Goal: Task Accomplishment & Management: Use online tool/utility

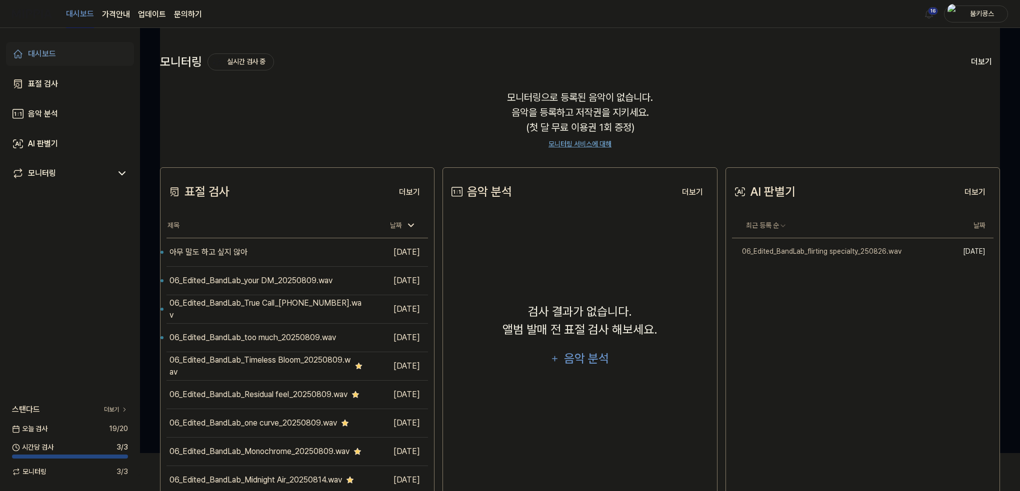
click at [174, 17] on link "문의하기" at bounding box center [188, 14] width 28 height 12
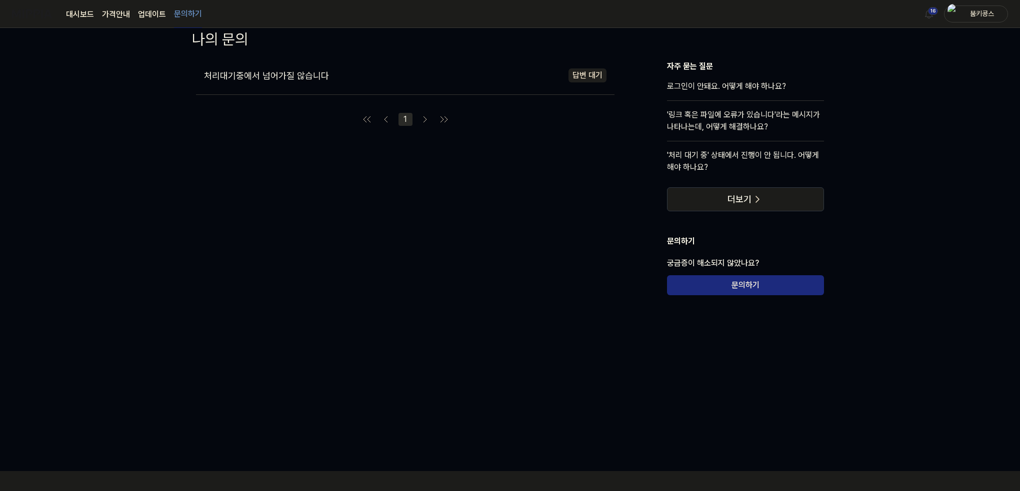
click at [186, 158] on div "처리대기중에서 넘어가질 않습니다 답변 대기 1 자주 묻는 질문 로그인이 안돼요. 어떻게 해야 하나요? '링크 혹은 파일에 오류가 있습니다'라는…" at bounding box center [510, 199] width 668 height 278
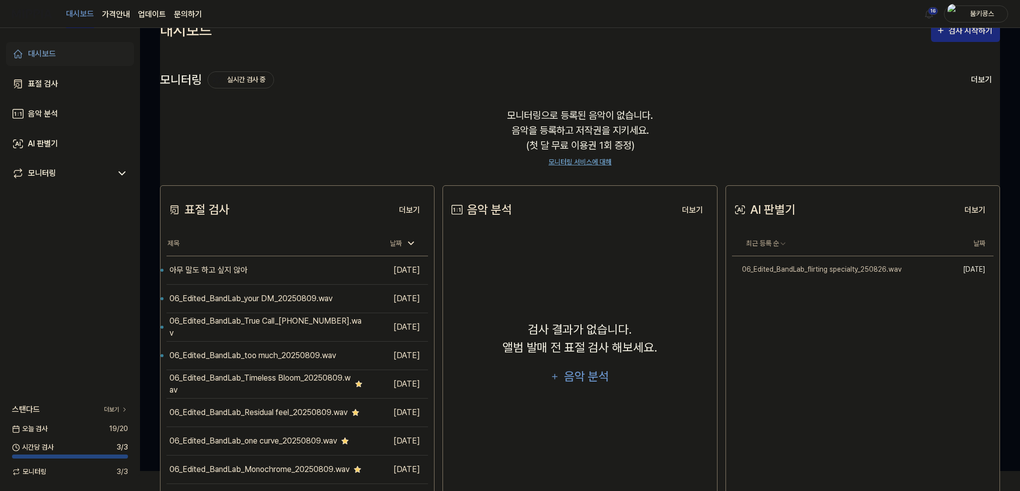
scroll to position [72, 0]
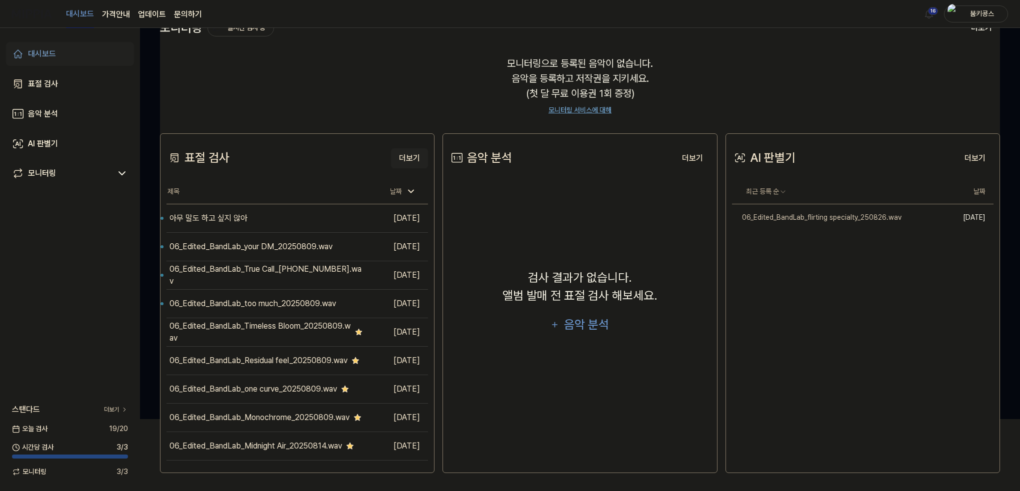
click at [409, 159] on button "더보기" at bounding box center [409, 158] width 37 height 20
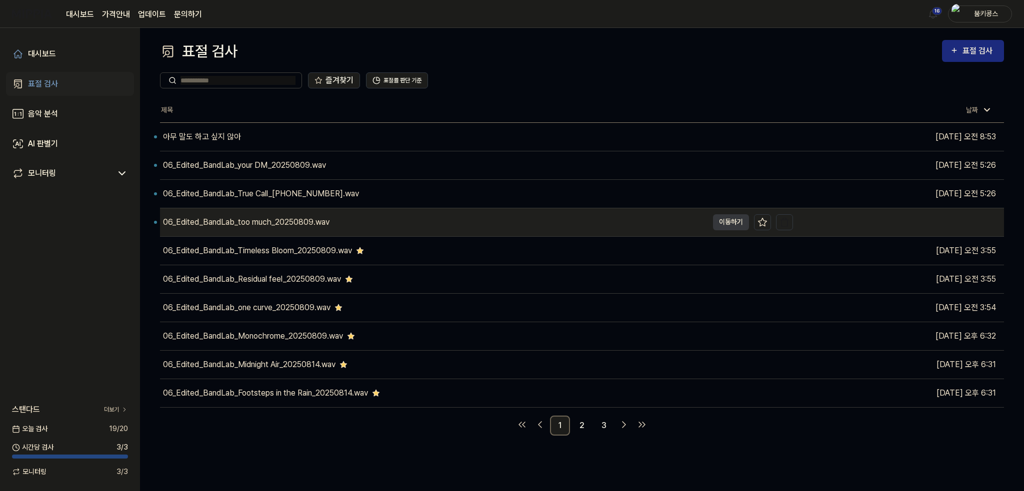
click at [272, 225] on div "06_Edited_BandLab_too much_20250809.wav" at bounding box center [246, 222] width 166 height 12
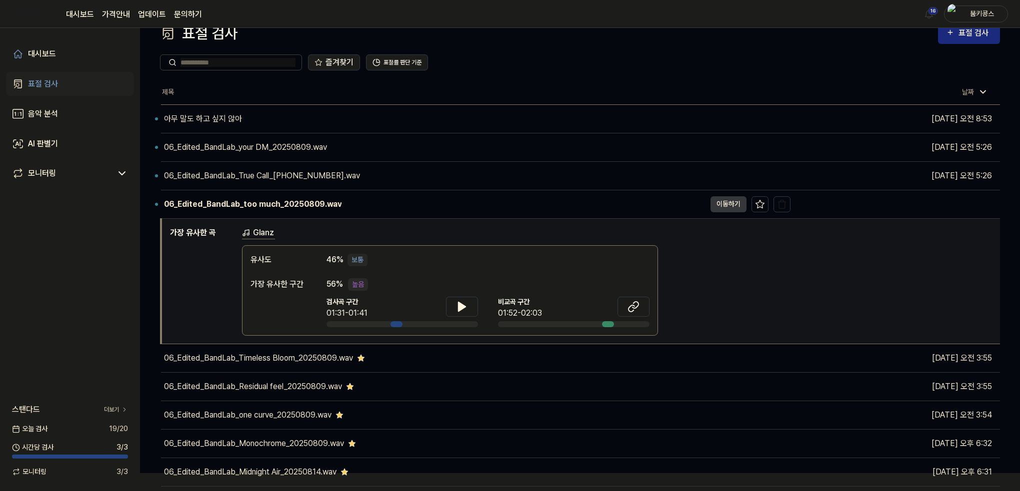
scroll to position [50, 0]
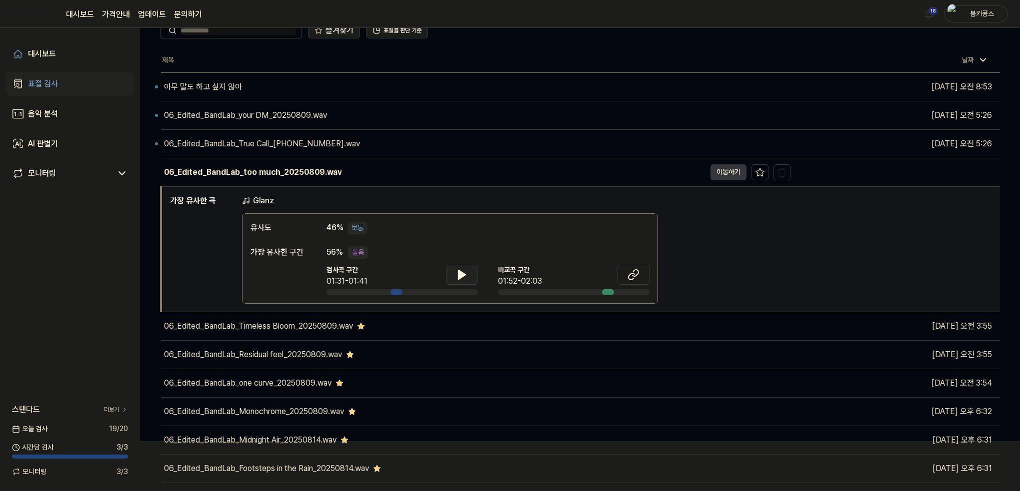
click at [459, 278] on icon at bounding box center [461, 274] width 7 height 9
click at [459, 278] on icon at bounding box center [460, 274] width 2 height 8
click at [458, 278] on icon at bounding box center [461, 274] width 7 height 9
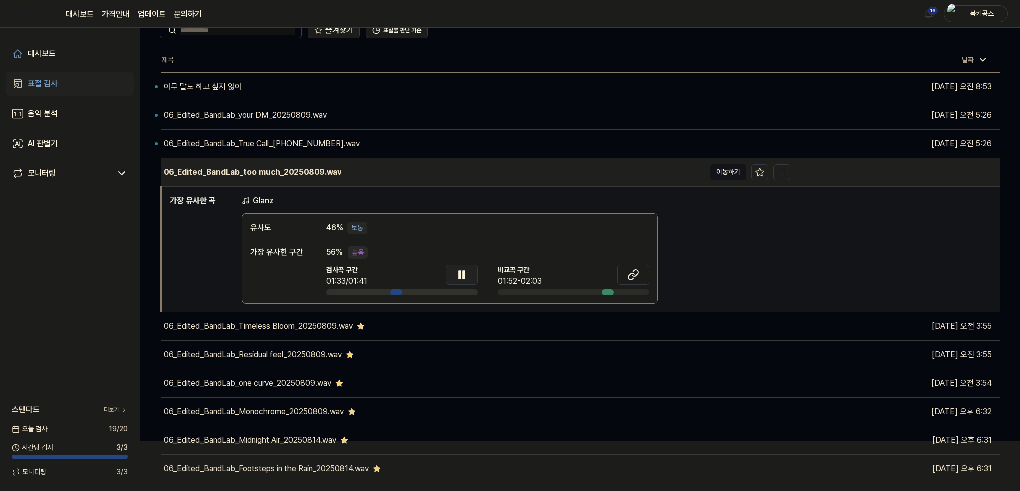
click at [728, 176] on button "이동하기" at bounding box center [728, 172] width 36 height 16
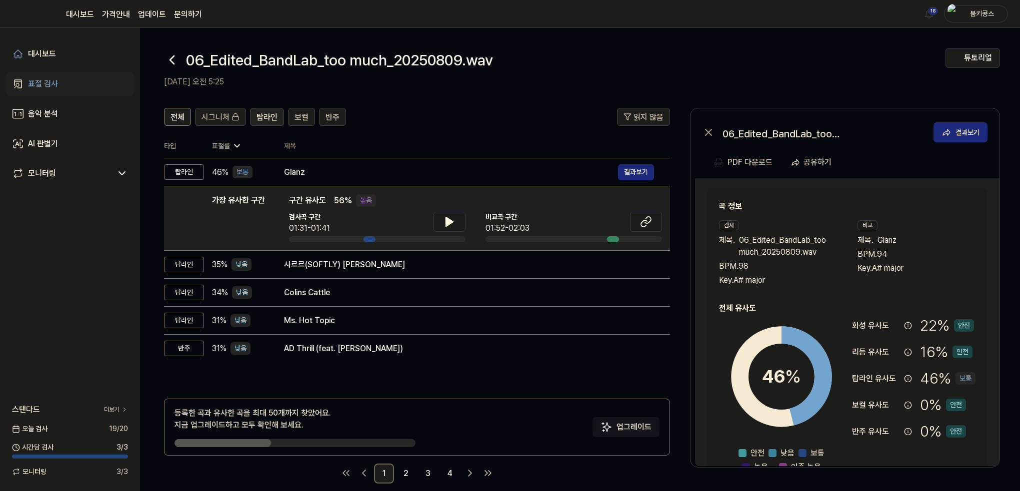
click at [266, 118] on span "탑라인" at bounding box center [266, 117] width 21 height 12
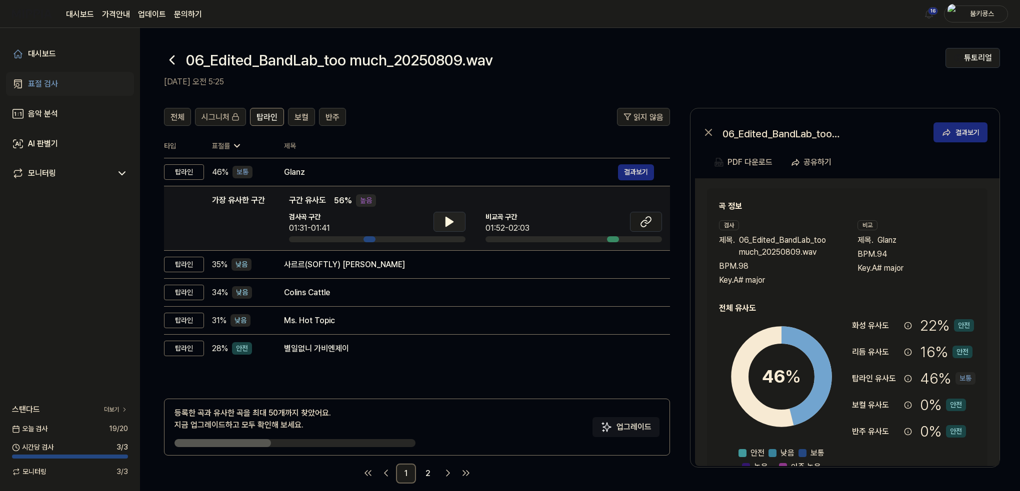
click at [462, 228] on button at bounding box center [449, 222] width 32 height 20
click at [453, 223] on icon at bounding box center [449, 222] width 12 height 12
click at [650, 223] on icon at bounding box center [646, 222] width 12 height 12
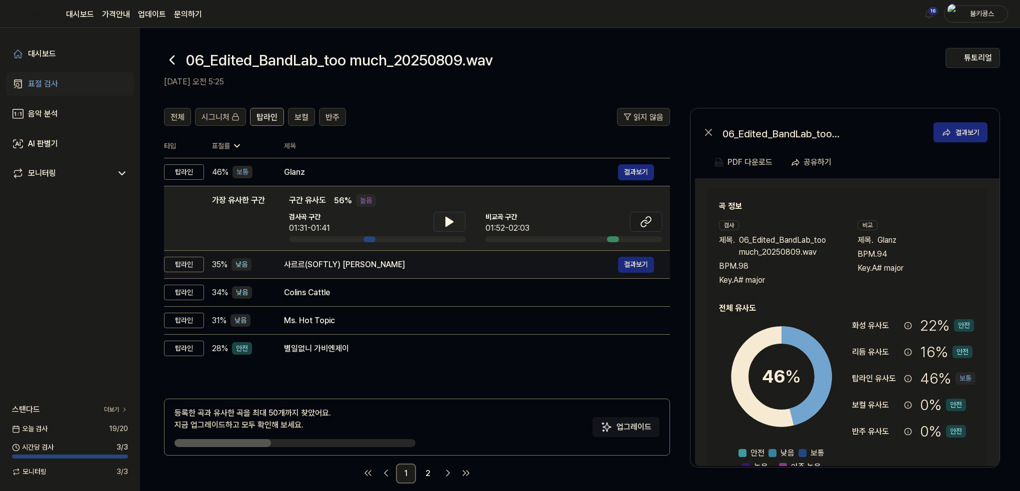
click at [279, 266] on td "사르르(SOFTLY) 캐이윌 결과보기" at bounding box center [469, 265] width 402 height 28
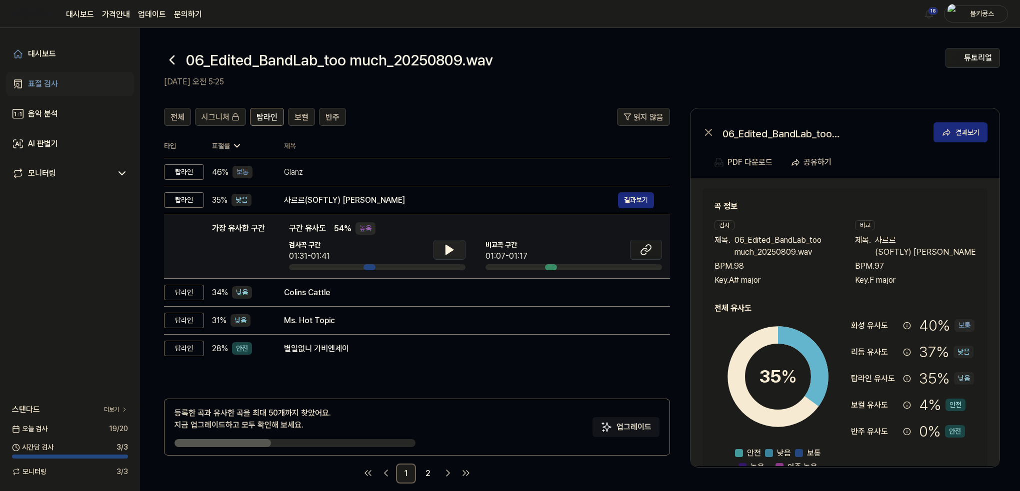
click at [457, 246] on button at bounding box center [449, 250] width 32 height 20
click at [643, 253] on icon at bounding box center [646, 250] width 12 height 12
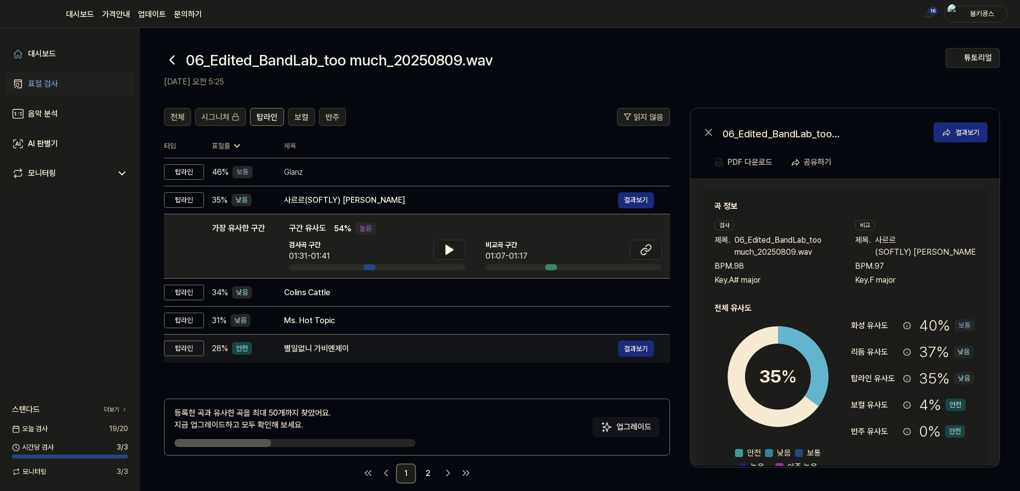
click at [346, 351] on div "별일없니 가비엔제이" at bounding box center [451, 349] width 334 height 12
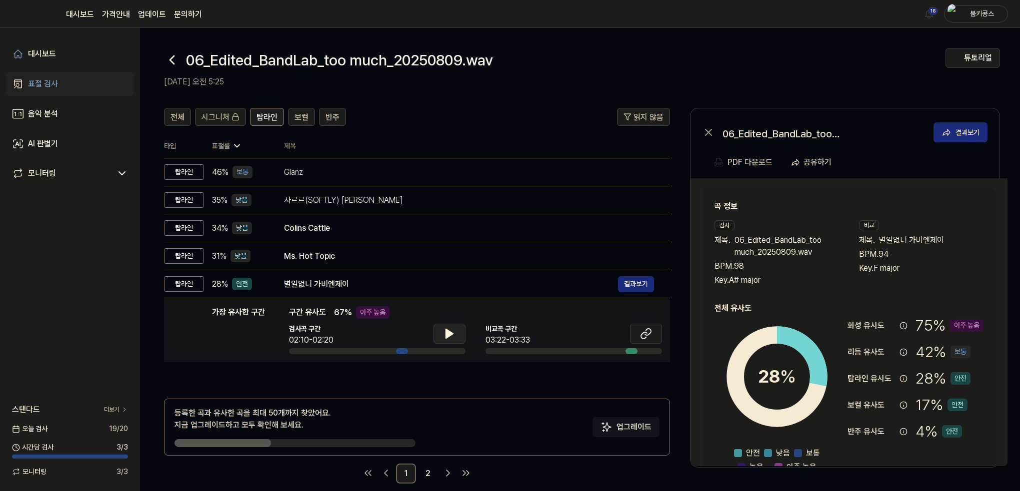
click at [449, 331] on icon at bounding box center [449, 334] width 12 height 12
click at [642, 337] on icon at bounding box center [646, 334] width 12 height 12
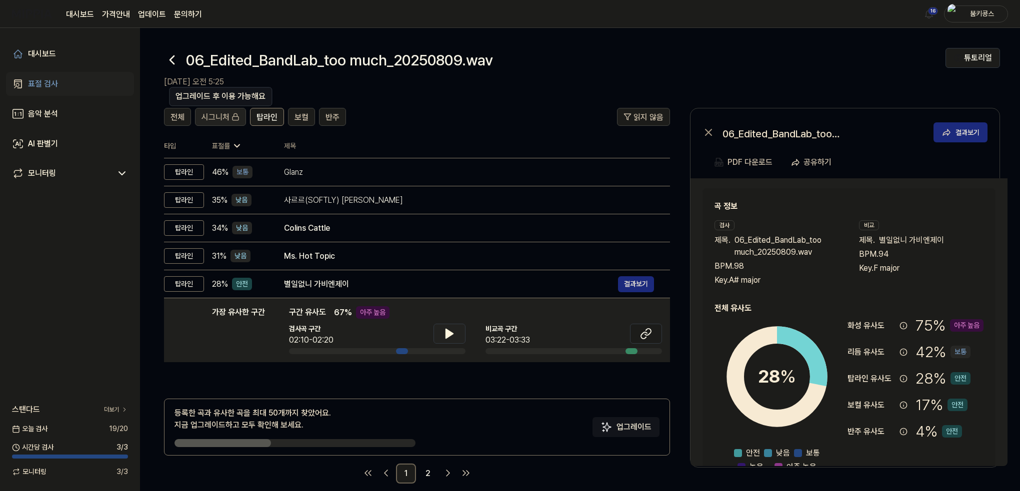
click at [224, 115] on span "시그니처" at bounding box center [215, 117] width 28 height 12
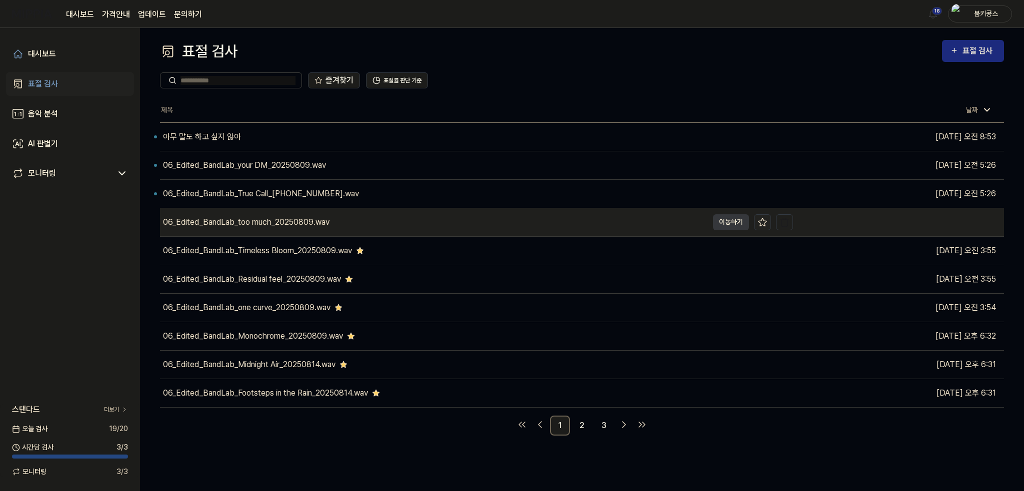
click at [764, 220] on icon at bounding box center [762, 222] width 8 height 8
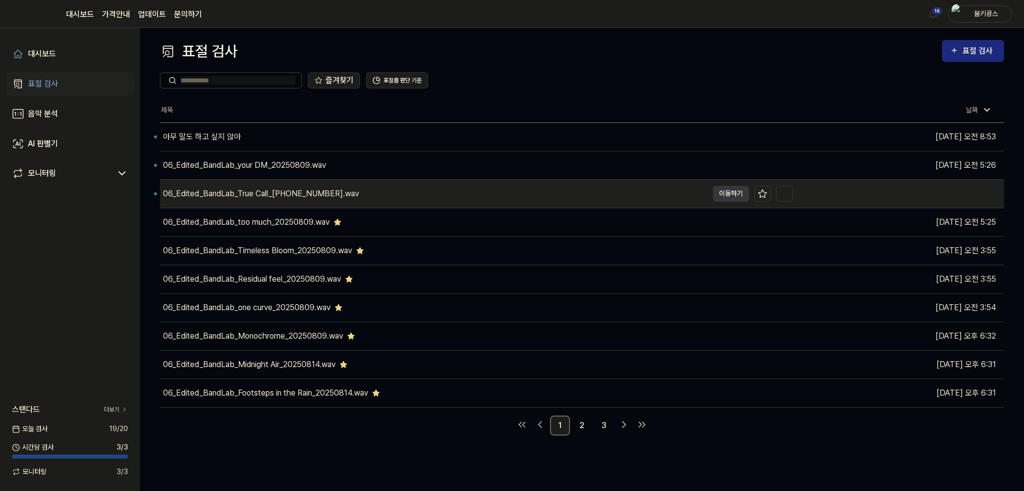
click at [399, 195] on div "06_Edited_BandLab_True Call_[PHONE_NUMBER].wav" at bounding box center [434, 194] width 548 height 28
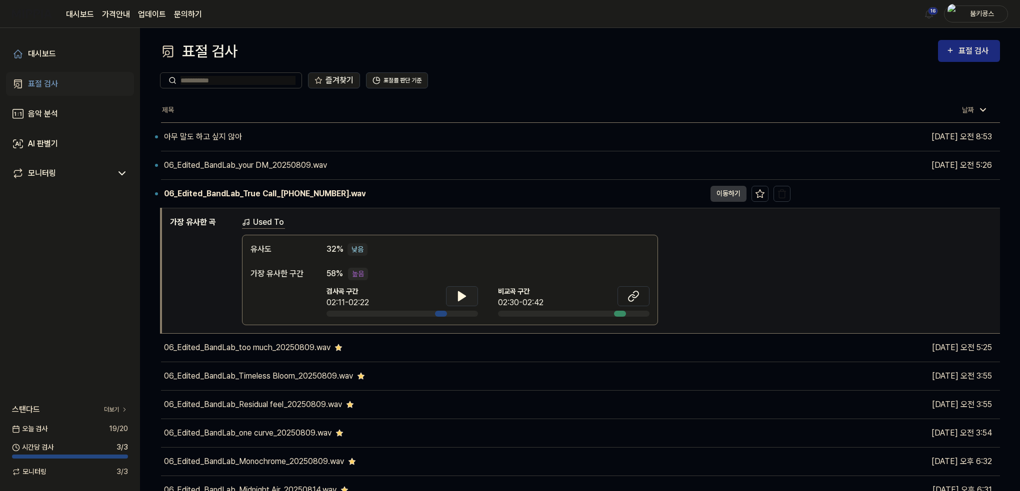
click at [472, 298] on button at bounding box center [462, 296] width 32 height 20
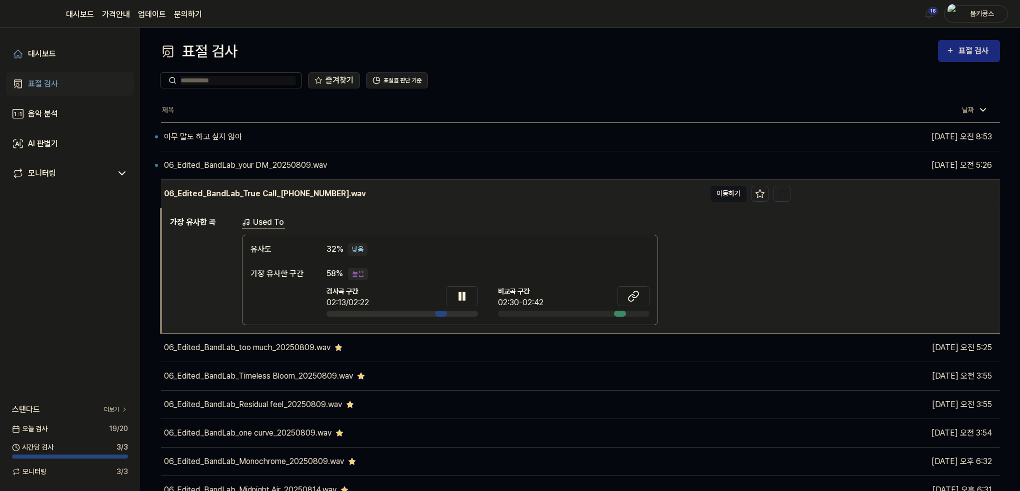
click at [718, 193] on button "이동하기" at bounding box center [728, 194] width 36 height 16
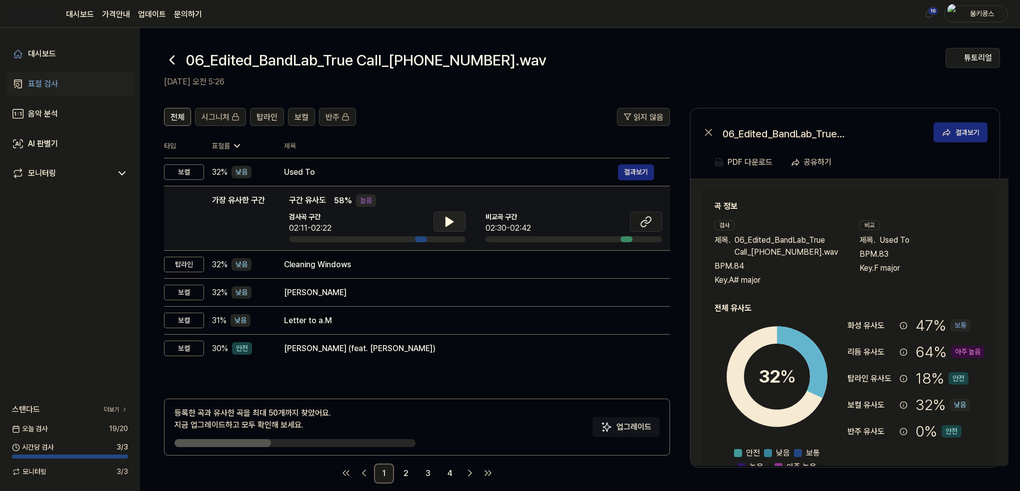
click at [451, 225] on icon at bounding box center [449, 222] width 12 height 12
click at [451, 225] on icon at bounding box center [451, 222] width 2 height 8
click at [645, 225] on icon at bounding box center [646, 222] width 12 height 12
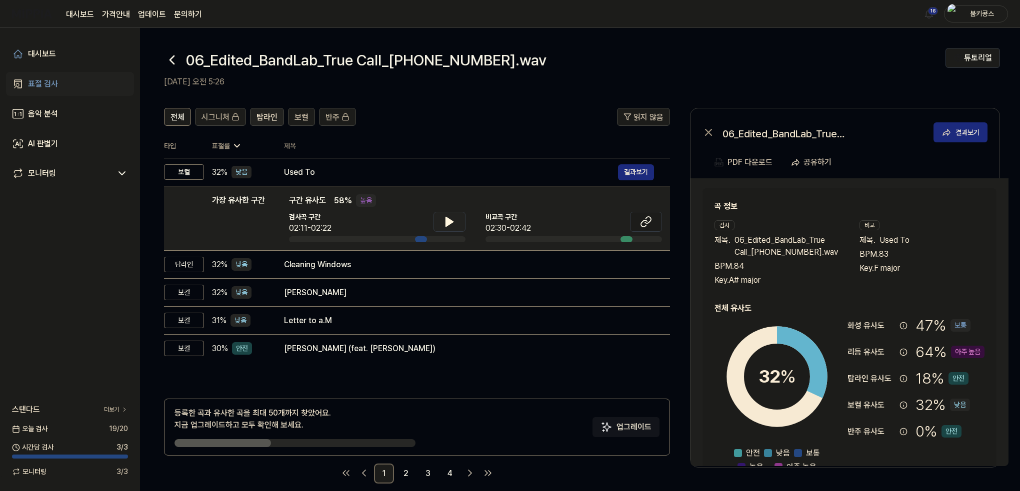
click at [265, 118] on span "탑라인" at bounding box center [266, 117] width 21 height 12
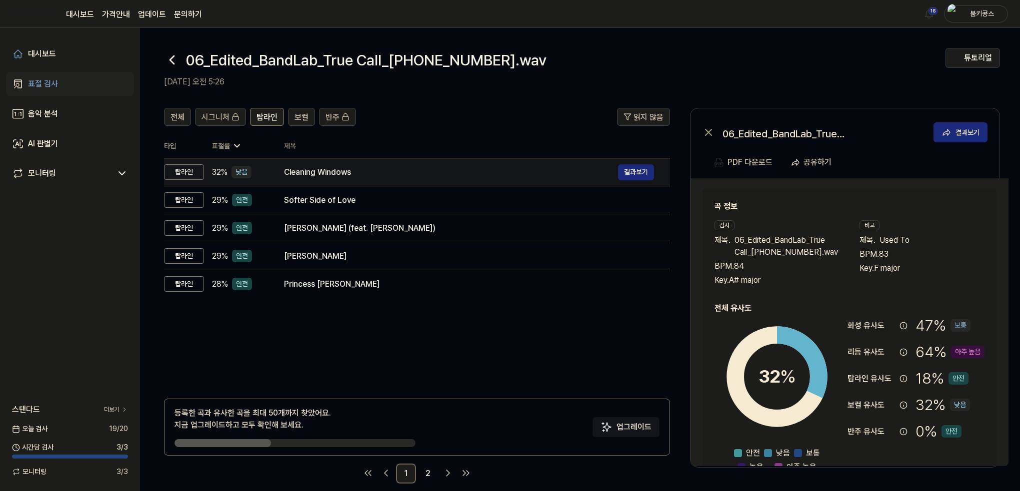
click at [273, 175] on td "Cleaning Windows 결과보기" at bounding box center [469, 172] width 402 height 28
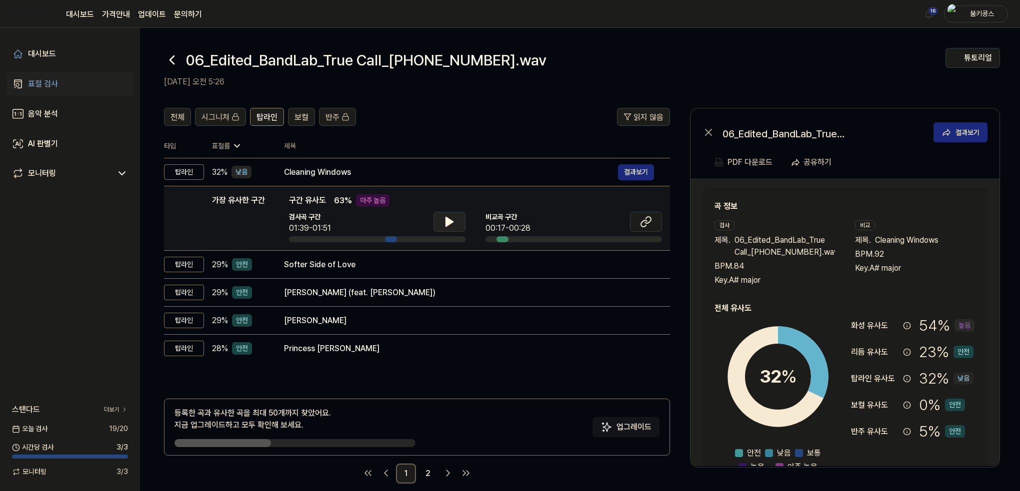
click at [451, 220] on icon at bounding box center [449, 221] width 7 height 9
click at [451, 220] on icon at bounding box center [451, 222] width 2 height 8
click at [646, 220] on icon at bounding box center [644, 223] width 6 height 6
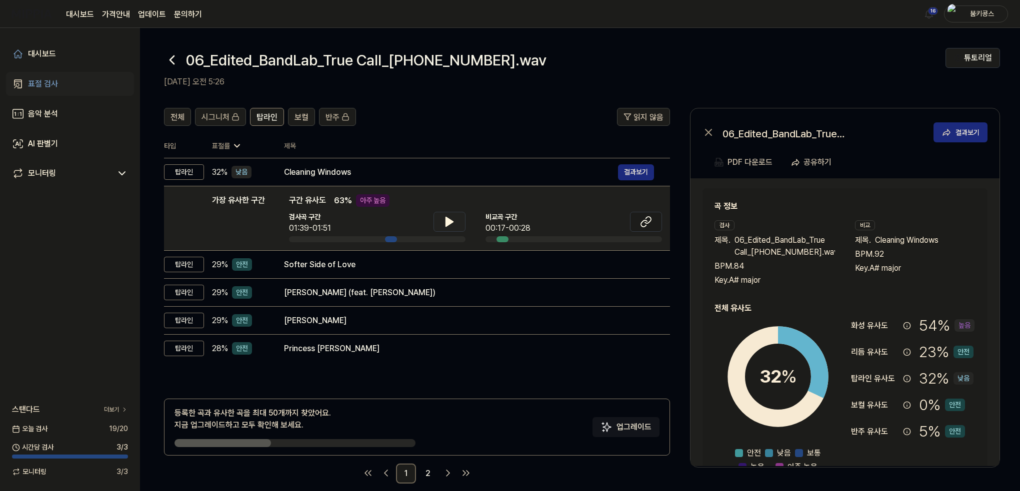
click at [176, 63] on icon at bounding box center [172, 60] width 16 height 16
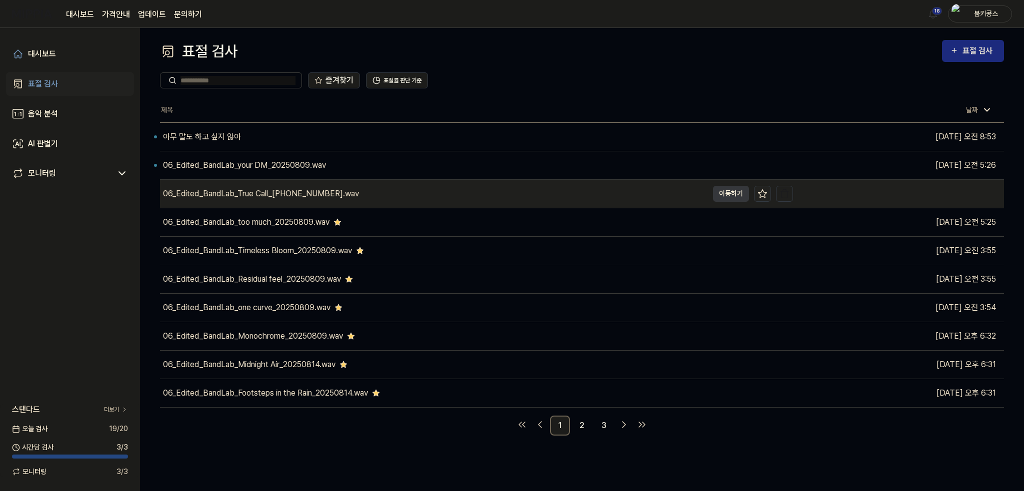
click at [766, 193] on icon at bounding box center [762, 194] width 10 height 10
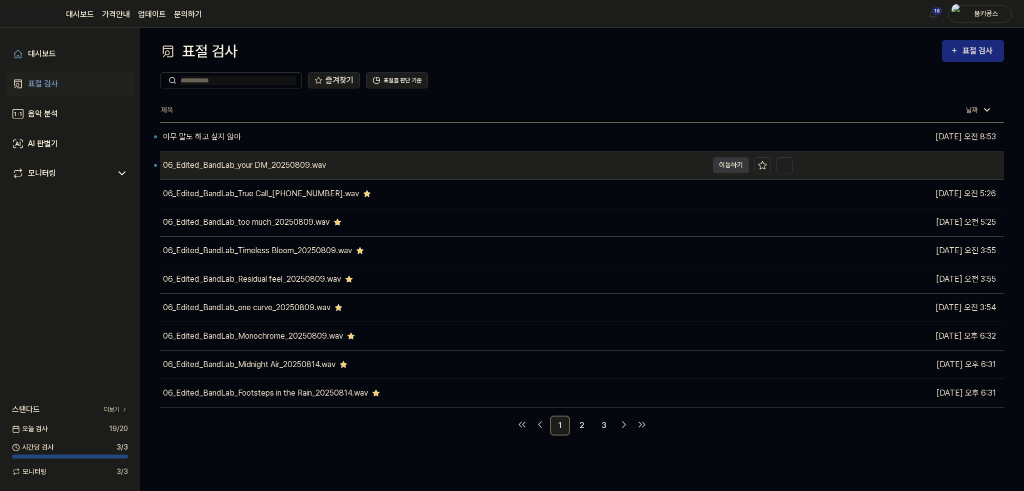
click at [408, 164] on div "06_Edited_BandLab_your DM_20250809.wav" at bounding box center [434, 165] width 548 height 28
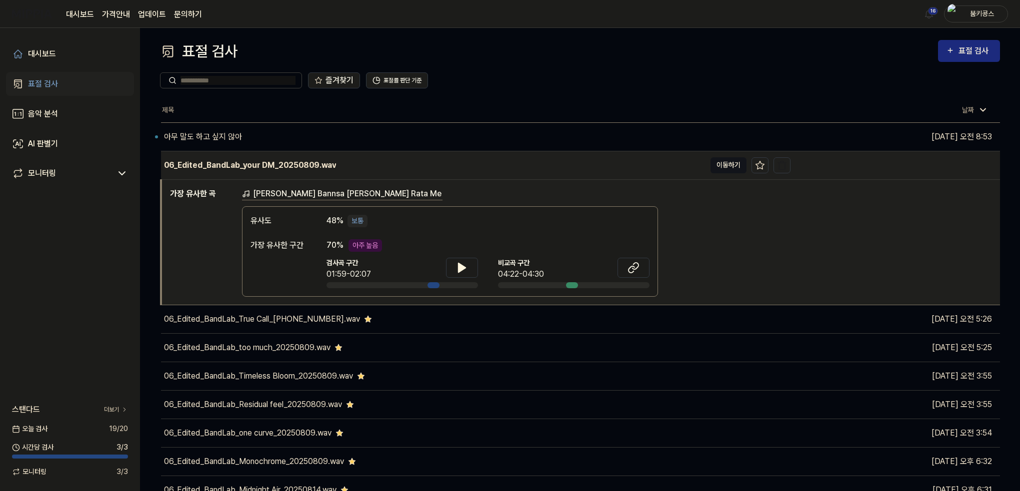
click at [733, 166] on button "이동하기" at bounding box center [728, 165] width 36 height 16
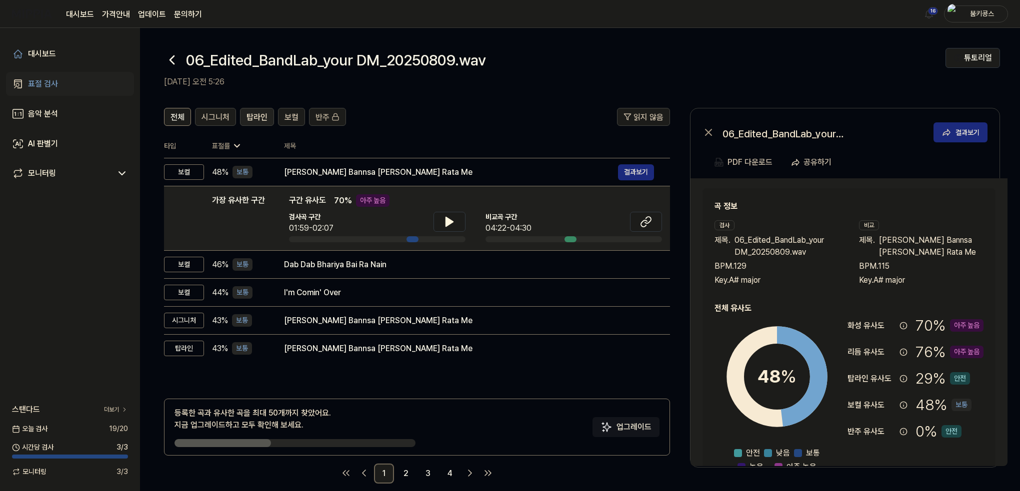
click at [262, 117] on span "탑라인" at bounding box center [256, 117] width 21 height 12
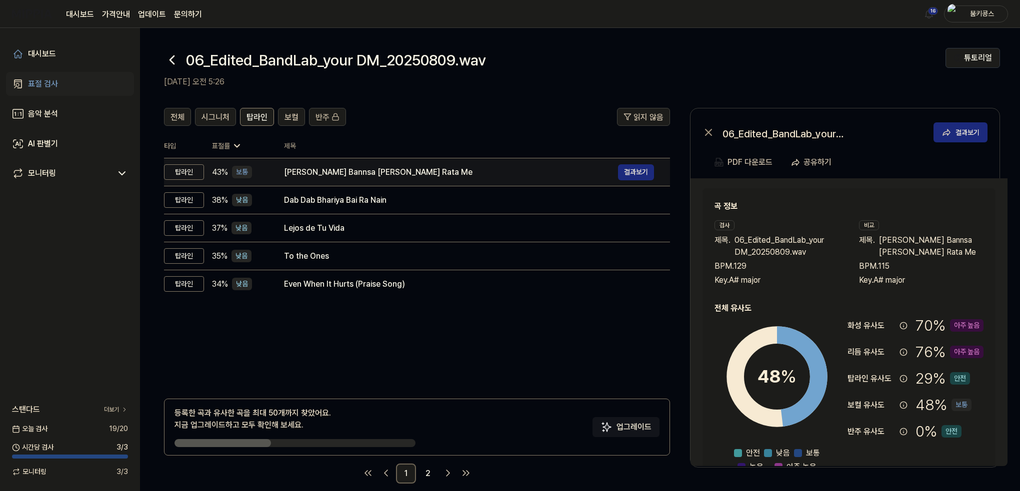
click at [428, 171] on div "[PERSON_NAME] Bannsa [PERSON_NAME] Rata Me" at bounding box center [451, 172] width 334 height 12
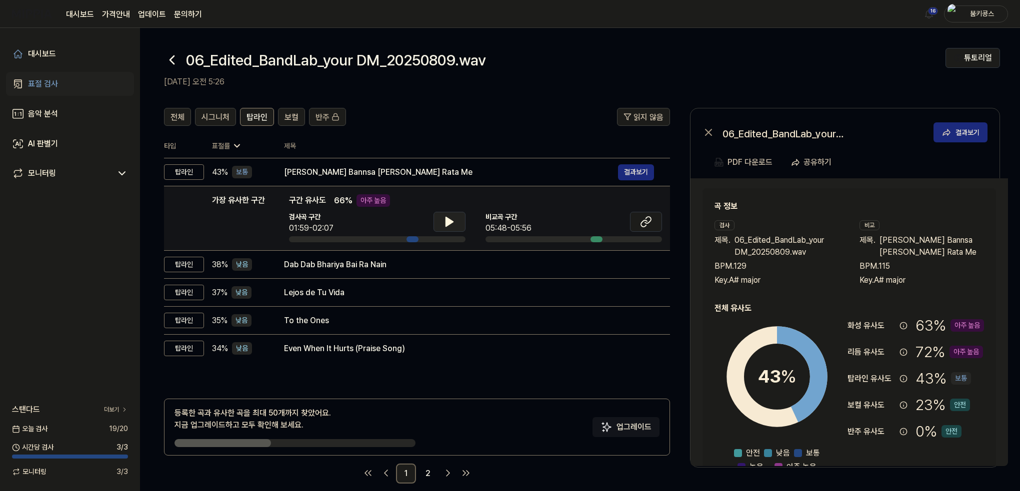
click at [456, 223] on button at bounding box center [449, 222] width 32 height 20
click at [453, 218] on icon at bounding box center [449, 222] width 12 height 12
click at [654, 221] on button at bounding box center [646, 222] width 32 height 20
click at [655, 222] on button at bounding box center [646, 222] width 32 height 20
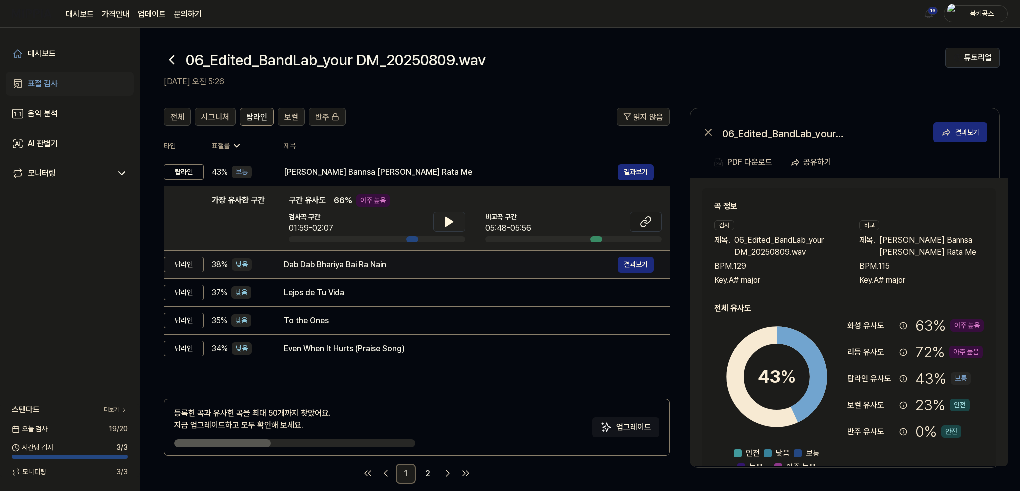
click at [350, 265] on div "Dab Dab Bhariya Bai Ra Nain" at bounding box center [451, 265] width 334 height 12
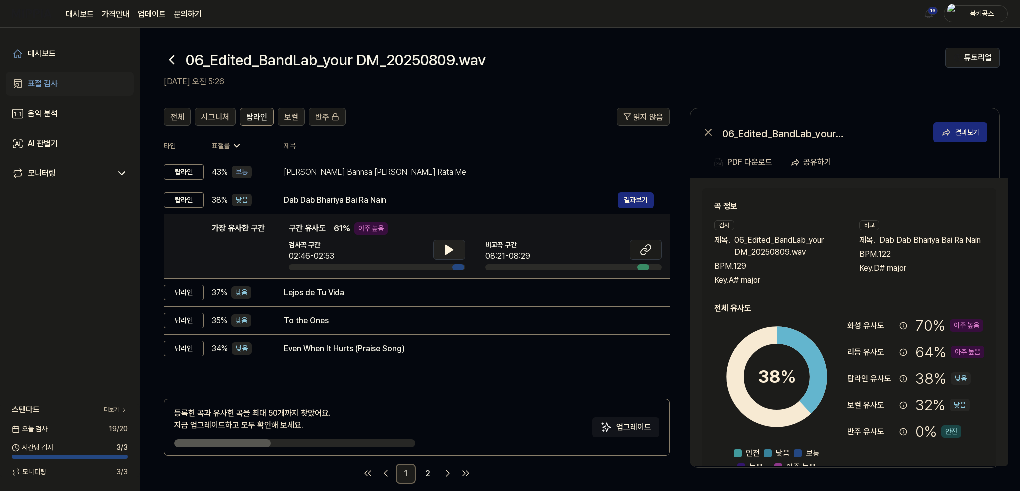
click at [454, 246] on icon at bounding box center [449, 250] width 12 height 12
click at [641, 246] on icon at bounding box center [646, 250] width 12 height 12
click at [637, 249] on button at bounding box center [646, 250] width 32 height 20
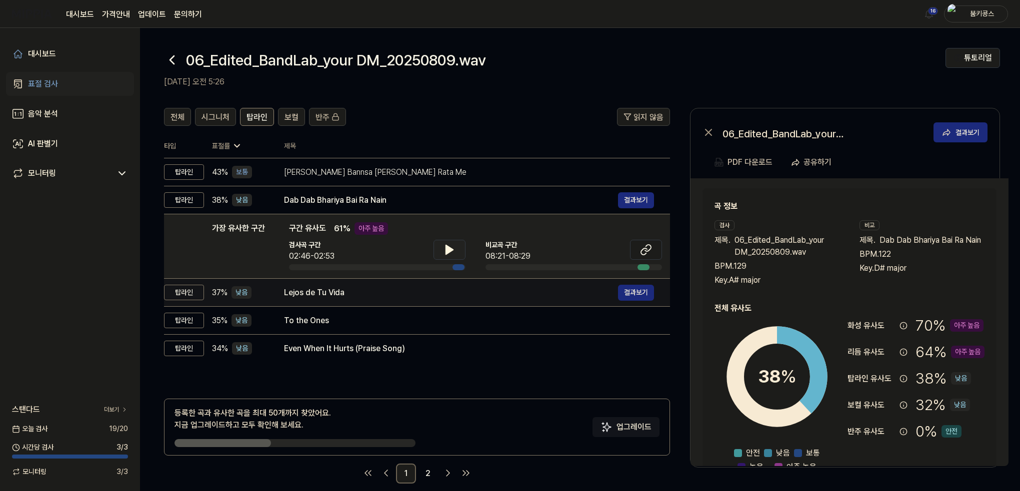
click at [363, 288] on div "Lejos de Tu Vida" at bounding box center [451, 293] width 334 height 12
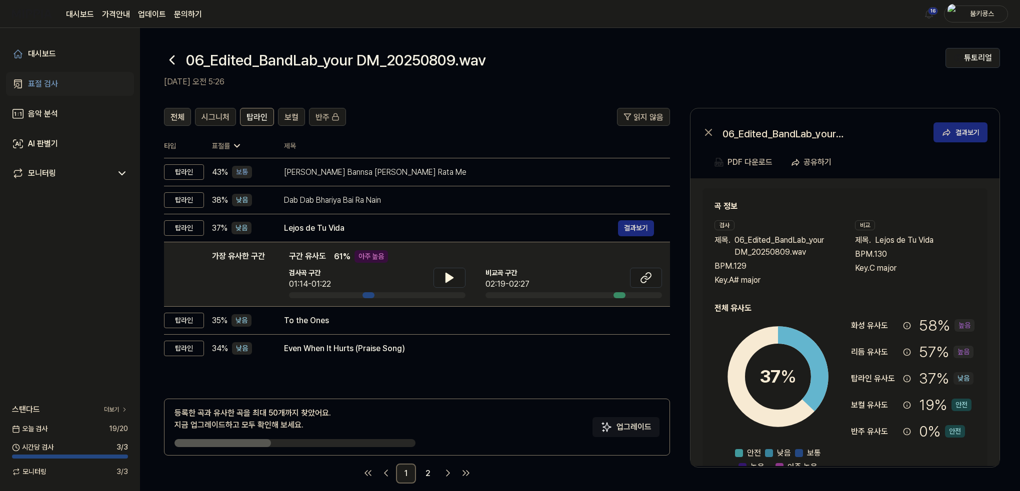
click at [184, 115] on button "전체" at bounding box center [177, 117] width 27 height 18
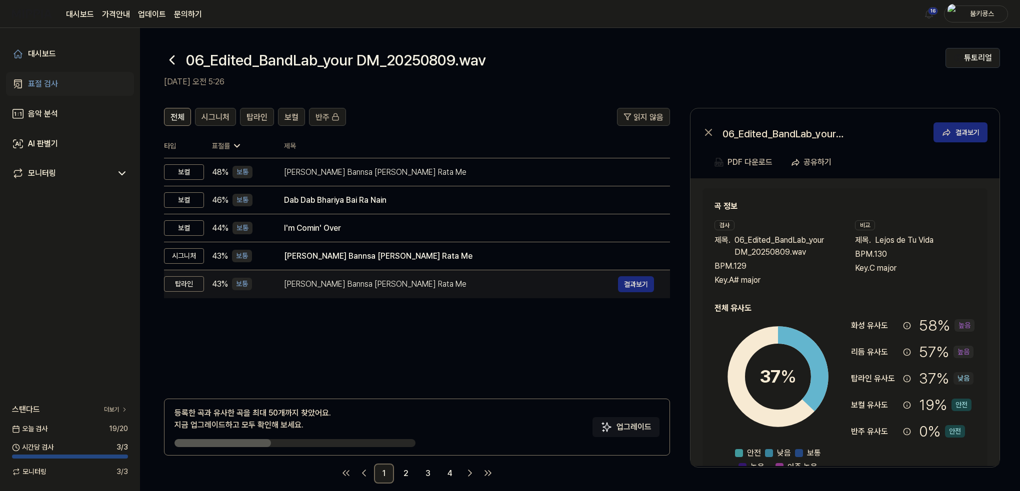
click at [365, 283] on div "[PERSON_NAME] Bannsa [PERSON_NAME] Rata Me" at bounding box center [451, 284] width 334 height 12
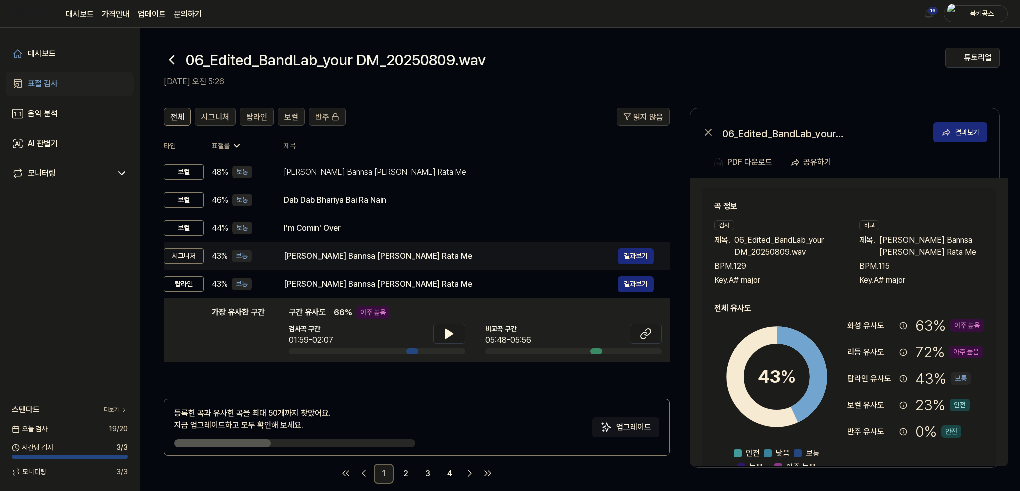
click at [408, 258] on div "[PERSON_NAME] Bannsa [PERSON_NAME] Rata Me" at bounding box center [451, 256] width 334 height 12
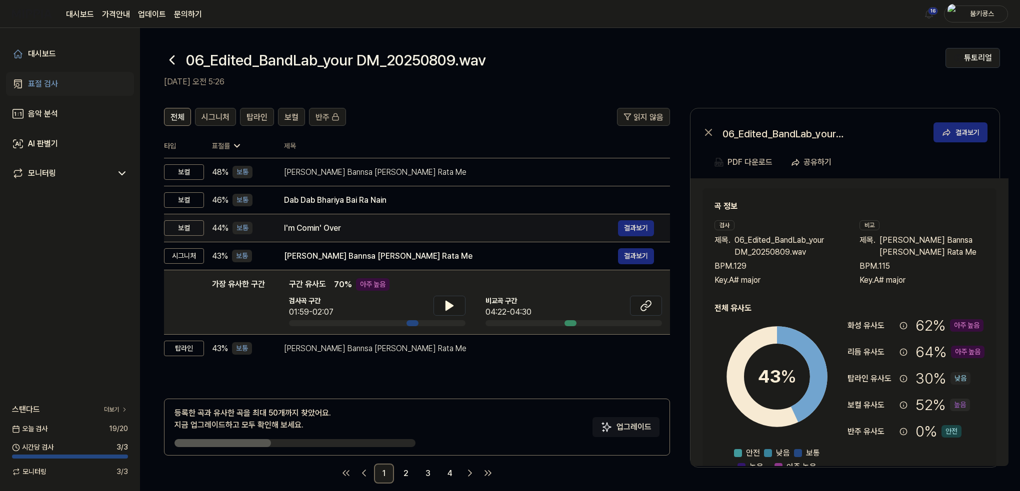
click at [400, 227] on div "I'm Comin' Over" at bounding box center [451, 228] width 334 height 12
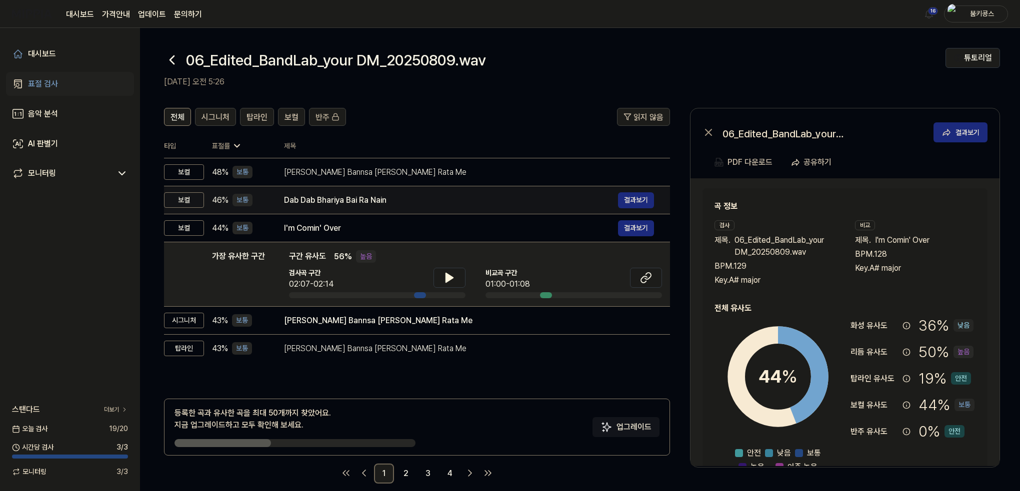
click at [391, 195] on div "Dab Dab Bhariya Bai Ra Nain" at bounding box center [451, 200] width 334 height 12
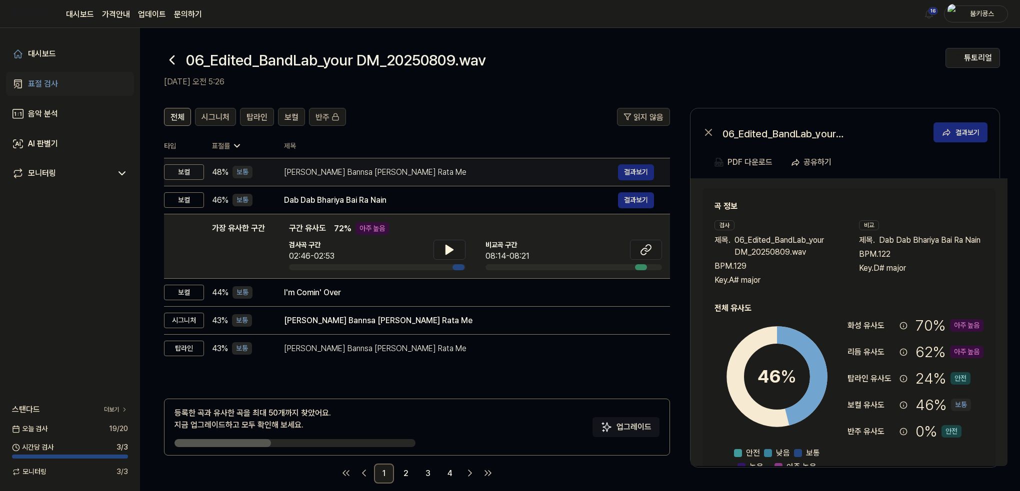
click at [390, 179] on div "Seja [PERSON_NAME] Bannsa [PERSON_NAME] Rata Me 결과보기" at bounding box center [469, 172] width 370 height 16
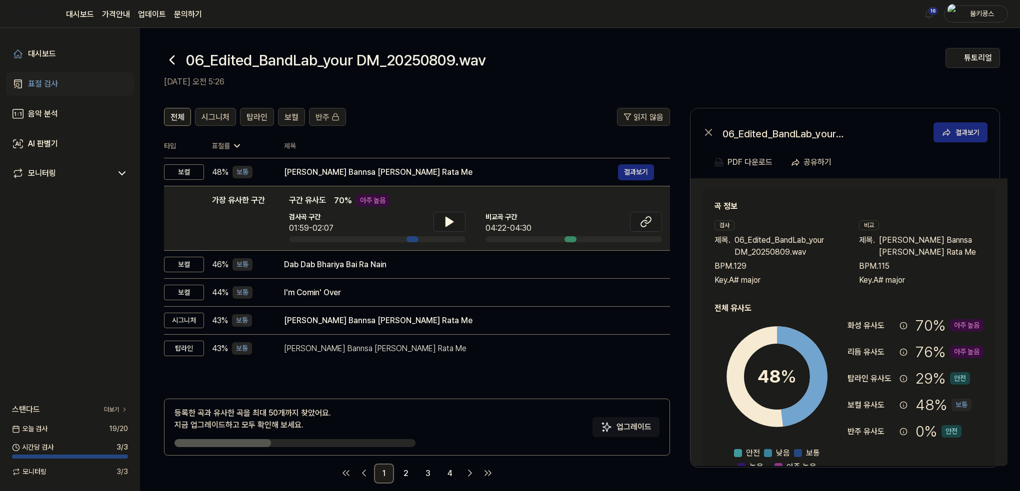
click at [172, 61] on icon at bounding box center [172, 60] width 4 height 8
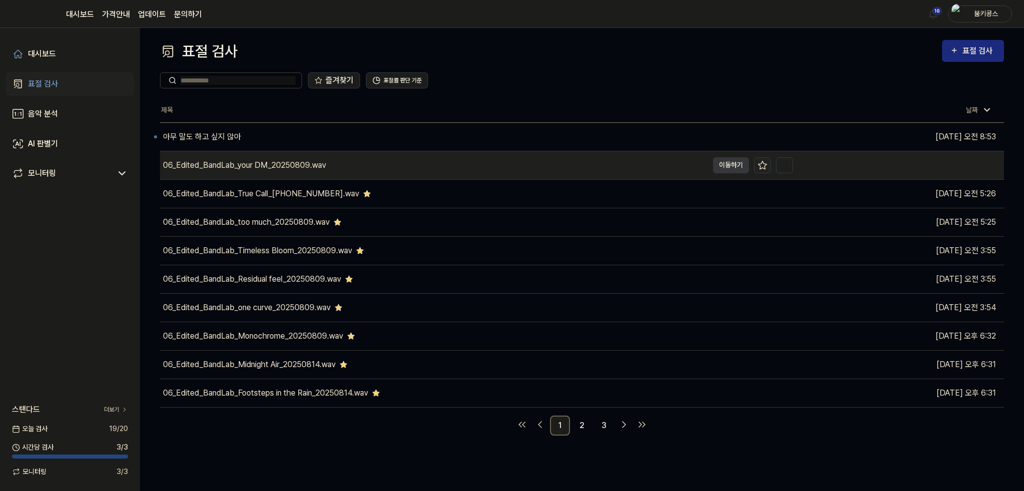
click at [767, 165] on icon at bounding box center [762, 165] width 10 height 10
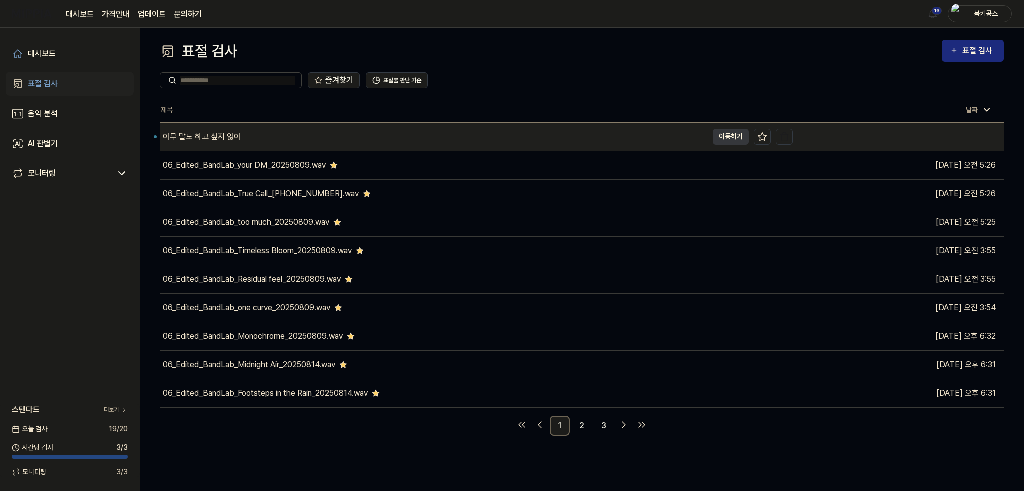
click at [322, 143] on div "아무 말도 하고 싶지 않아" at bounding box center [434, 137] width 548 height 28
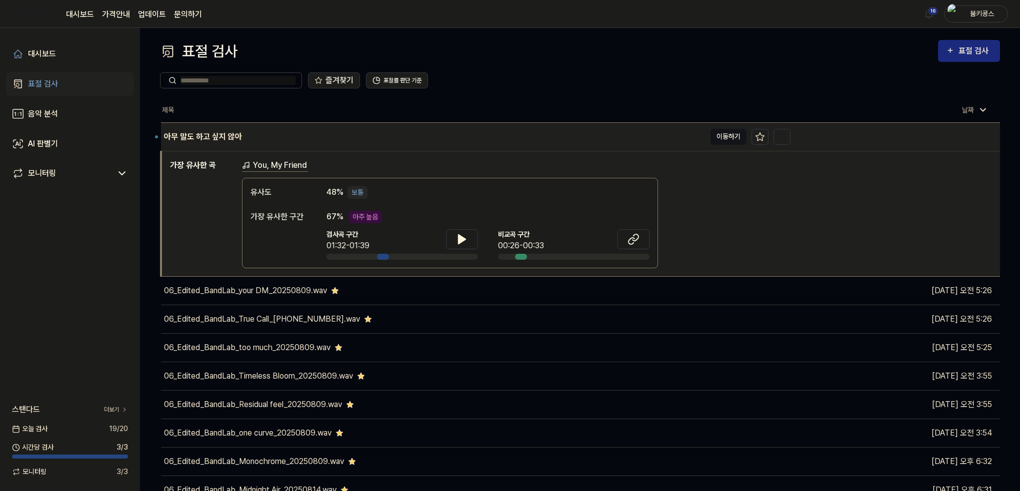
click at [720, 136] on button "이동하기" at bounding box center [728, 137] width 36 height 16
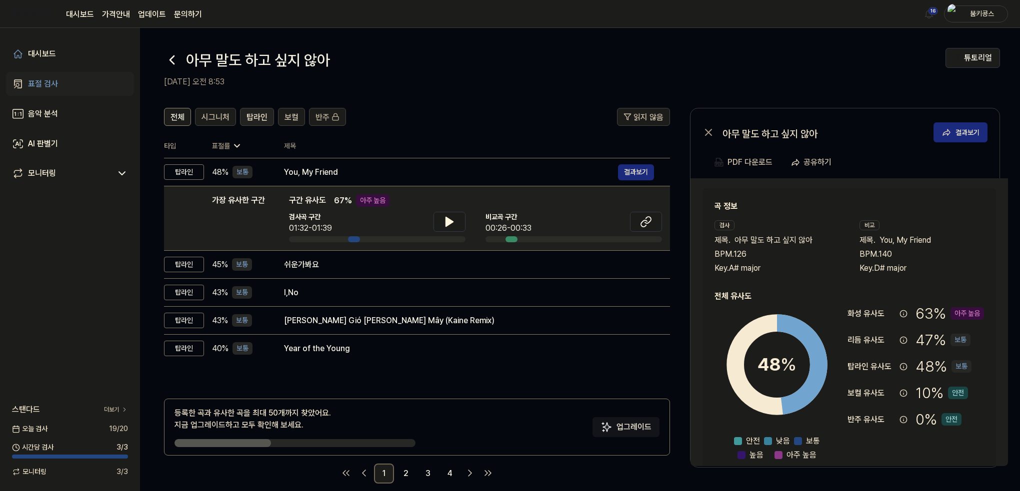
click at [257, 116] on span "탑라인" at bounding box center [256, 117] width 21 height 12
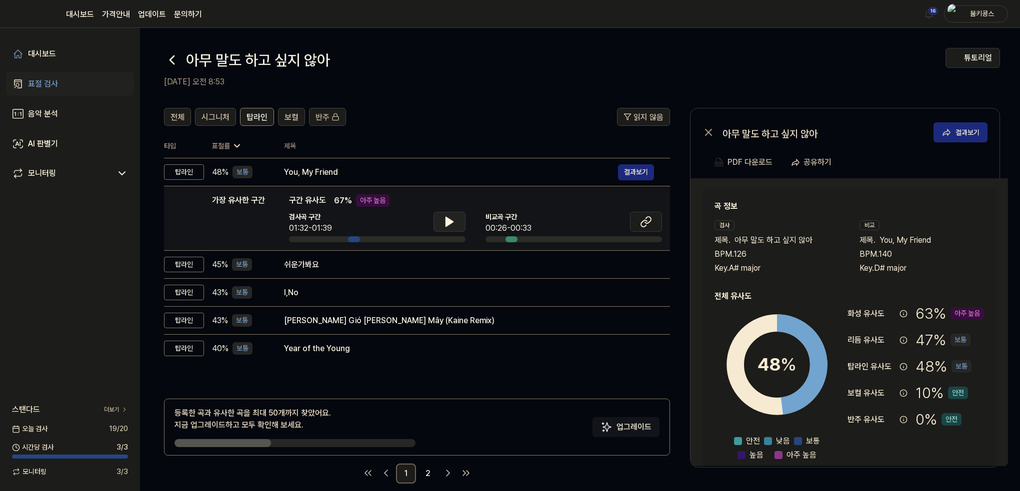
click at [455, 224] on button at bounding box center [449, 222] width 32 height 20
click at [443, 224] on icon at bounding box center [449, 222] width 12 height 12
click at [646, 224] on icon at bounding box center [646, 222] width 12 height 12
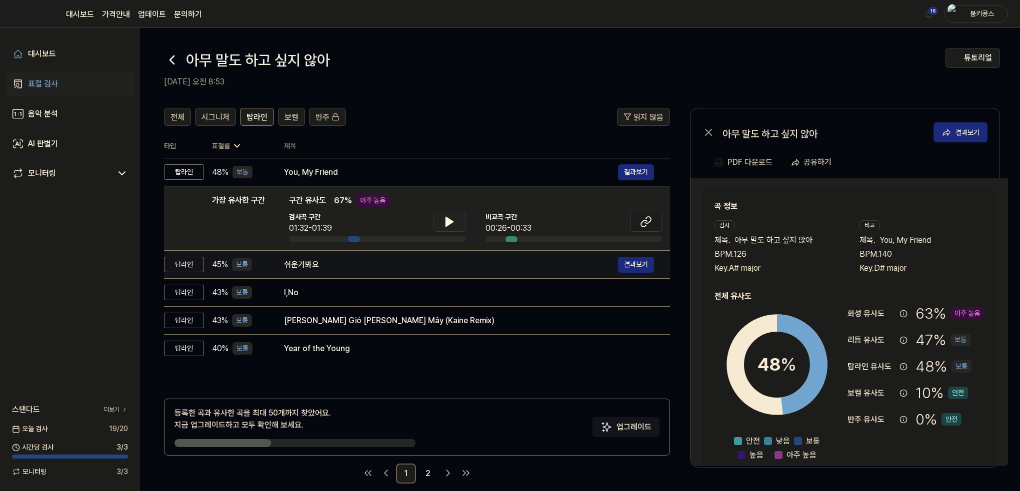
click at [327, 273] on td "쉬운가봐요 결과보기" at bounding box center [469, 265] width 402 height 28
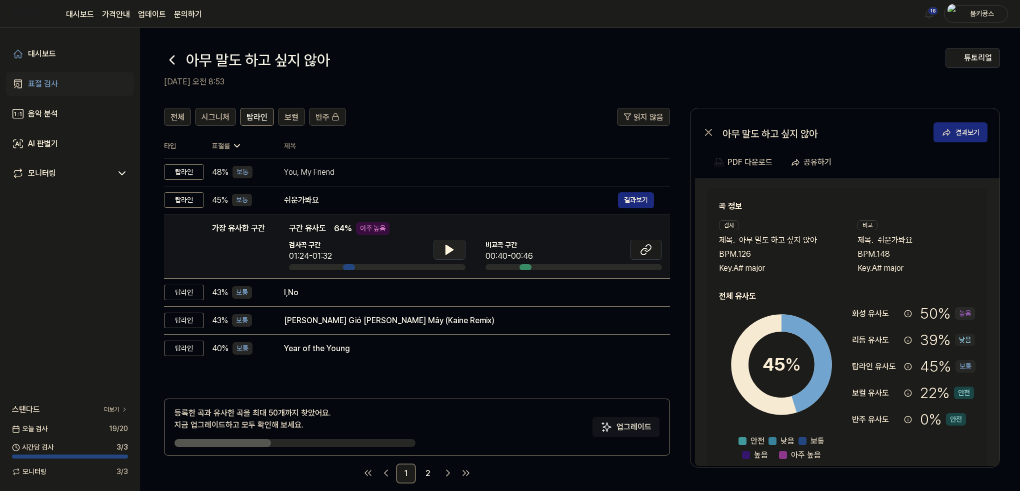
click at [460, 250] on button at bounding box center [449, 250] width 32 height 20
click at [644, 247] on icon at bounding box center [646, 250] width 12 height 12
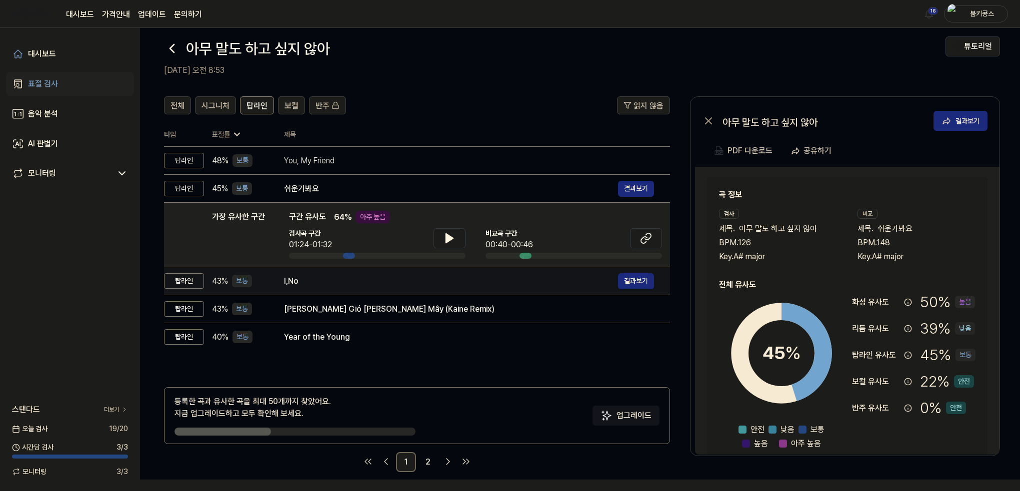
scroll to position [12, 0]
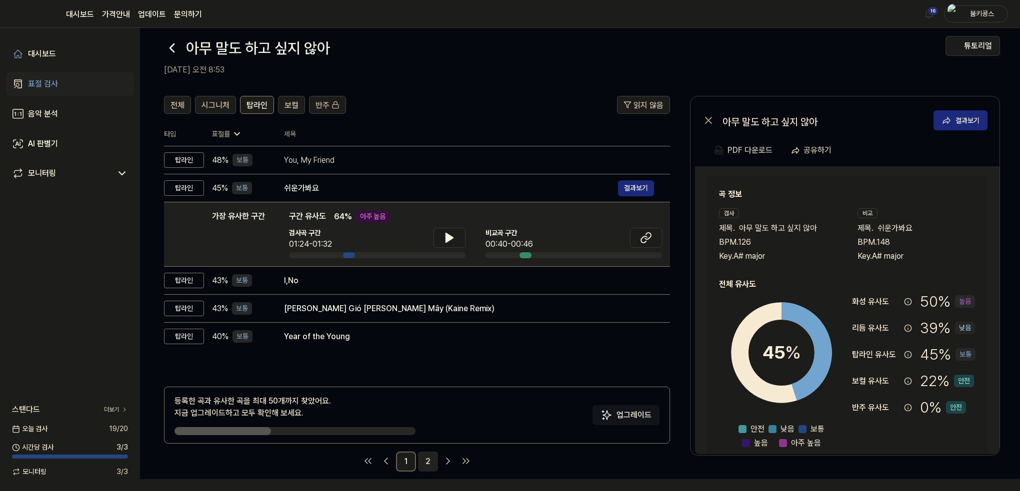
click at [430, 465] on link "2" at bounding box center [428, 462] width 20 height 20
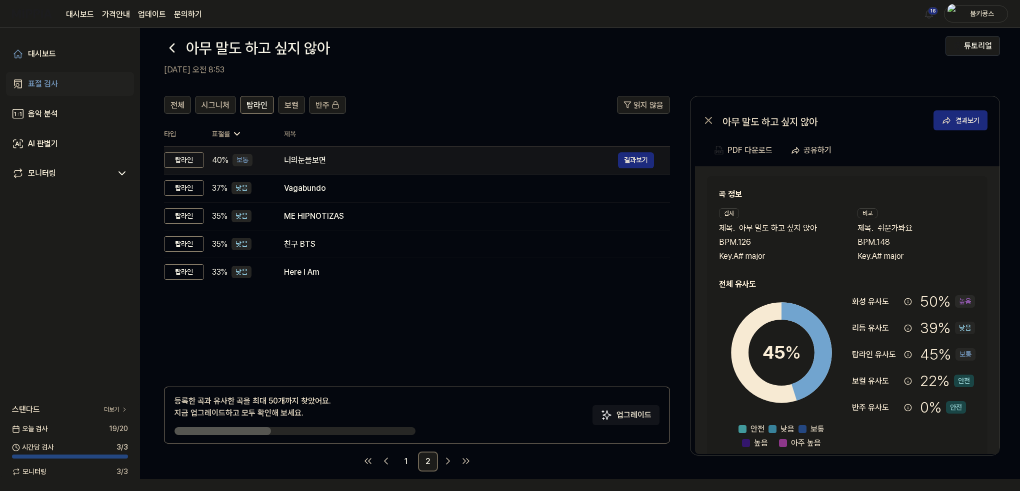
click at [337, 160] on div "너의눈을보면" at bounding box center [451, 160] width 334 height 12
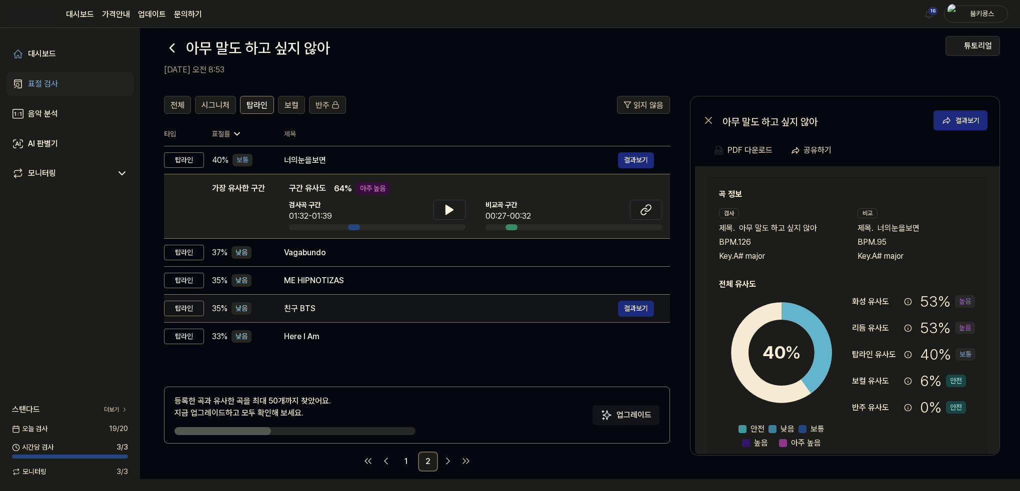
click at [364, 311] on div "친구 BTS" at bounding box center [451, 309] width 334 height 12
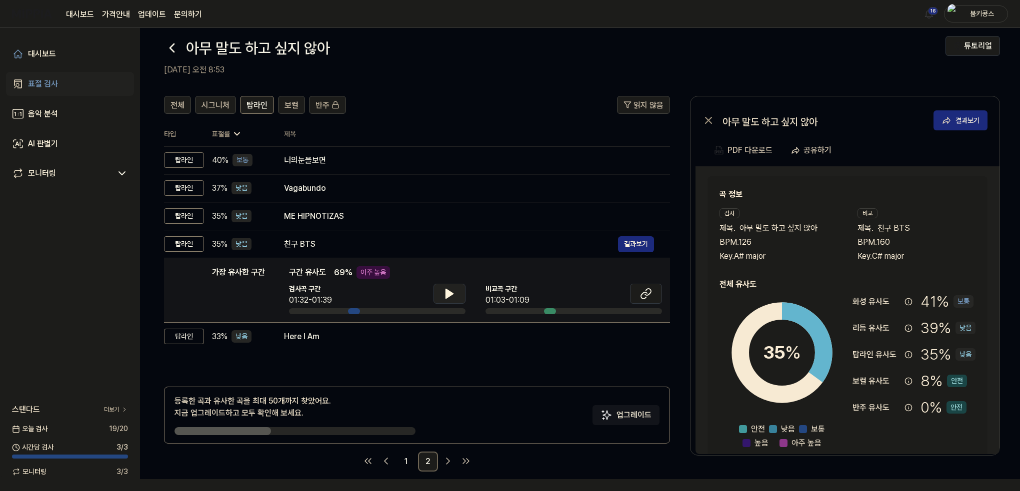
click at [444, 293] on icon at bounding box center [449, 294] width 12 height 12
click at [650, 297] on icon at bounding box center [646, 294] width 12 height 12
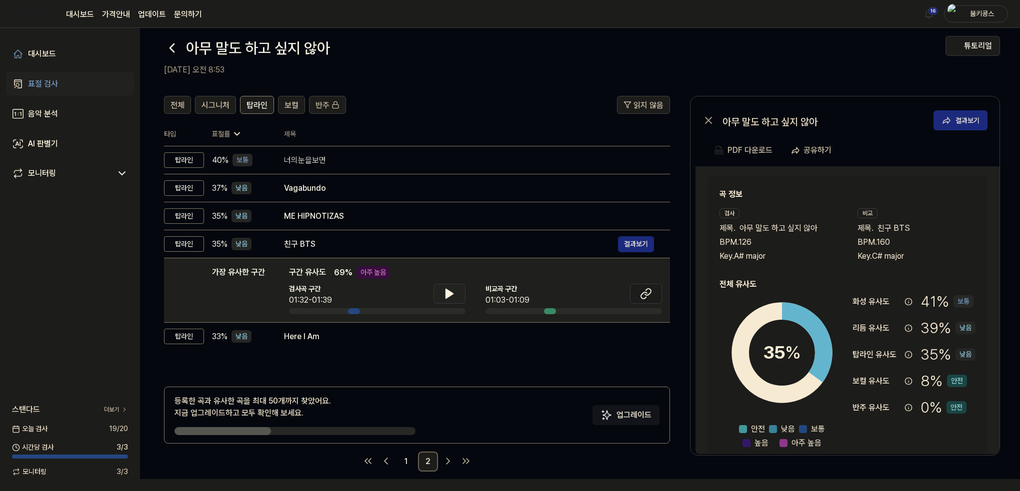
click at [444, 291] on icon at bounding box center [449, 294] width 12 height 12
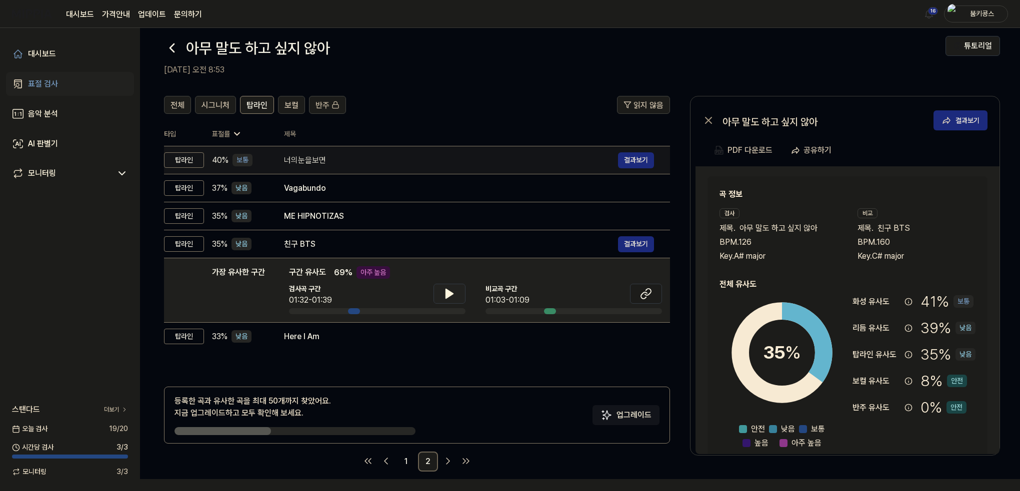
click at [487, 155] on div "너의눈을보면" at bounding box center [451, 160] width 334 height 12
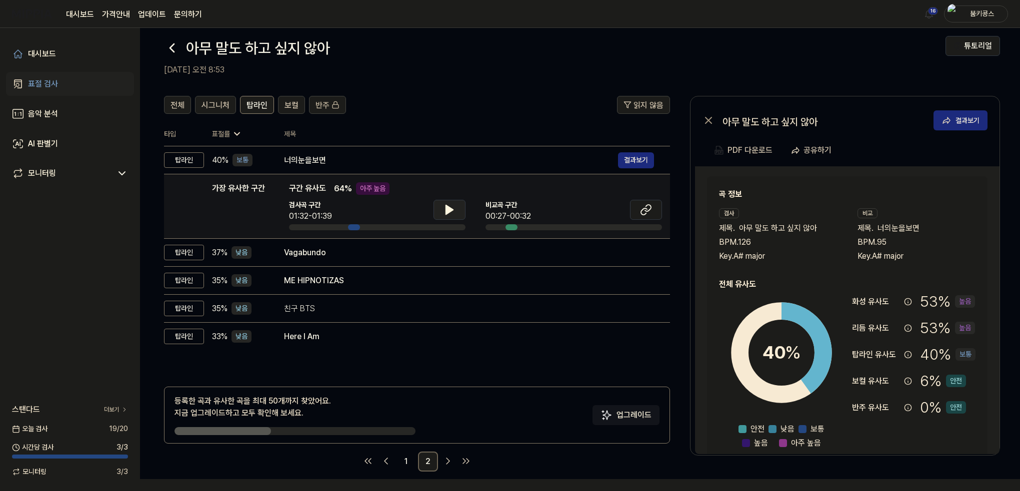
click at [448, 205] on icon at bounding box center [449, 210] width 12 height 12
drag, startPoint x: 448, startPoint y: 205, endPoint x: 483, endPoint y: 206, distance: 34.5
click at [449, 205] on icon at bounding box center [449, 210] width 12 height 12
click at [646, 213] on icon at bounding box center [646, 210] width 12 height 12
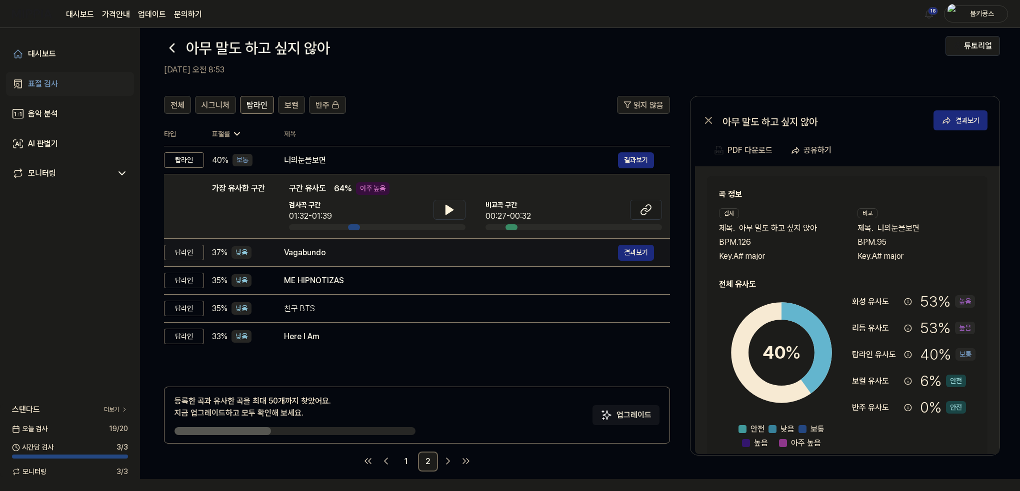
click at [299, 249] on div "Vagabundo" at bounding box center [451, 253] width 334 height 12
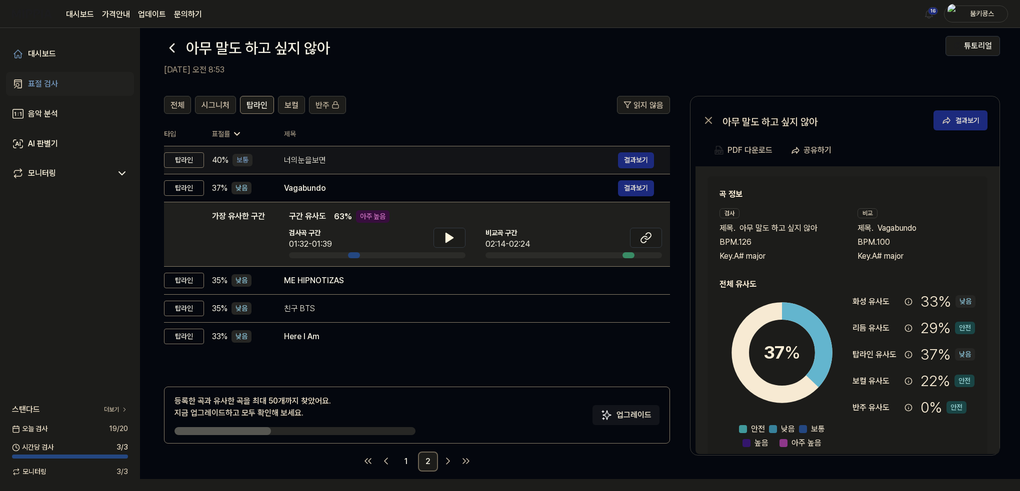
click at [319, 154] on div "너의눈을보면" at bounding box center [451, 160] width 334 height 12
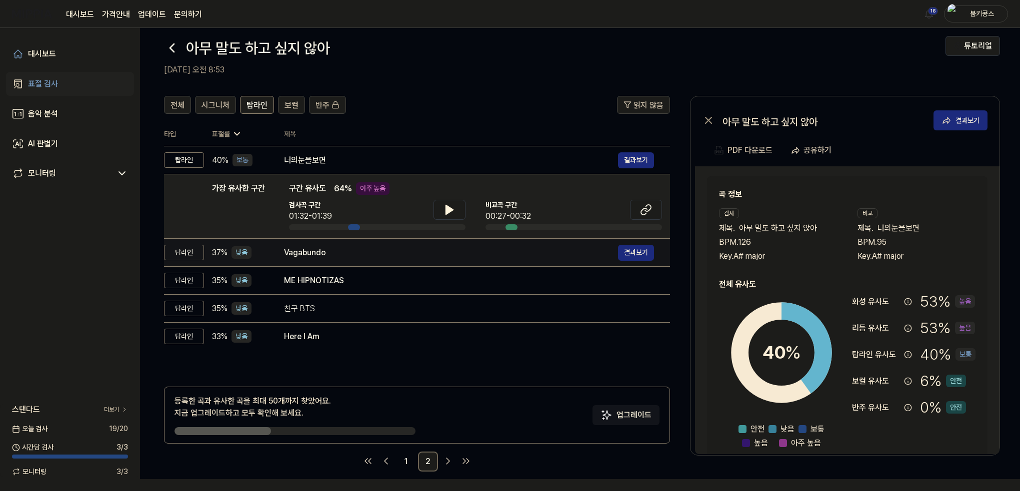
click at [331, 250] on div "Vagabundo" at bounding box center [451, 253] width 334 height 12
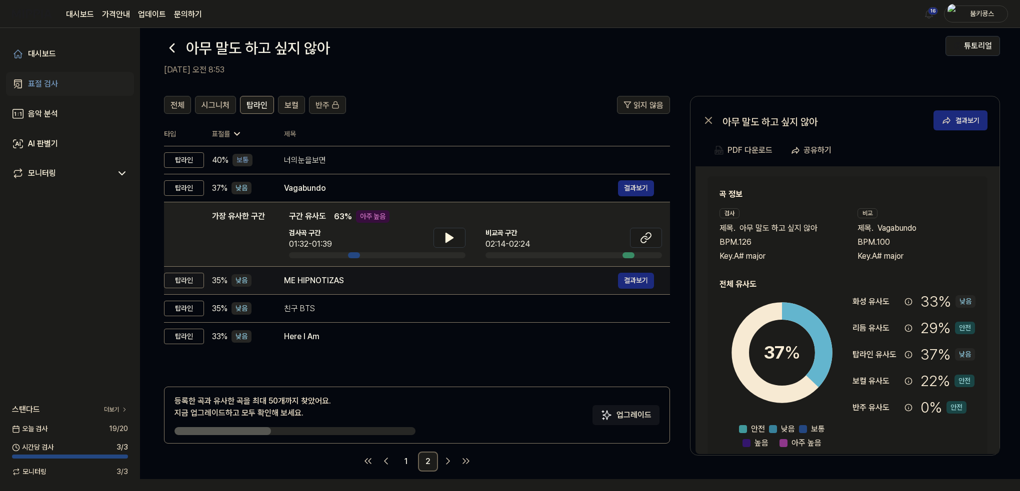
click at [336, 288] on td "ME HIPNOTIZAS 결과보기" at bounding box center [469, 281] width 402 height 28
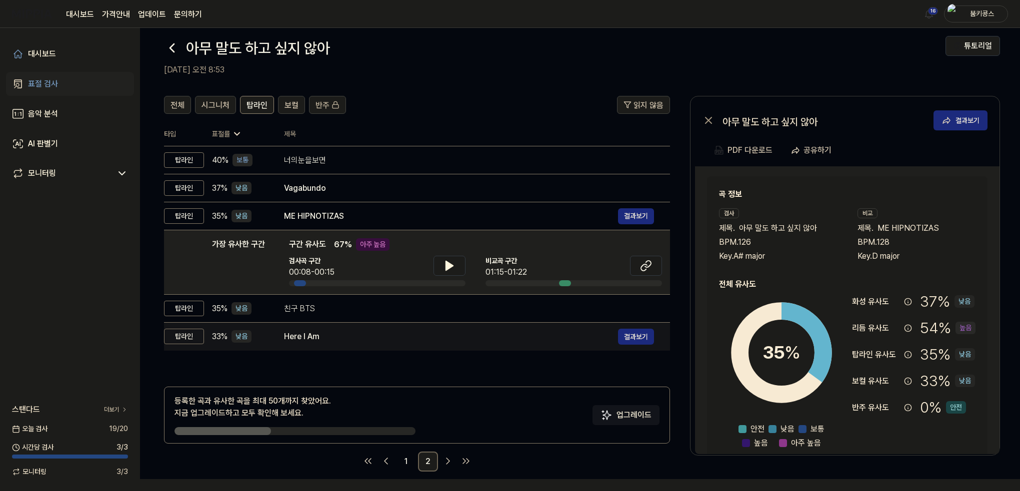
click at [338, 326] on td "Here I Am 결과보기" at bounding box center [469, 337] width 402 height 28
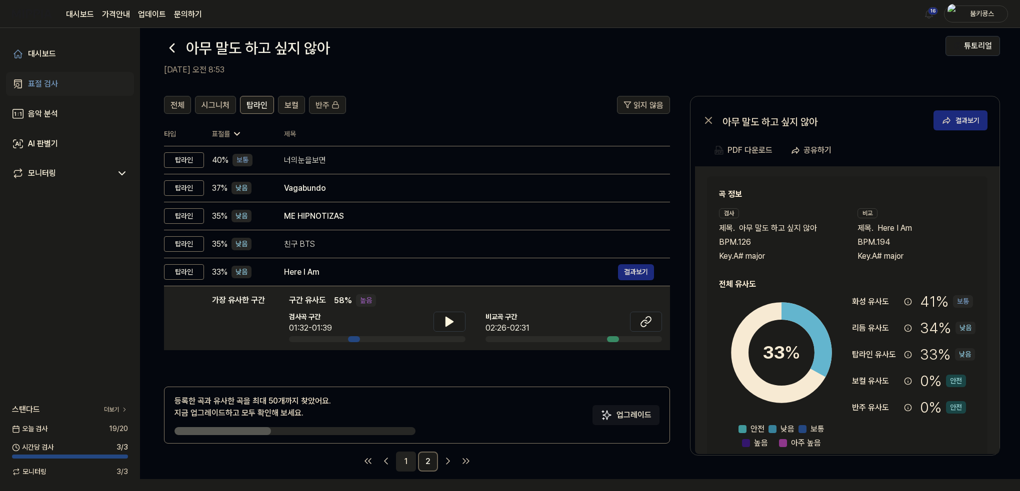
click at [402, 461] on link "1" at bounding box center [406, 462] width 20 height 20
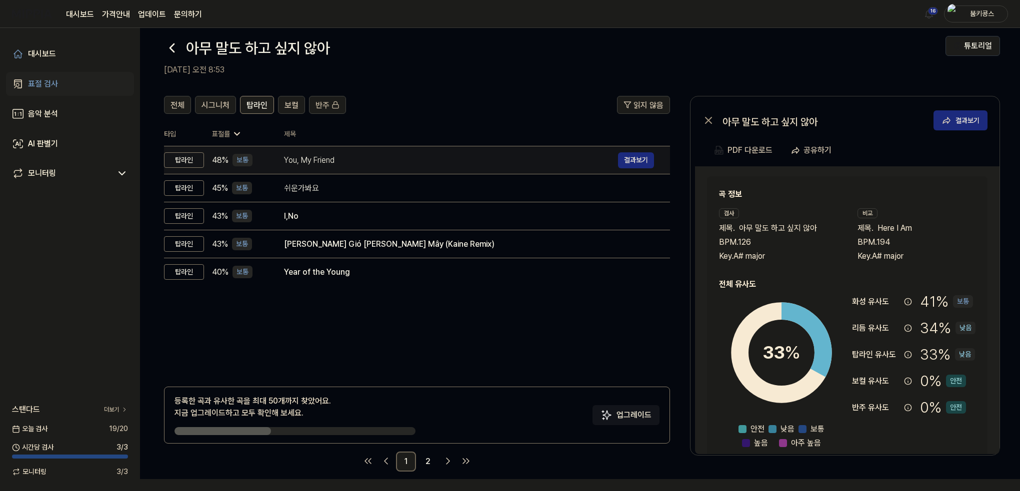
click at [344, 156] on div "You, My Friend" at bounding box center [451, 160] width 334 height 12
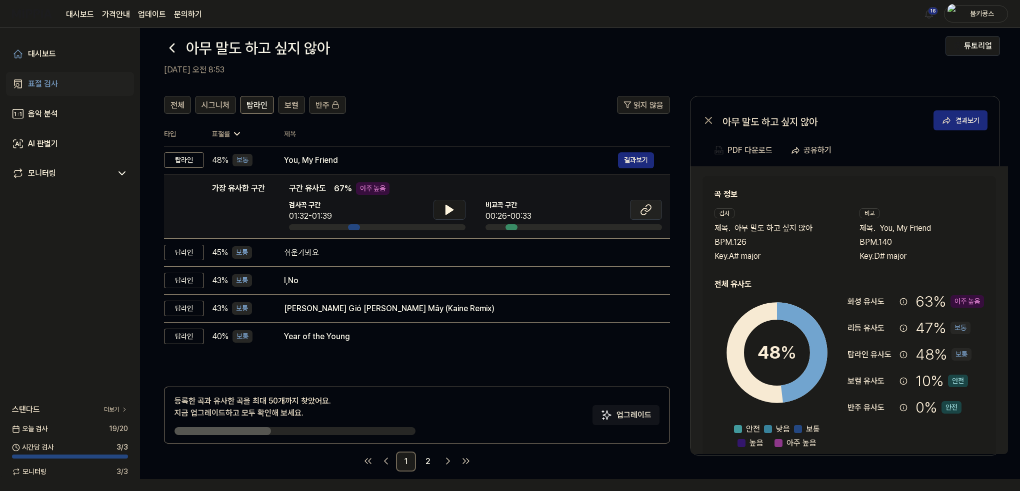
click at [644, 208] on icon at bounding box center [644, 211] width 6 height 6
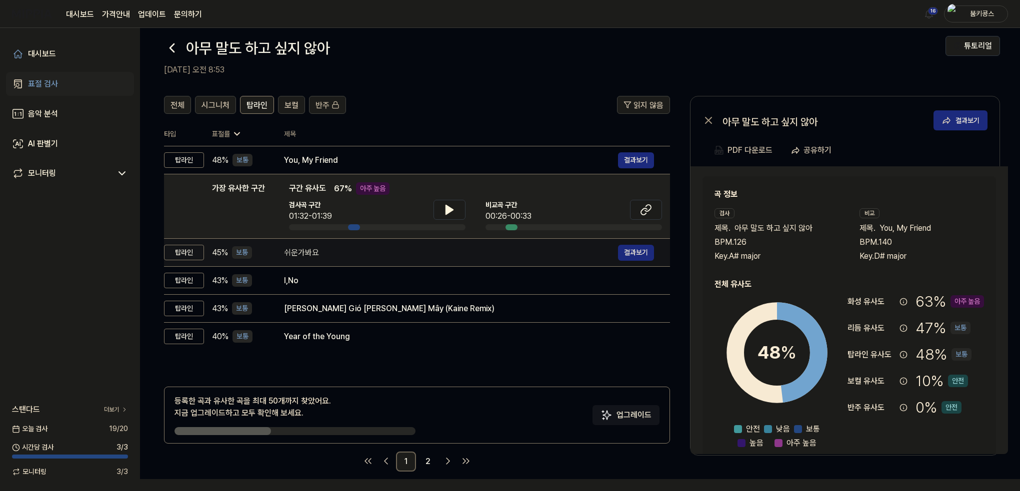
click at [327, 257] on div "쉬운가봐요" at bounding box center [451, 253] width 334 height 12
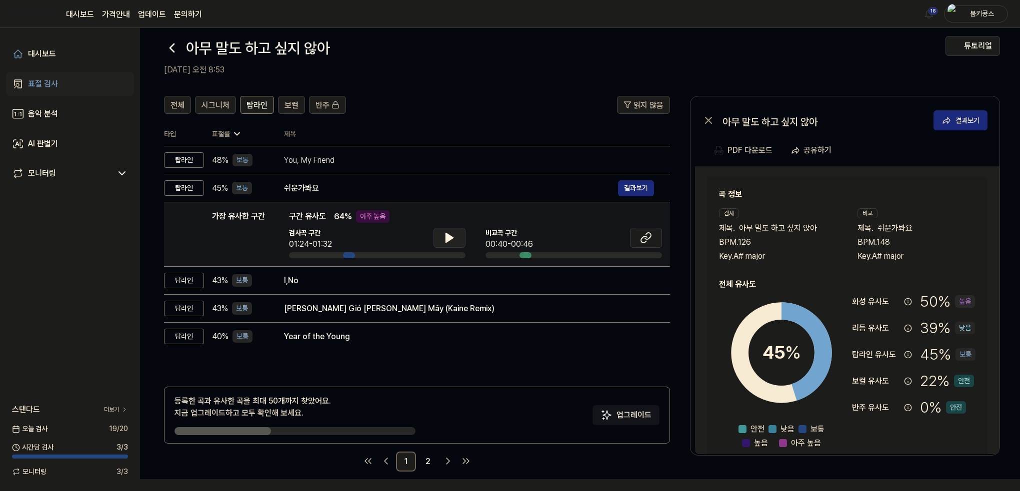
click at [454, 237] on icon at bounding box center [449, 238] width 12 height 12
click at [649, 241] on icon at bounding box center [646, 238] width 12 height 12
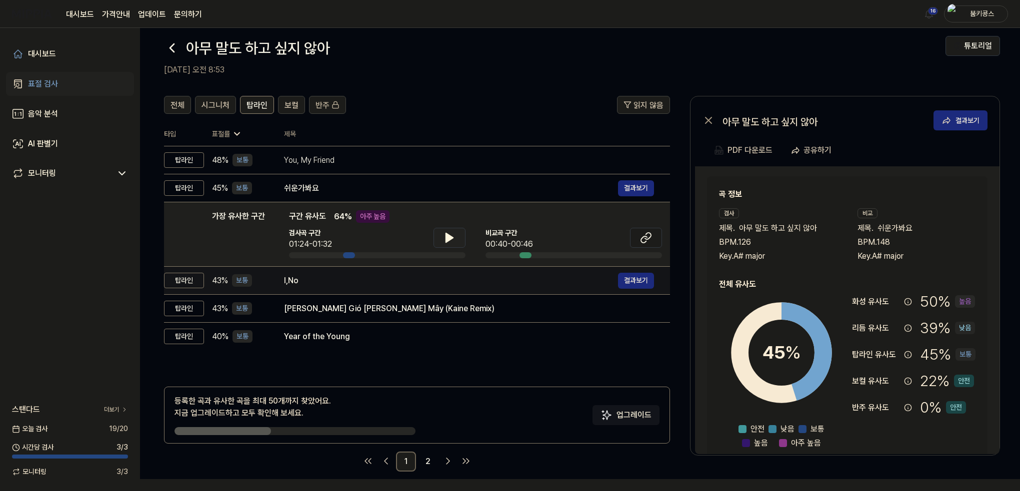
click at [336, 284] on div "I,No" at bounding box center [451, 281] width 334 height 12
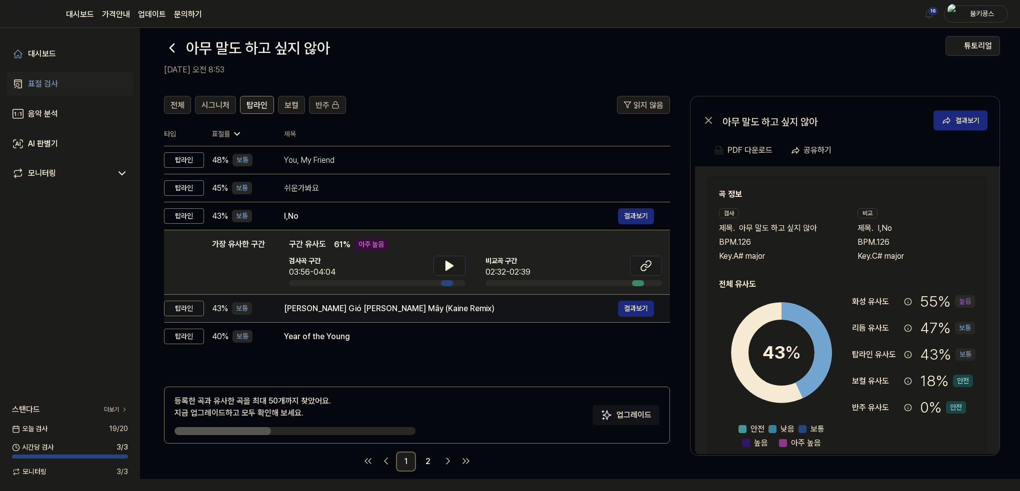
click at [336, 312] on div "[PERSON_NAME] Gió [PERSON_NAME] Mây (Kaine Remix)" at bounding box center [451, 309] width 334 height 12
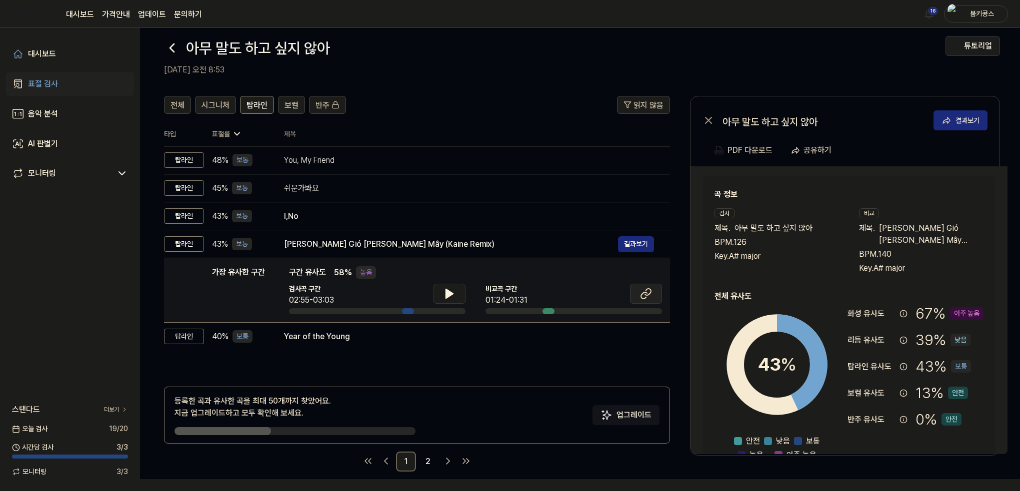
click at [650, 294] on icon at bounding box center [646, 294] width 12 height 12
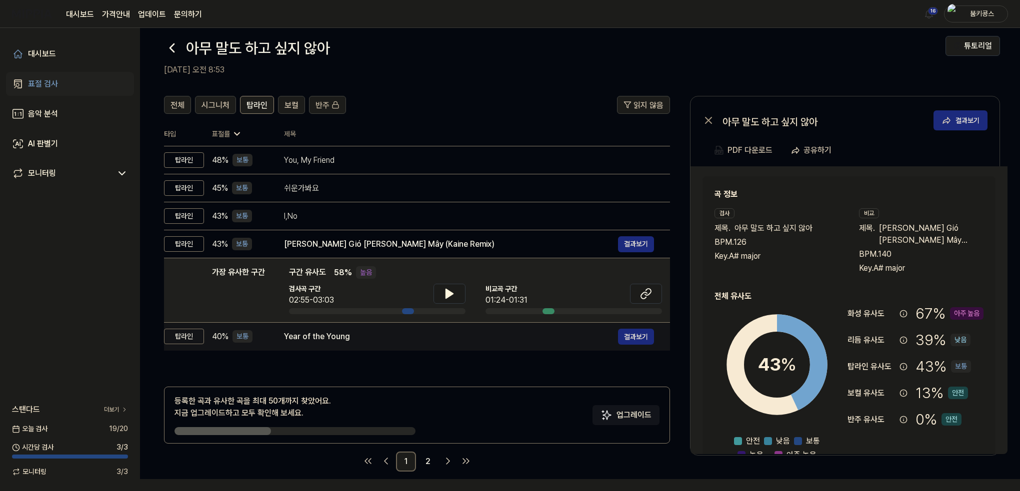
click at [333, 335] on div "Year of the Young" at bounding box center [451, 337] width 334 height 12
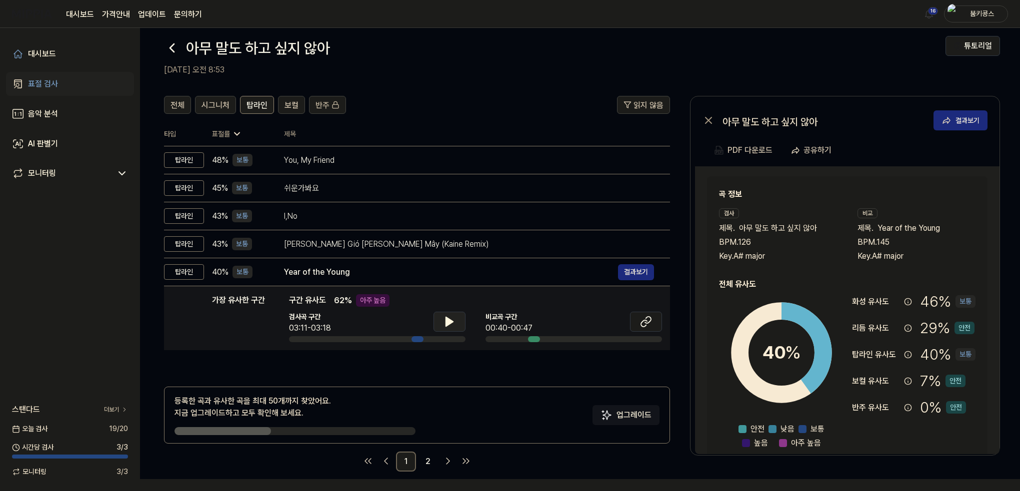
click at [448, 318] on icon at bounding box center [449, 321] width 7 height 9
drag, startPoint x: 448, startPoint y: 318, endPoint x: 464, endPoint y: 318, distance: 16.5
click at [448, 318] on icon at bounding box center [449, 322] width 12 height 12
click at [650, 319] on icon at bounding box center [648, 320] width 6 height 6
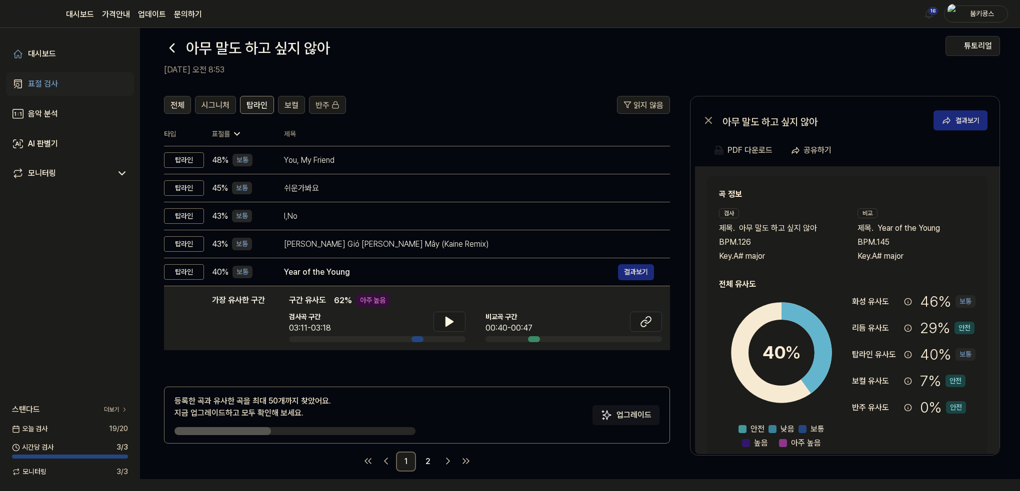
click at [177, 104] on span "전체" at bounding box center [177, 105] width 14 height 12
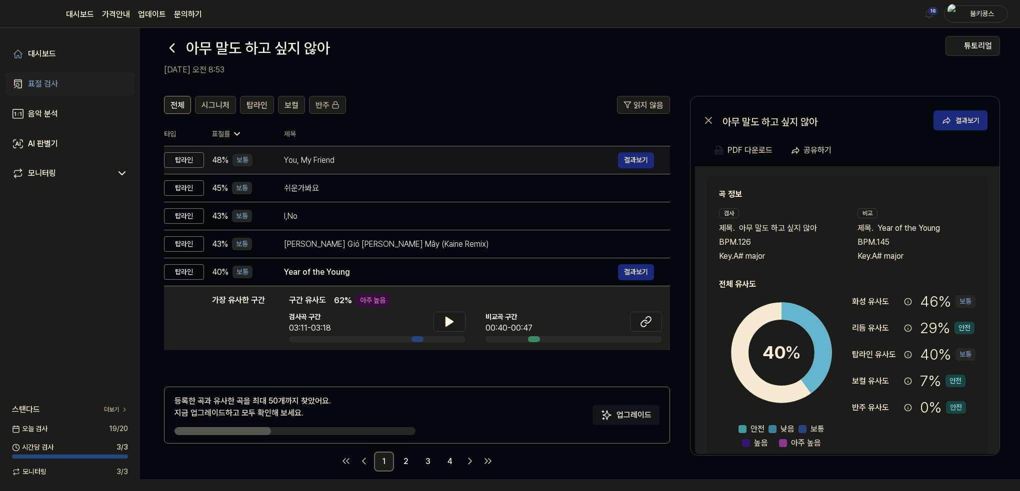
click at [330, 163] on div "You, My Friend" at bounding box center [451, 160] width 334 height 12
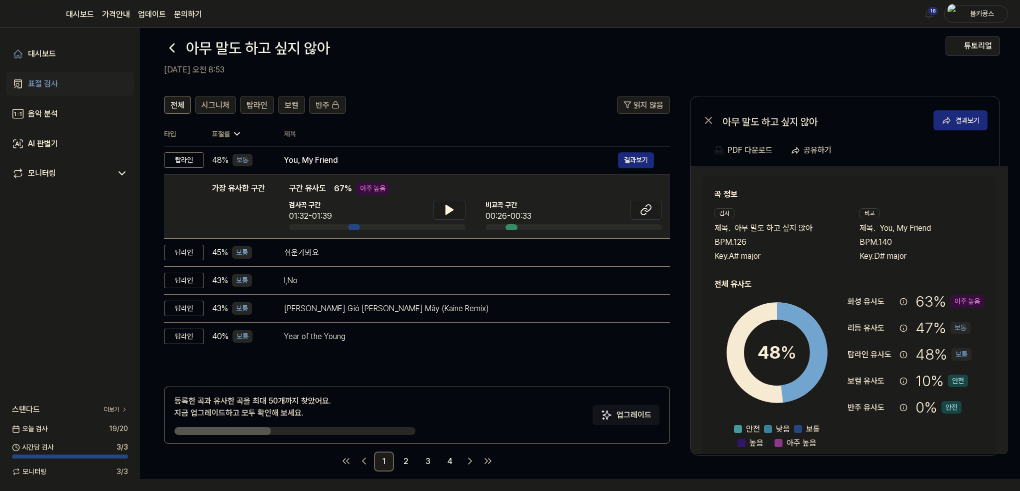
click at [171, 47] on icon at bounding box center [172, 48] width 16 height 16
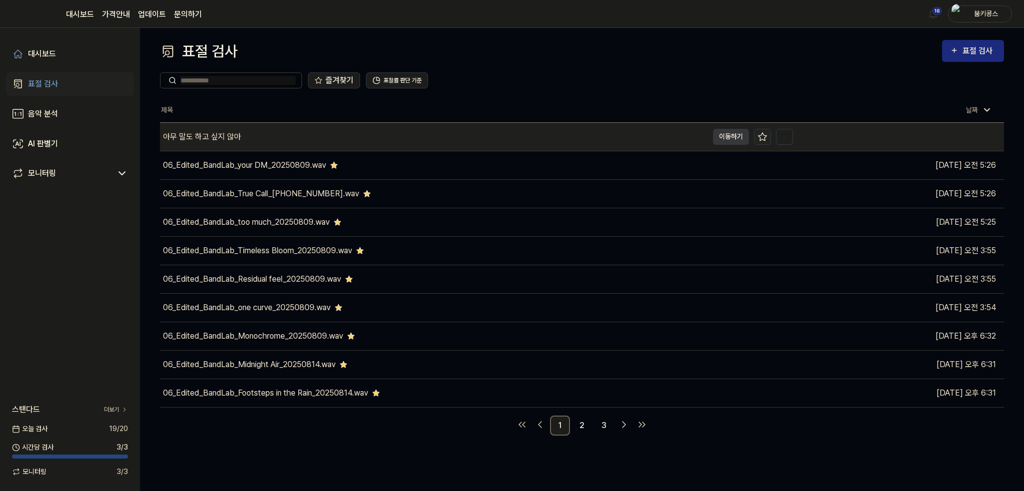
click at [767, 139] on icon at bounding box center [762, 137] width 10 height 10
click at [764, 136] on icon at bounding box center [762, 137] width 10 height 10
click at [270, 131] on div "아무 말도 하고 싶지 않아" at bounding box center [434, 137] width 548 height 28
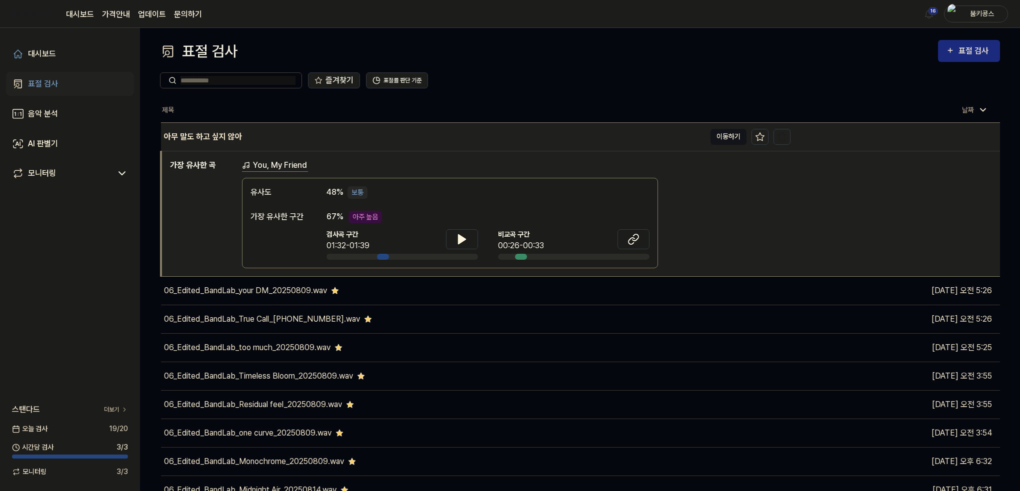
click at [718, 133] on button "이동하기" at bounding box center [728, 137] width 36 height 16
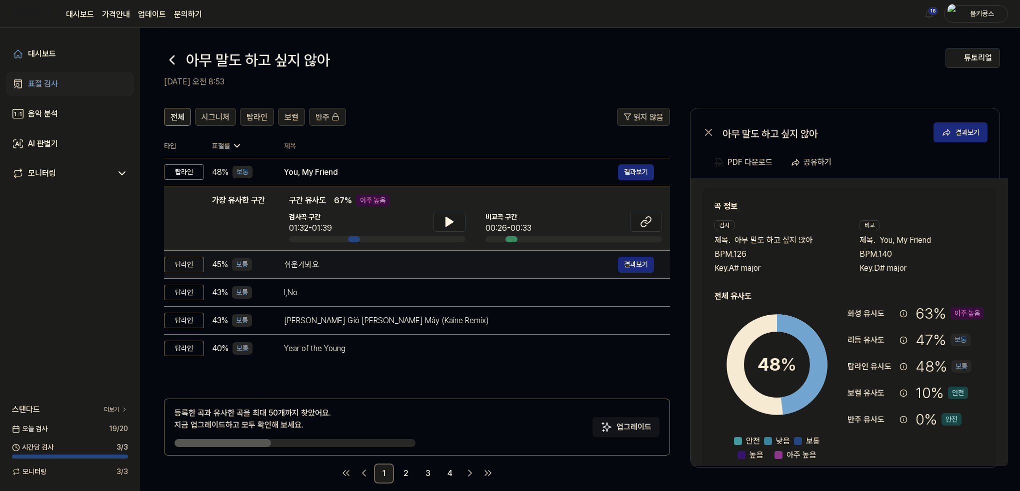
click at [312, 268] on div "쉬운가봐요" at bounding box center [451, 265] width 334 height 12
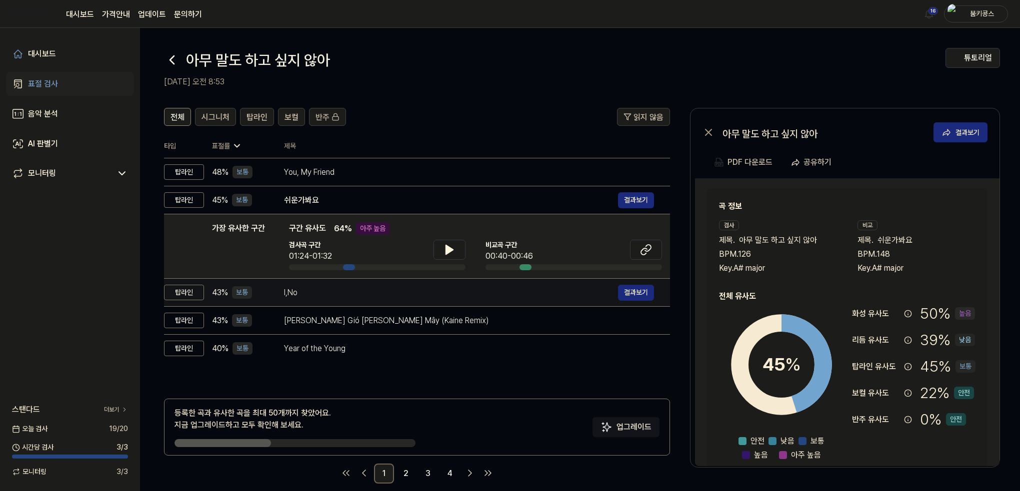
click at [329, 291] on div "I,No" at bounding box center [451, 293] width 334 height 12
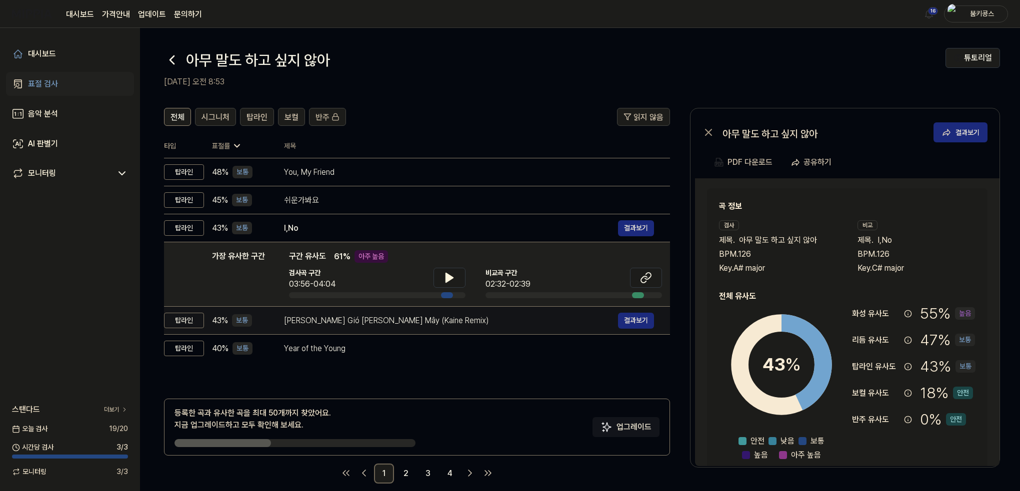
click at [336, 315] on div "[PERSON_NAME] Gió [PERSON_NAME] Mây (Kaine Remix)" at bounding box center [451, 321] width 334 height 12
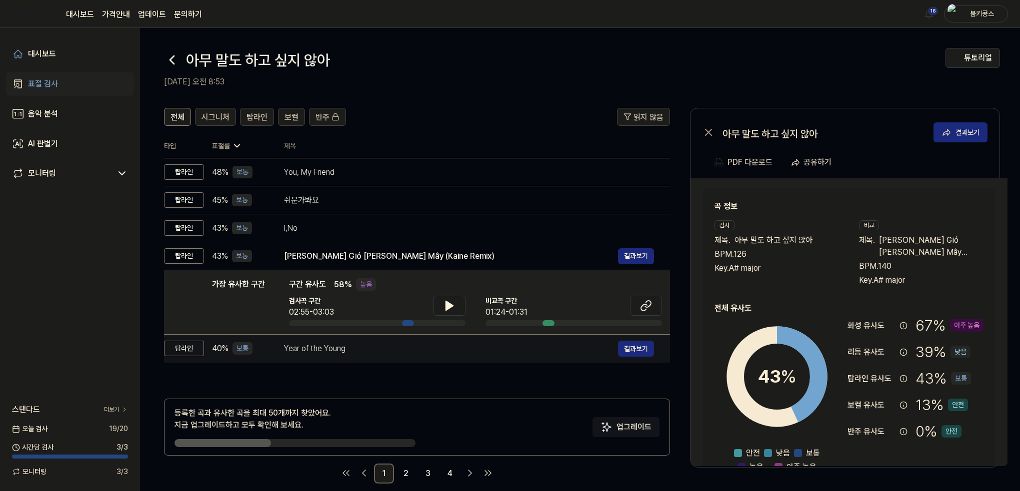
click at [354, 341] on div "Year of the Young 결과보기" at bounding box center [469, 349] width 370 height 16
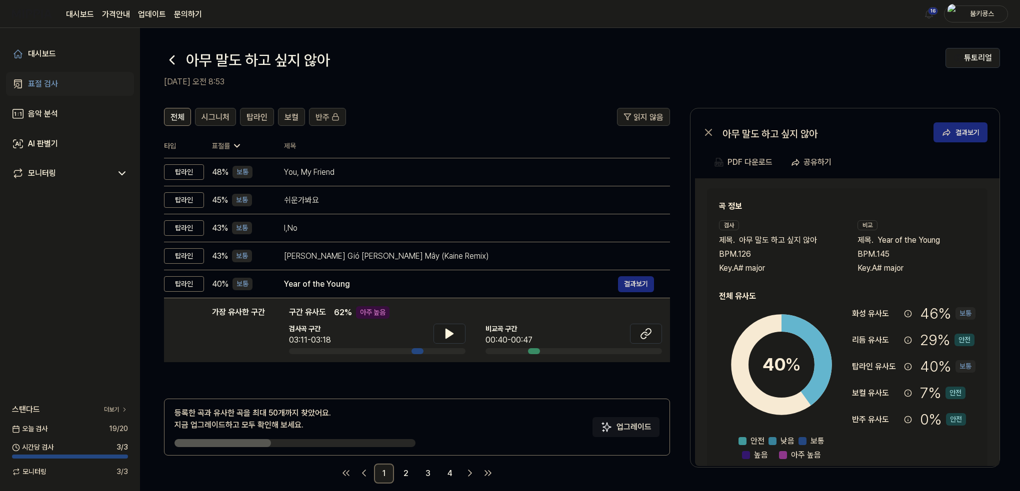
click at [174, 56] on icon at bounding box center [172, 60] width 16 height 16
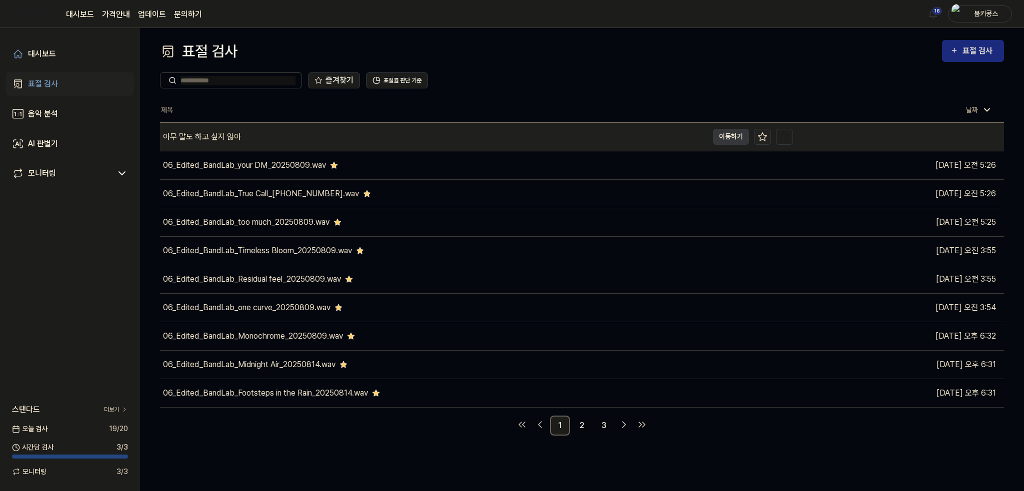
click at [764, 135] on icon at bounding box center [762, 136] width 8 height 8
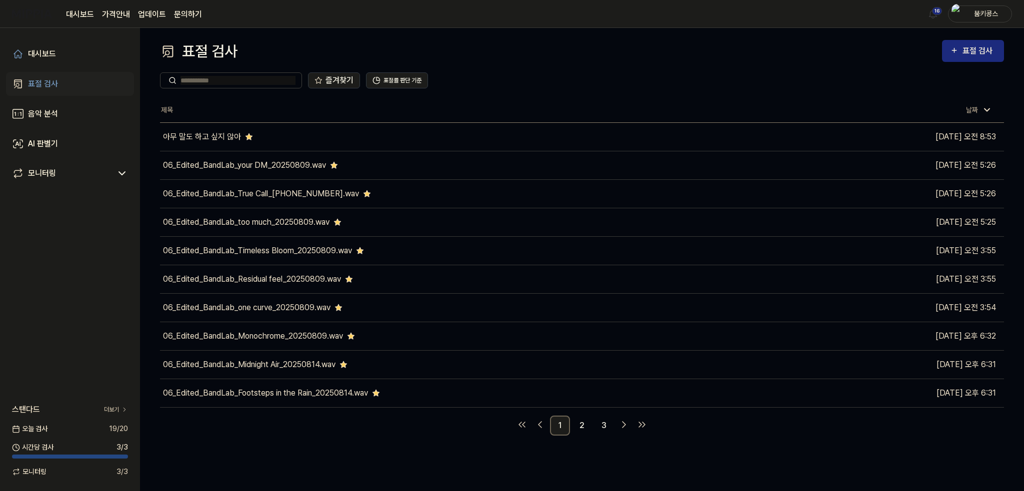
click at [528, 68] on div "즐겨찾기 표절률 판단 기준" at bounding box center [582, 80] width 844 height 36
click at [976, 55] on div "표절 검사" at bounding box center [978, 50] width 33 height 13
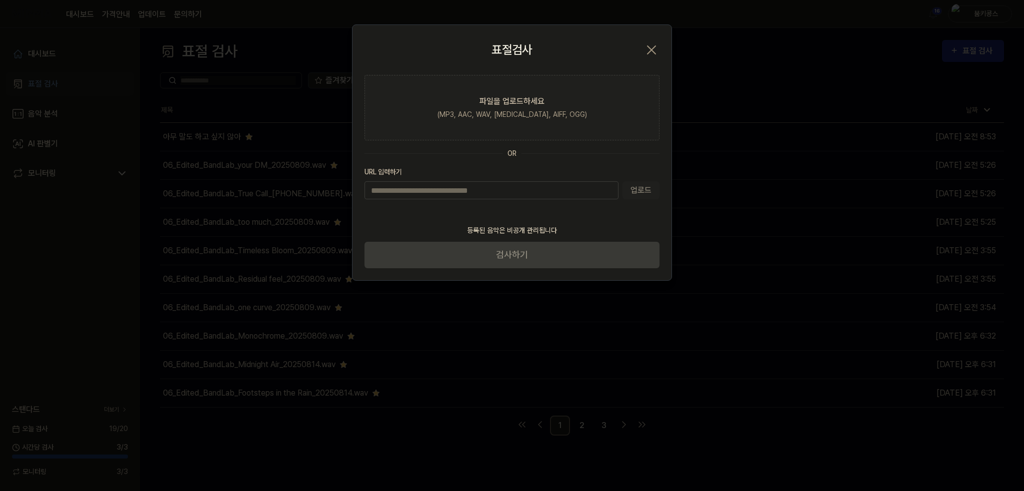
click at [653, 45] on icon "button" at bounding box center [651, 50] width 16 height 16
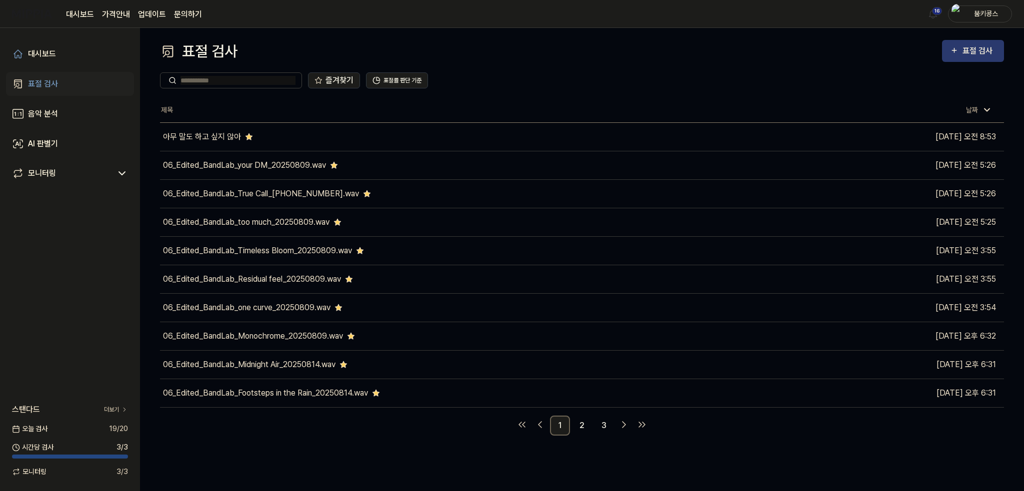
click at [956, 45] on icon "button" at bounding box center [954, 50] width 8 height 12
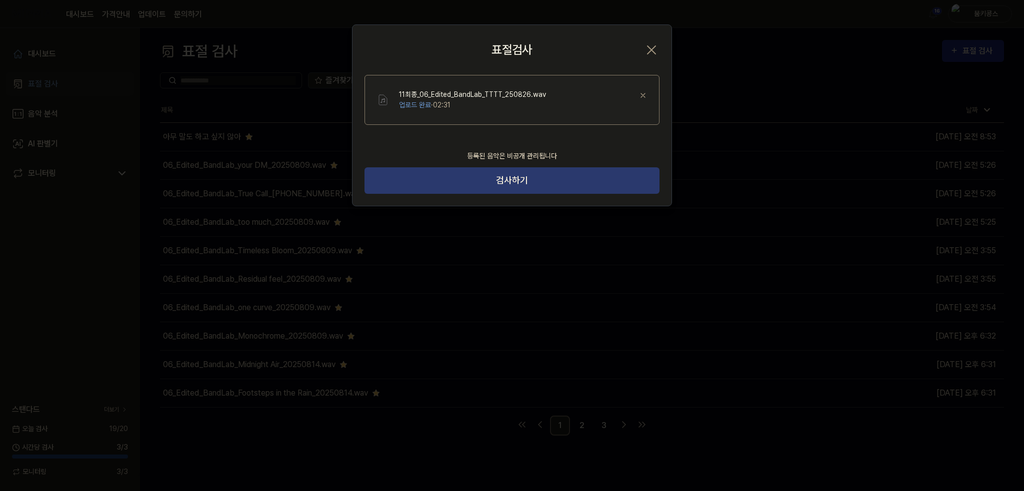
click at [546, 183] on button "검사하기" at bounding box center [511, 180] width 295 height 26
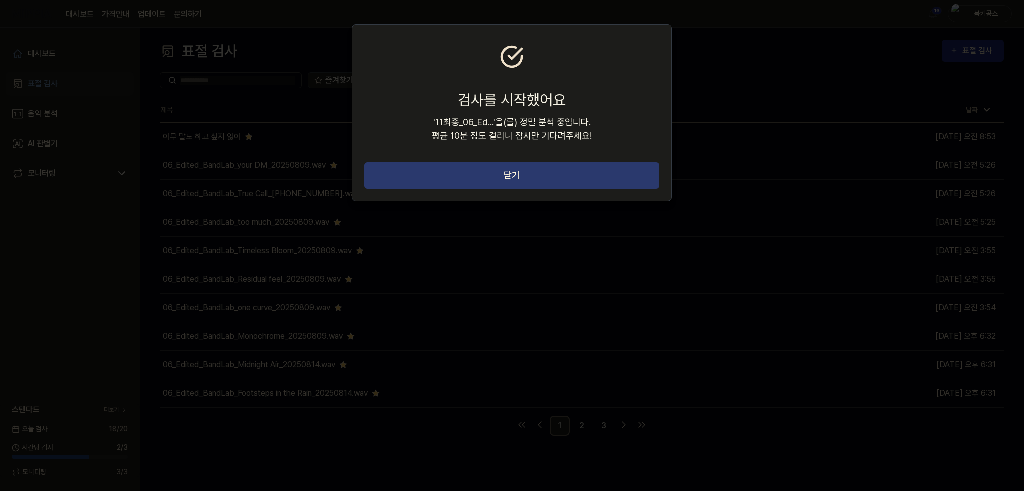
click at [547, 178] on button "닫기" at bounding box center [511, 175] width 295 height 26
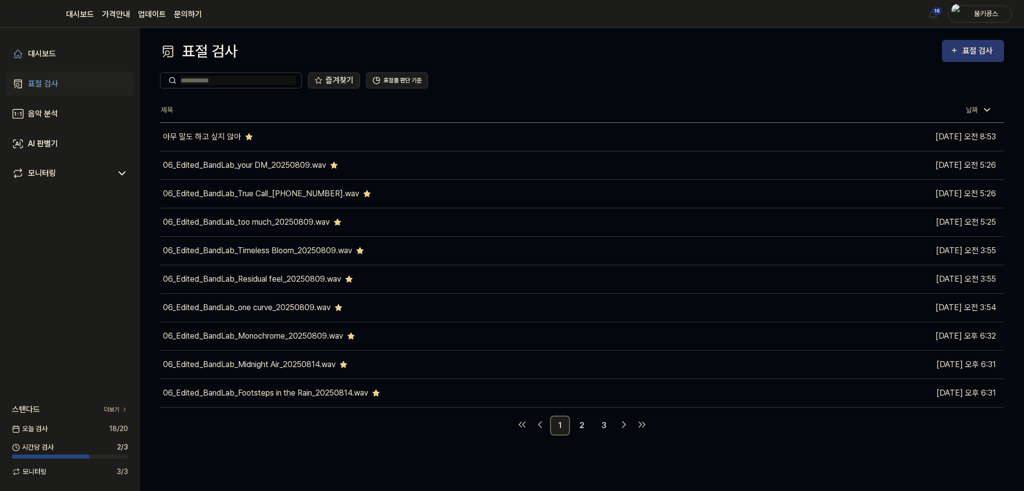
click at [981, 49] on div "표절 검사" at bounding box center [978, 50] width 33 height 13
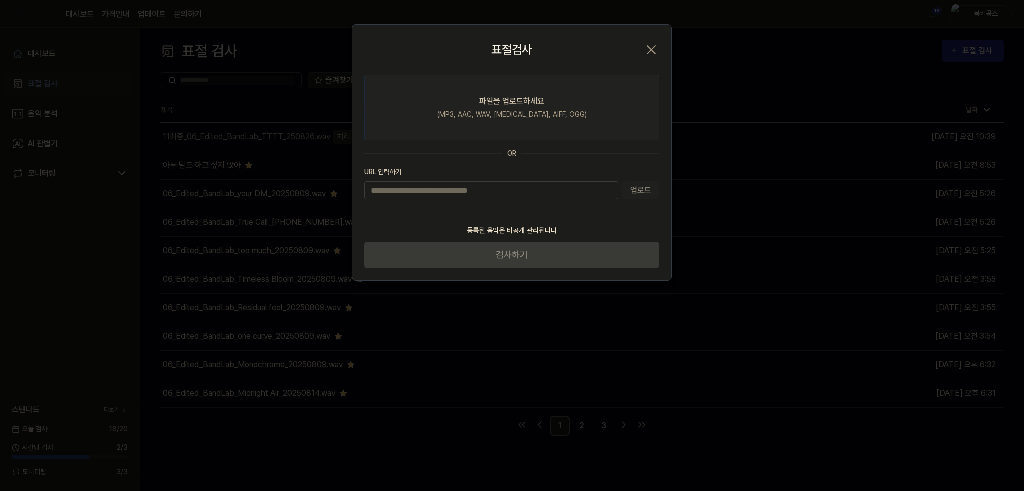
click at [540, 102] on div "파일을 업로드하세요" at bounding box center [511, 101] width 65 height 12
click at [0, 0] on input "파일을 업로드하세요 (MP3, AAC, WAV, [MEDICAL_DATA], AIFF, OGG)" at bounding box center [0, 0] width 0 height 0
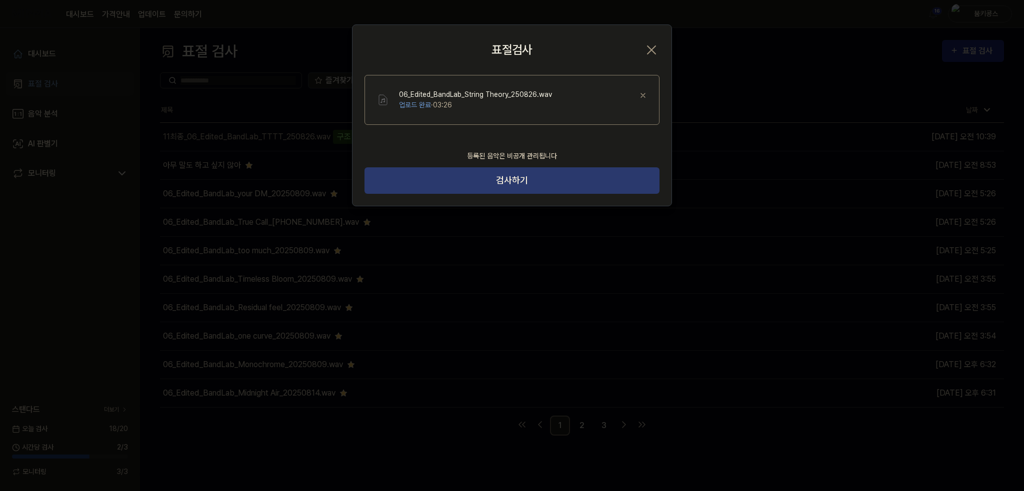
click at [516, 188] on button "검사하기" at bounding box center [511, 180] width 295 height 26
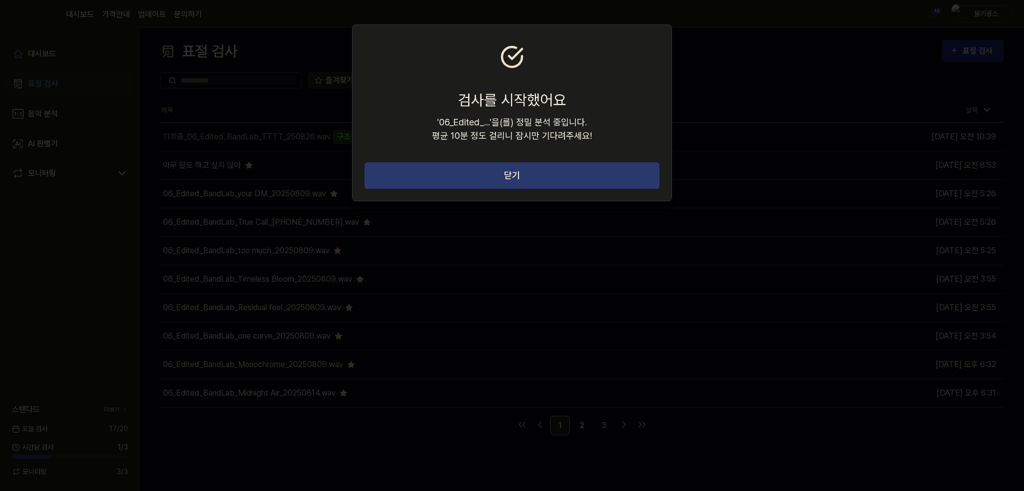
click at [517, 165] on button "닫기" at bounding box center [511, 175] width 295 height 26
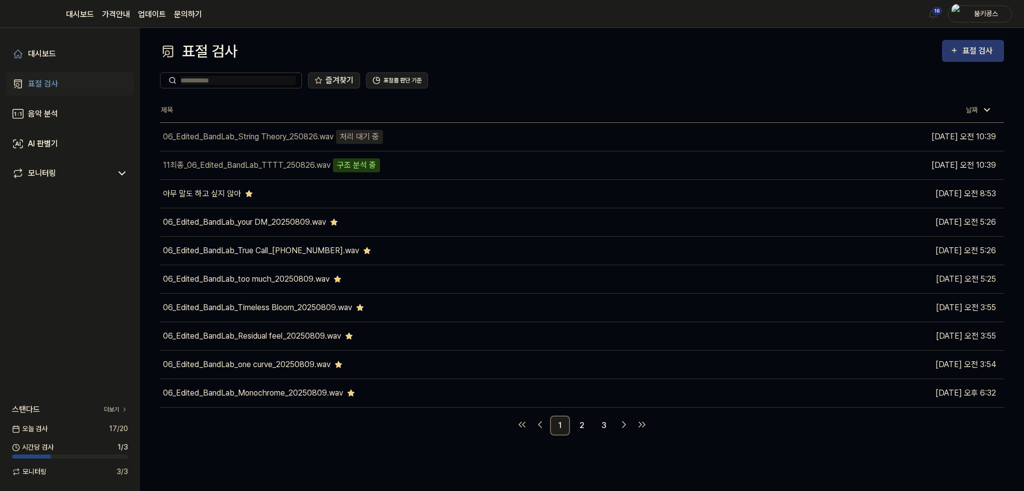
click at [979, 49] on div "표절 검사" at bounding box center [978, 50] width 33 height 13
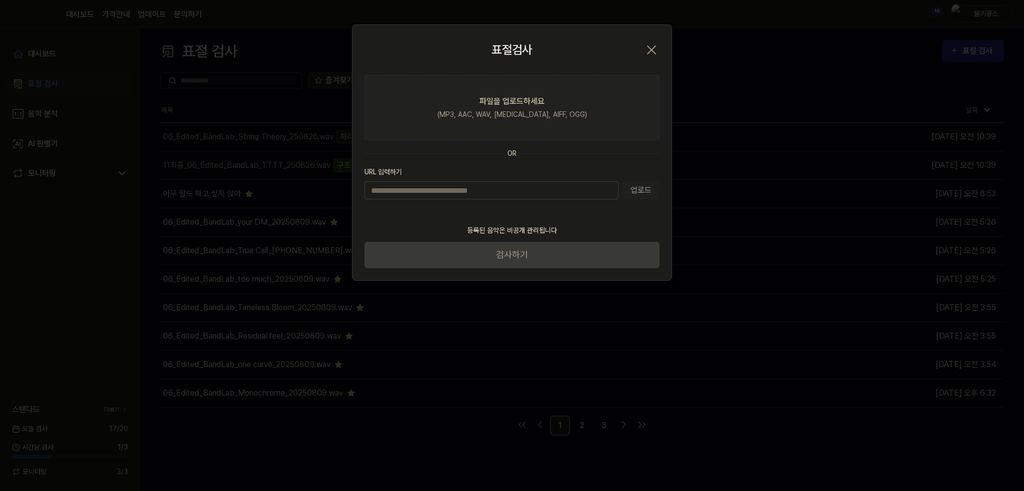
click at [518, 105] on div "파일을 업로드하세요" at bounding box center [511, 101] width 65 height 12
click at [0, 0] on input "파일을 업로드하세요 (MP3, AAC, WAV, [MEDICAL_DATA], AIFF, OGG)" at bounding box center [0, 0] width 0 height 0
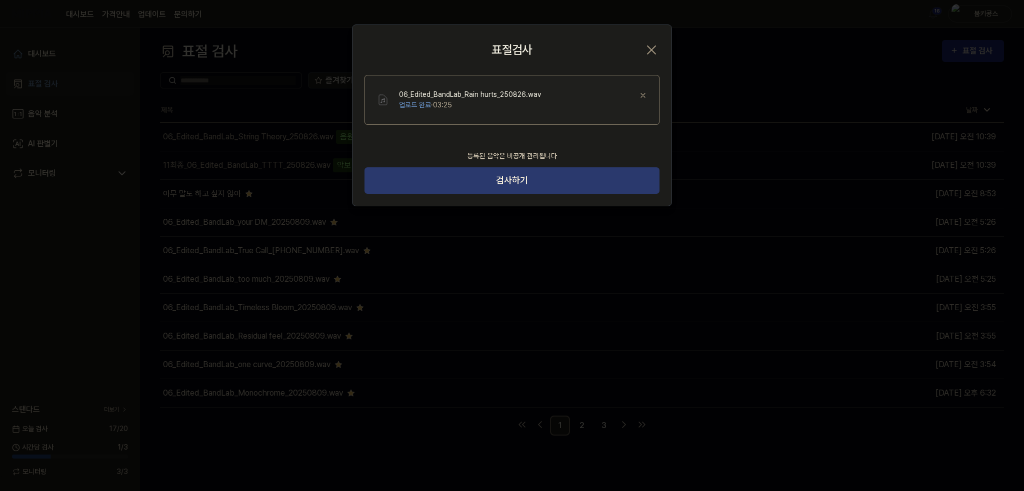
click at [488, 186] on button "검사하기" at bounding box center [511, 180] width 295 height 26
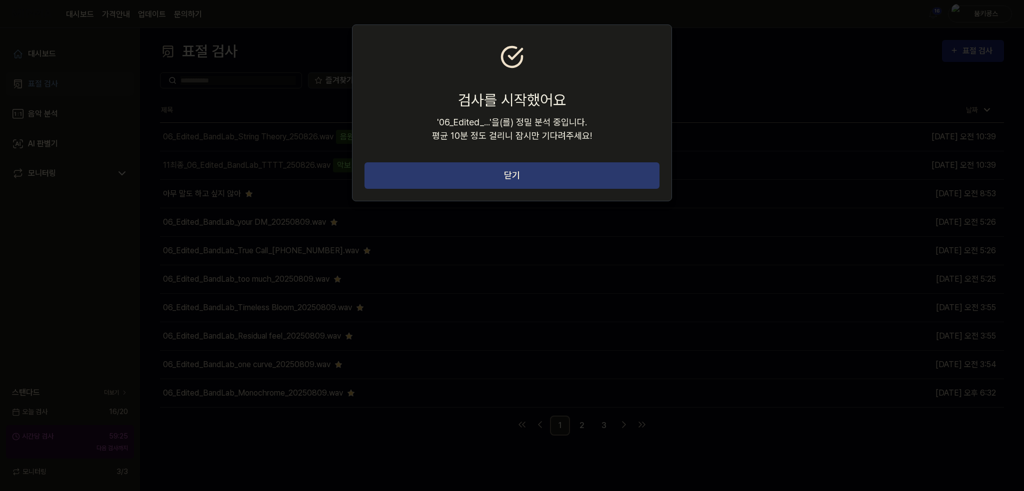
click at [486, 181] on button "닫기" at bounding box center [511, 175] width 295 height 26
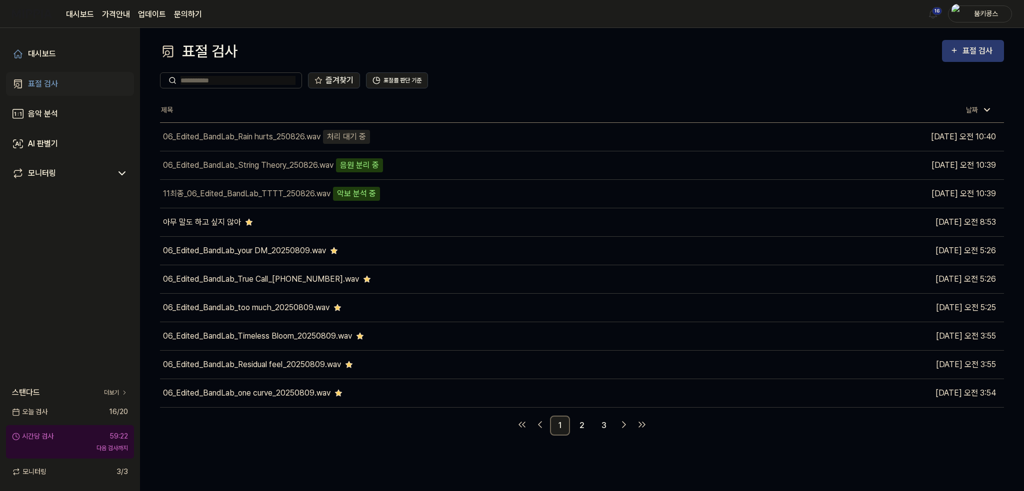
click at [968, 48] on div "표절 검사" at bounding box center [978, 50] width 33 height 13
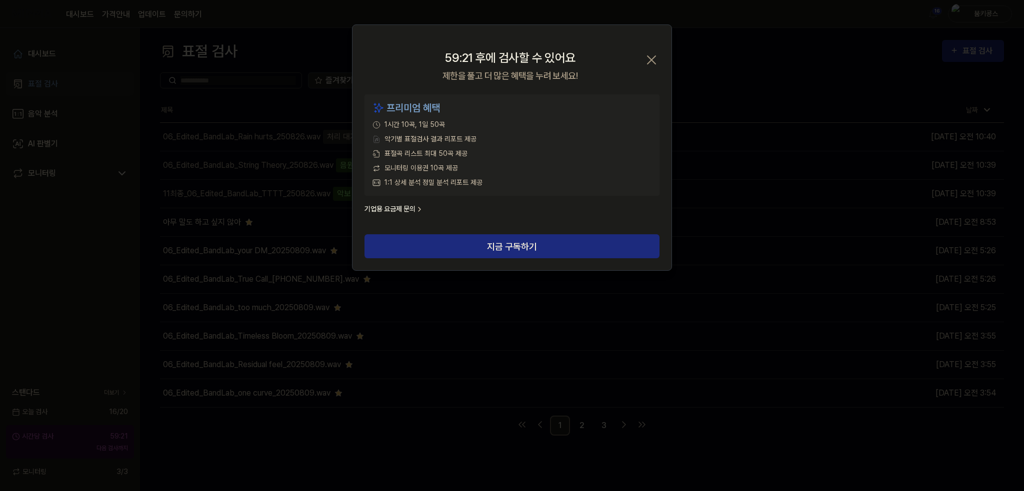
click at [654, 52] on icon "button" at bounding box center [651, 60] width 16 height 16
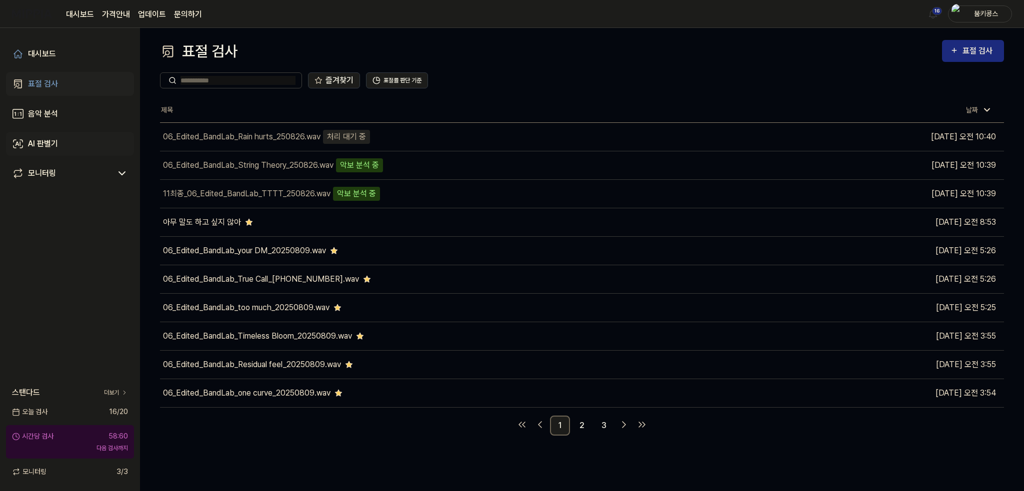
click at [51, 141] on div "AI 판별기" at bounding box center [43, 144] width 30 height 12
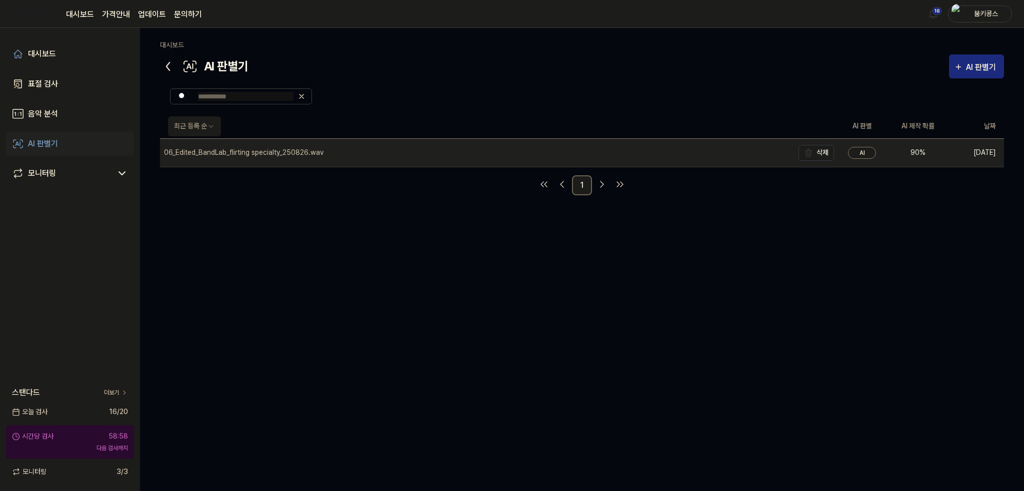
click at [696, 152] on div "06_Edited_BandLab_flirting specialty_250826.wav" at bounding box center [476, 153] width 633 height 28
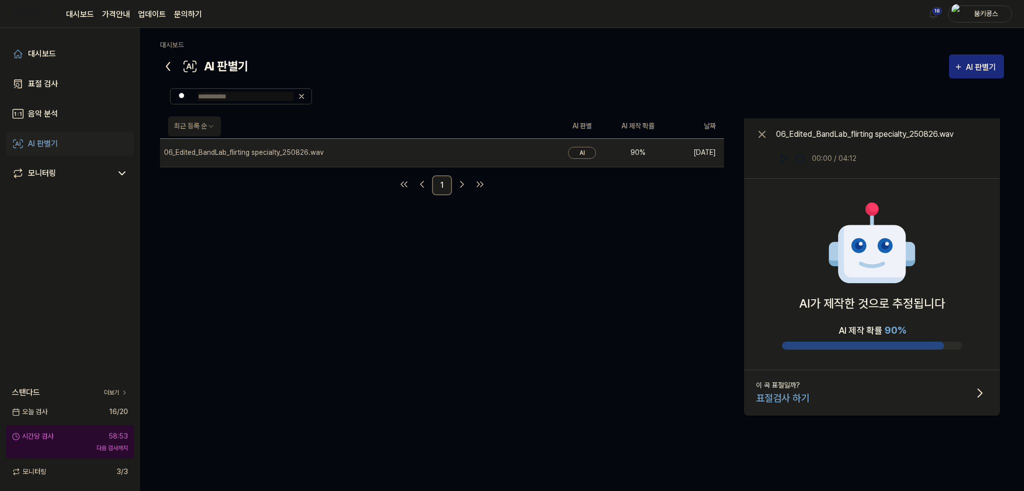
click at [786, 401] on div "표절검사 하기" at bounding box center [782, 398] width 53 height 15
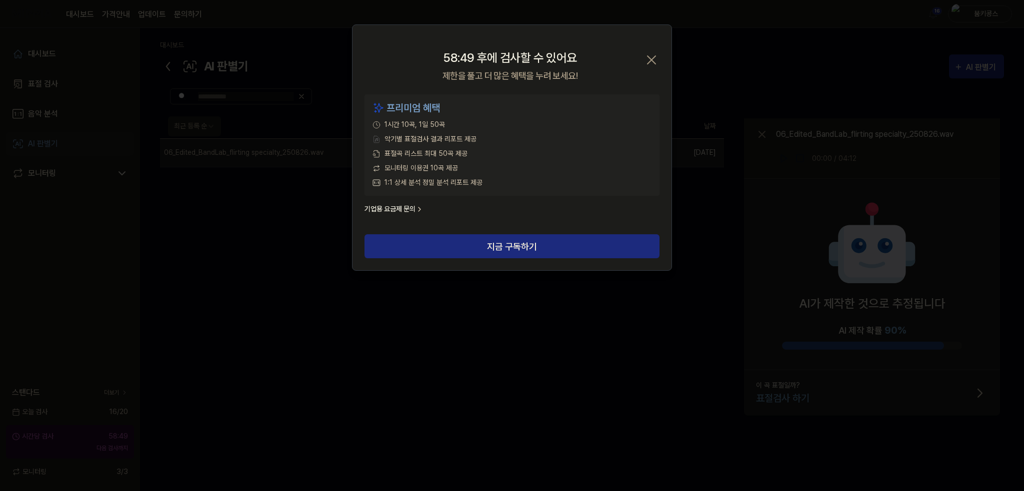
click at [649, 57] on icon "button" at bounding box center [651, 60] width 8 height 8
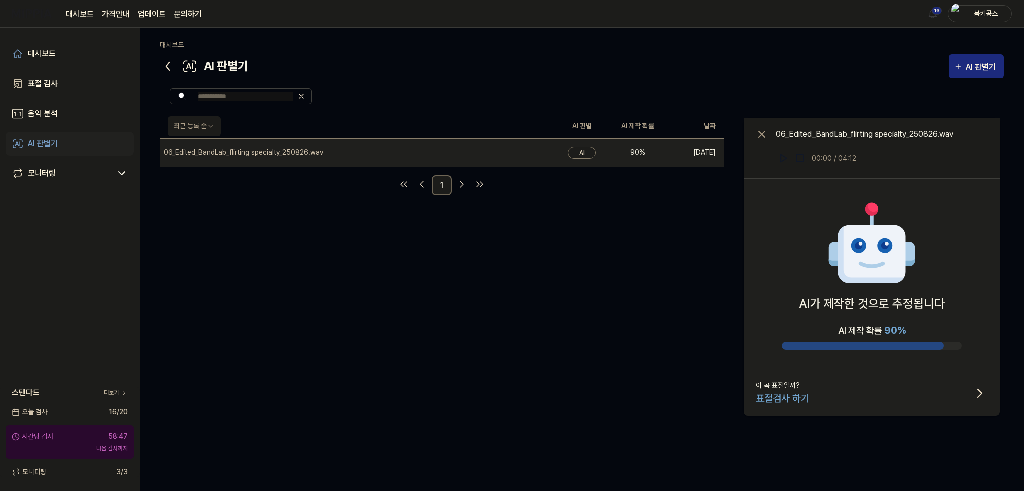
drag, startPoint x: 657, startPoint y: 288, endPoint x: 619, endPoint y: 268, distance: 43.4
click at [655, 287] on div "최근 등록 순 AI 판별 AI 제작 확률 날짜 06_Edited_BandLab_flirting specialty_250826.wav 삭제 AI…" at bounding box center [582, 273] width 844 height 319
click at [168, 70] on icon at bounding box center [167, 66] width 3 height 8
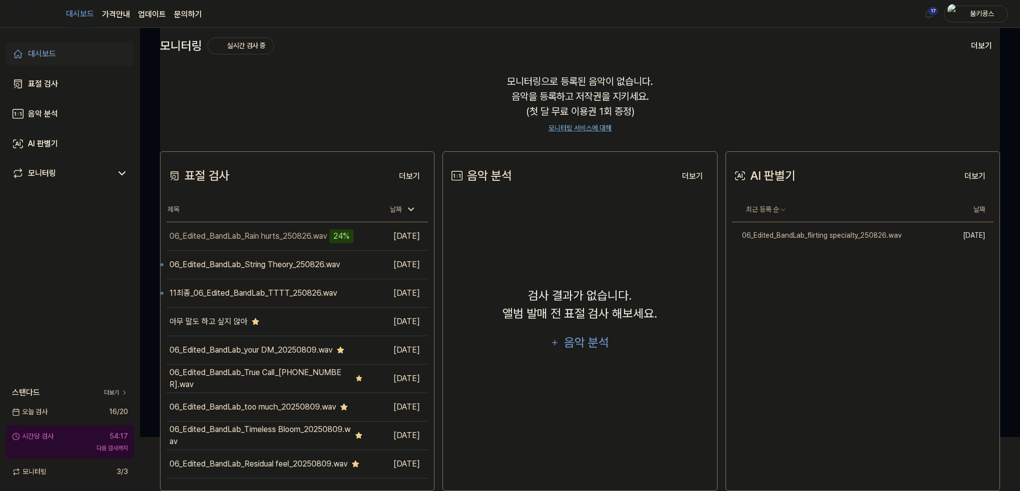
scroll to position [72, 0]
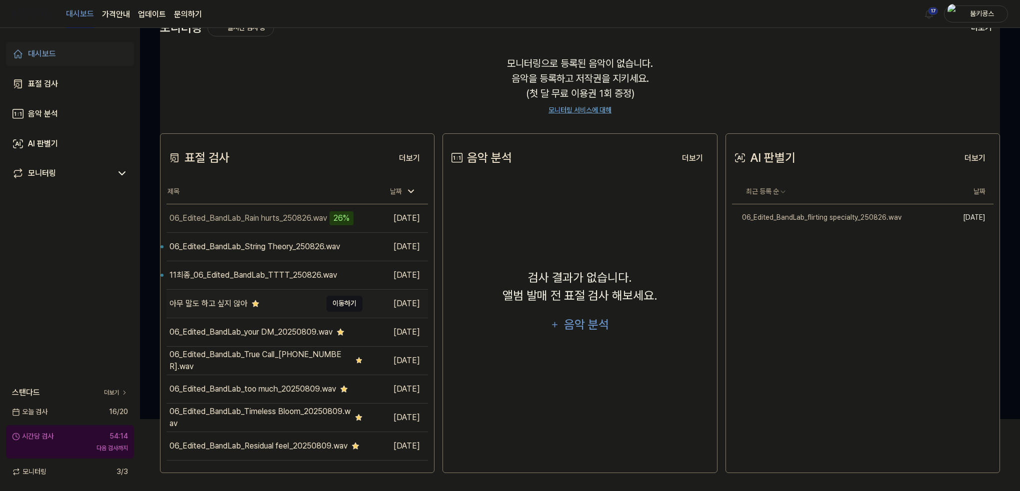
click at [338, 303] on button "이동하기" at bounding box center [344, 304] width 36 height 16
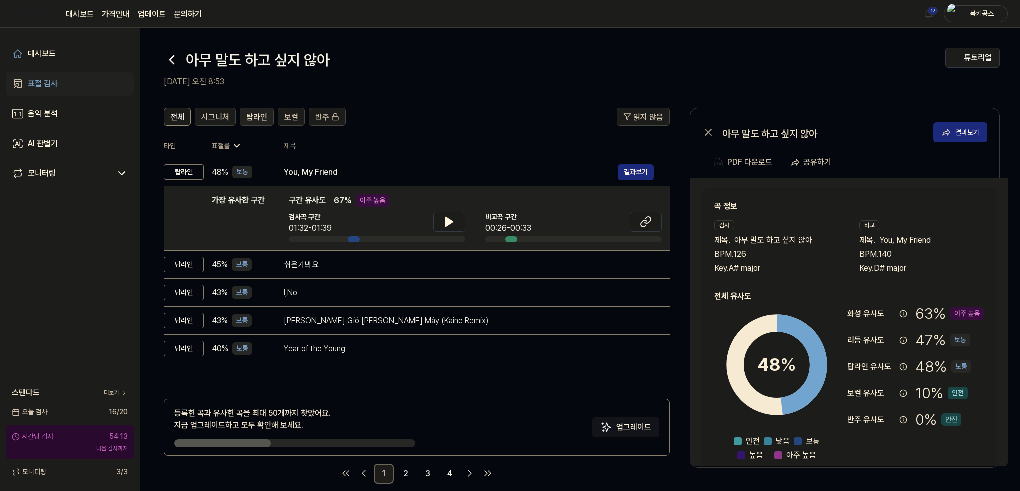
click at [264, 119] on span "탑라인" at bounding box center [256, 117] width 21 height 12
click at [171, 61] on icon at bounding box center [172, 60] width 4 height 8
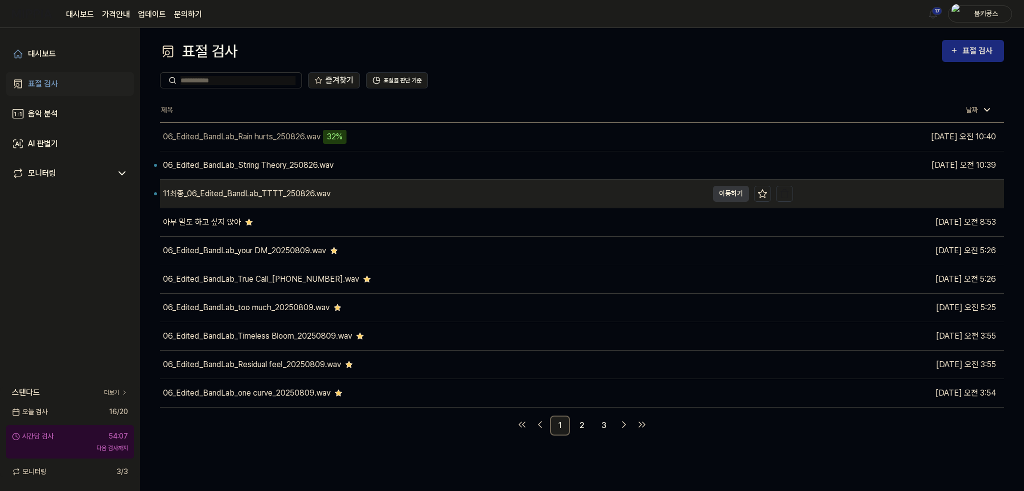
click at [234, 190] on div "11최종_06_Edited_BandLab_TTTT_250826.wav" at bounding box center [246, 194] width 167 height 12
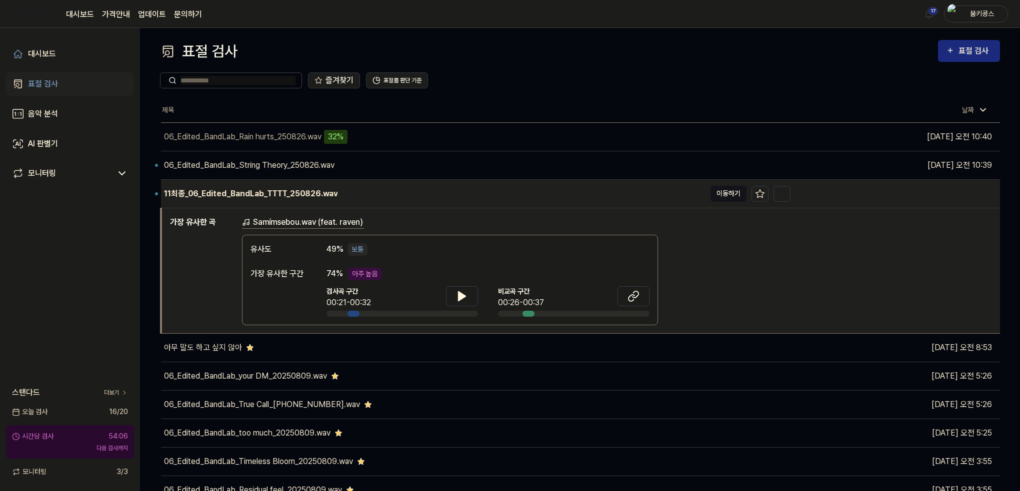
click at [725, 195] on button "이동하기" at bounding box center [728, 194] width 36 height 16
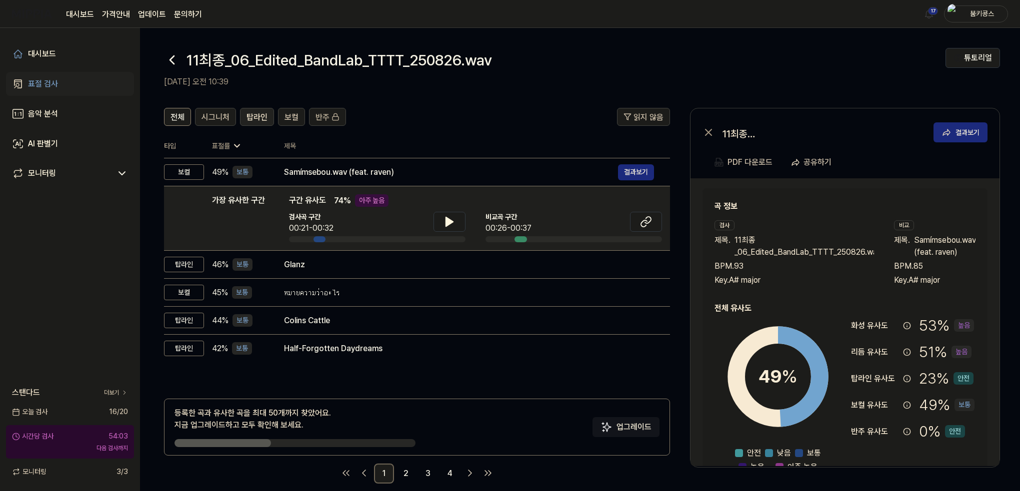
click at [257, 121] on span "탑라인" at bounding box center [256, 117] width 21 height 12
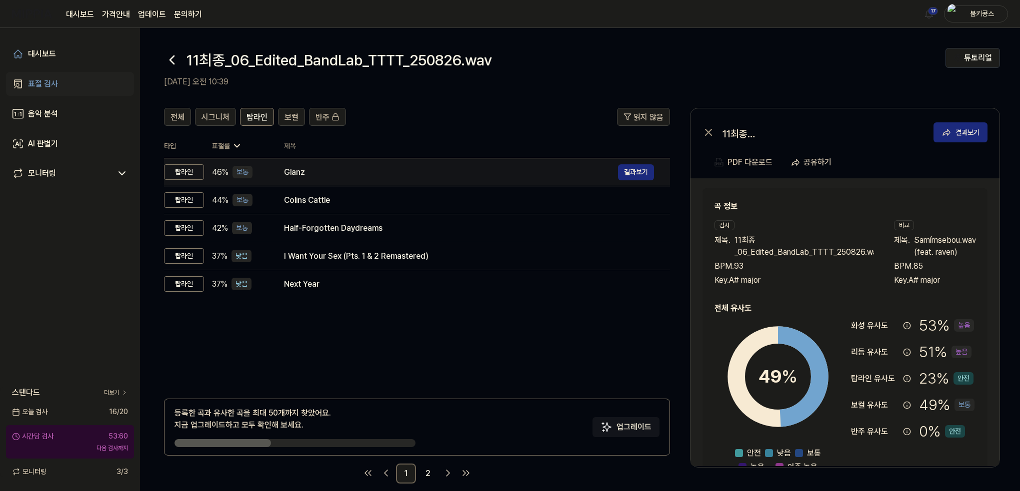
click at [356, 175] on div "Glanz" at bounding box center [451, 172] width 334 height 12
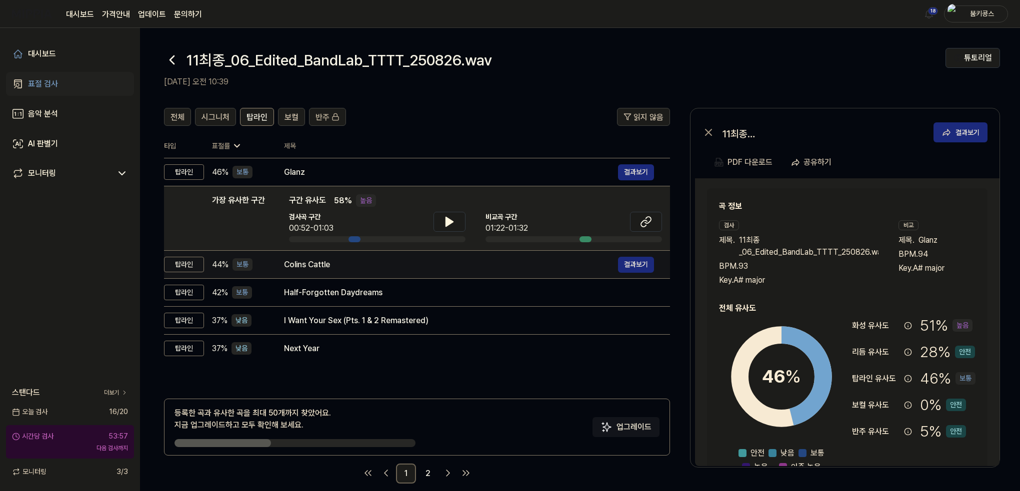
click at [340, 265] on div "Colins Cattle" at bounding box center [451, 265] width 334 height 12
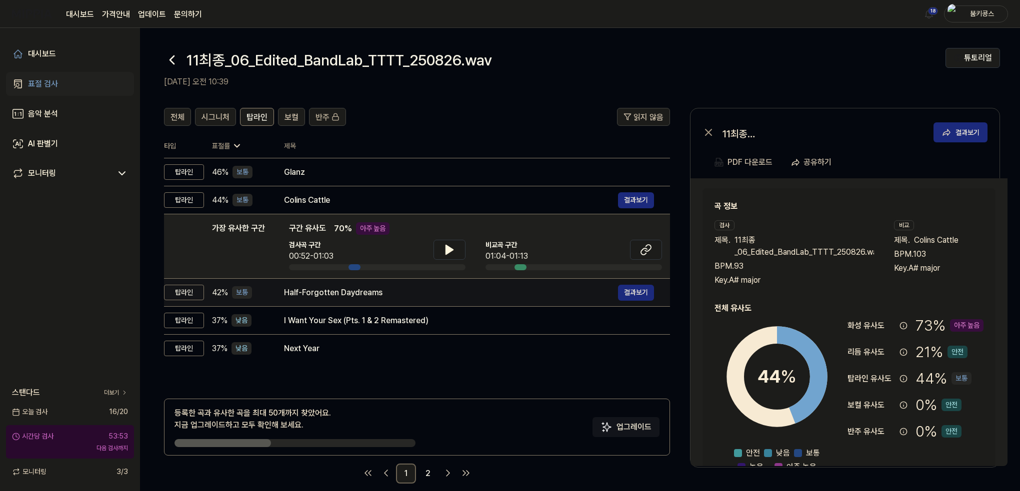
click at [332, 295] on div "Half-Forgotten Daydreams" at bounding box center [451, 293] width 334 height 12
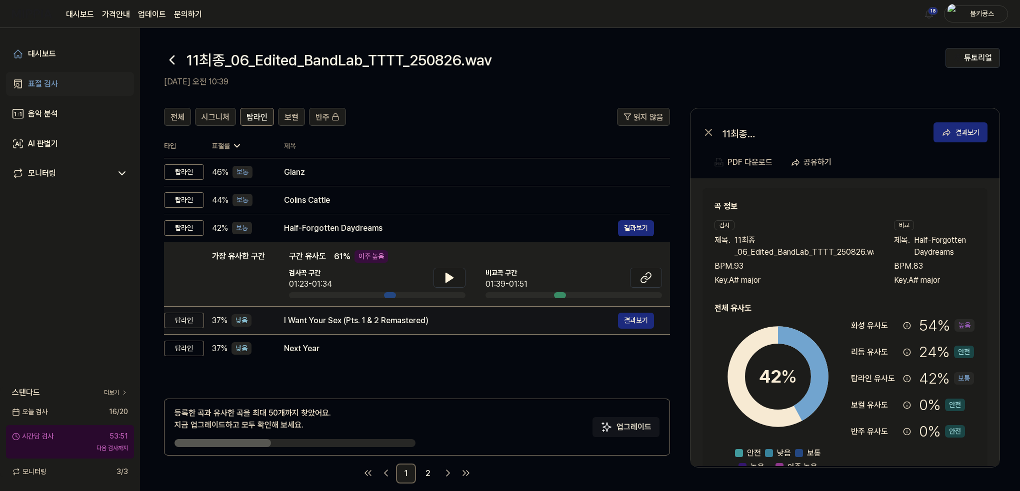
click at [348, 321] on div "I Want Your Sex (Pts. 1 & 2 Remastered)" at bounding box center [451, 321] width 334 height 12
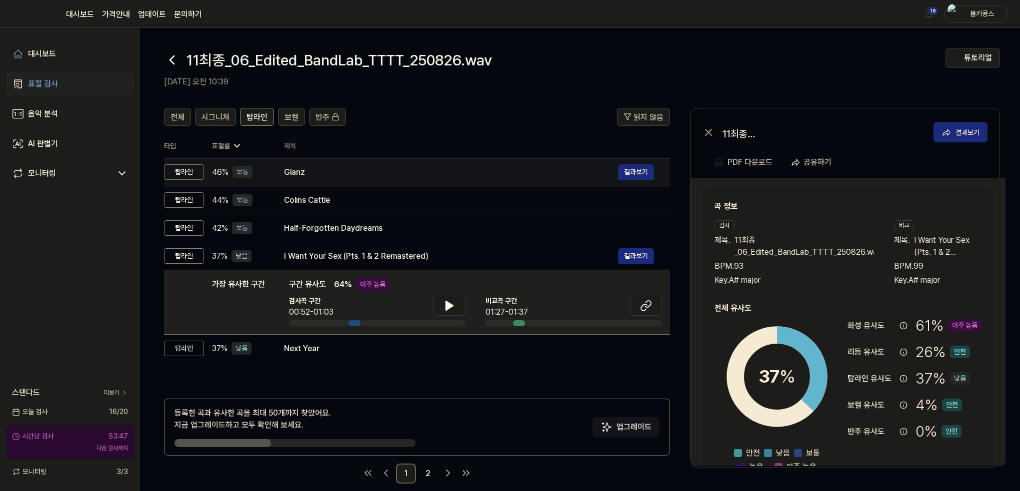
drag, startPoint x: 212, startPoint y: 171, endPoint x: 224, endPoint y: 173, distance: 11.7
click at [224, 173] on span "46 %" at bounding box center [220, 172] width 16 height 12
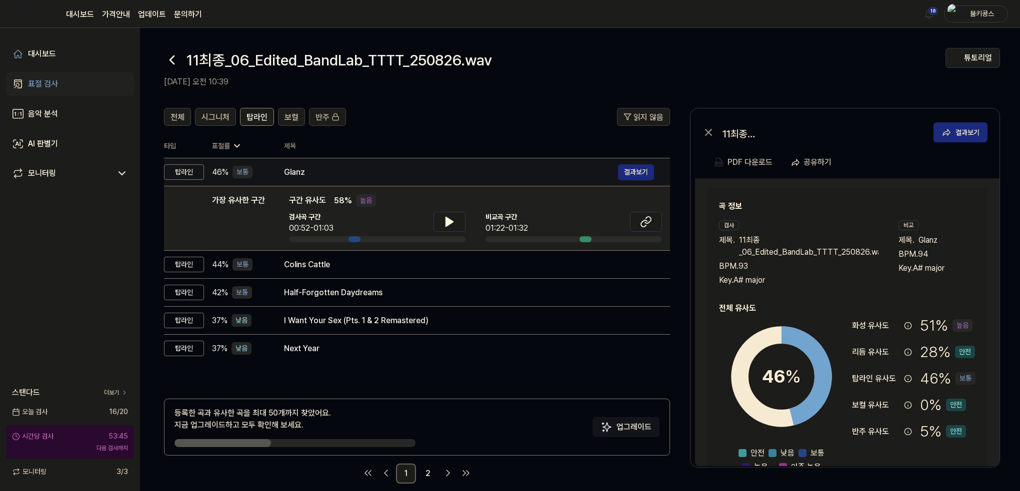
click at [319, 174] on div "Glanz" at bounding box center [451, 172] width 334 height 12
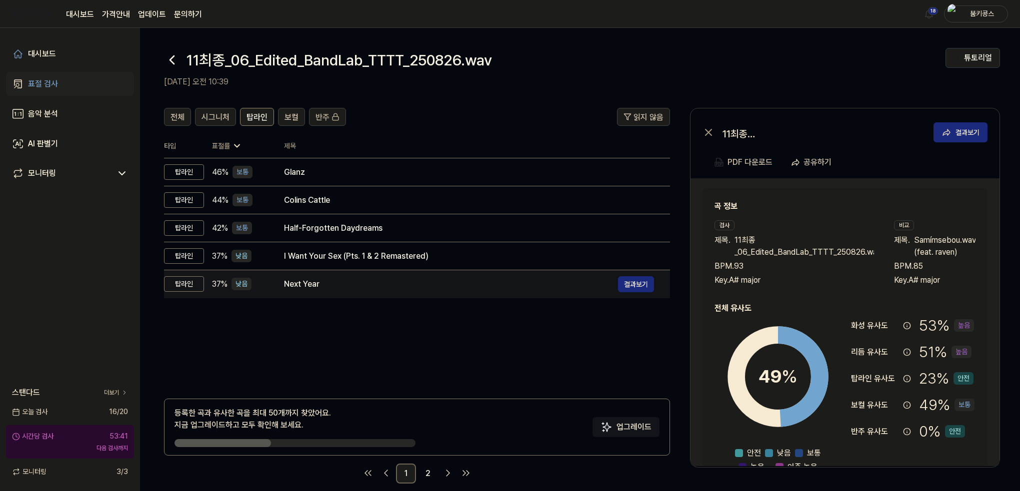
click at [324, 278] on div "Next Year" at bounding box center [451, 284] width 334 height 12
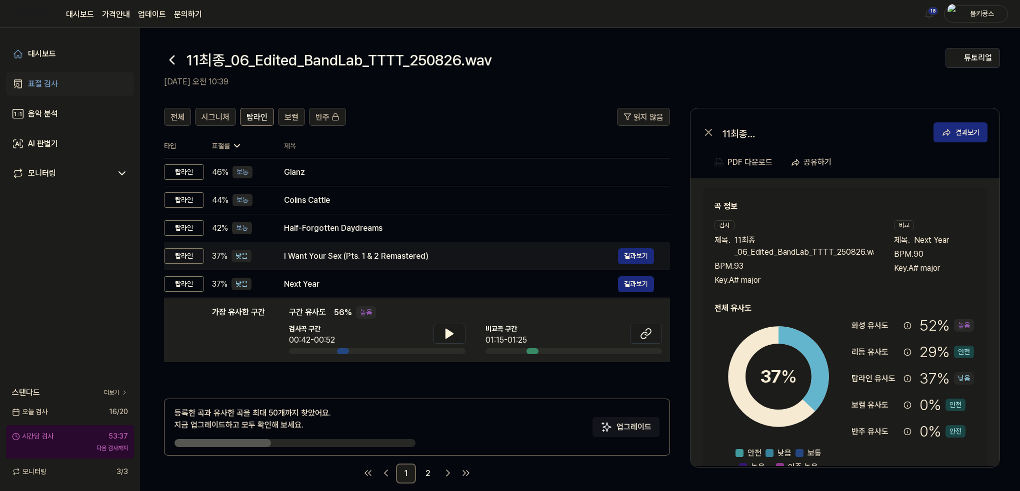
click at [328, 255] on div "I Want Your Sex (Pts. 1 & 2 Remastered)" at bounding box center [451, 256] width 334 height 12
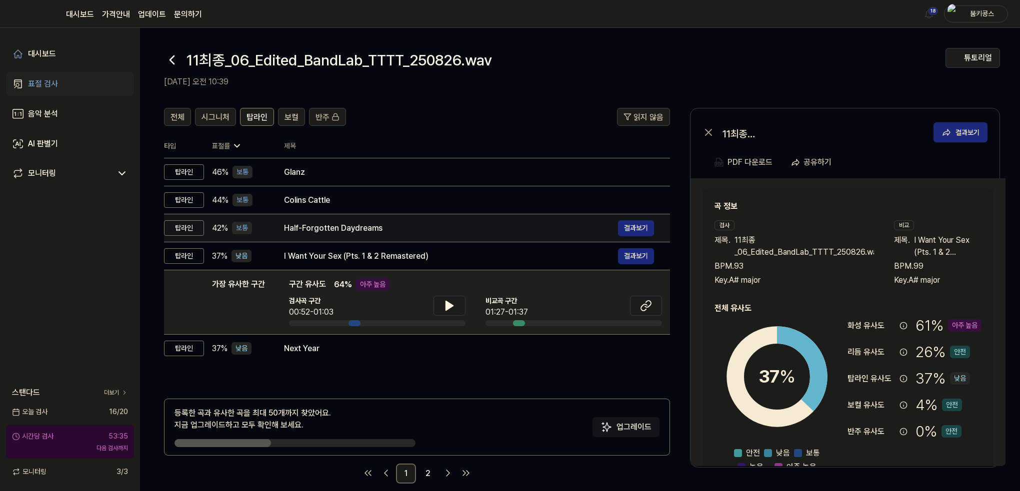
click at [334, 232] on div "Half-Forgotten Daydreams" at bounding box center [451, 228] width 334 height 12
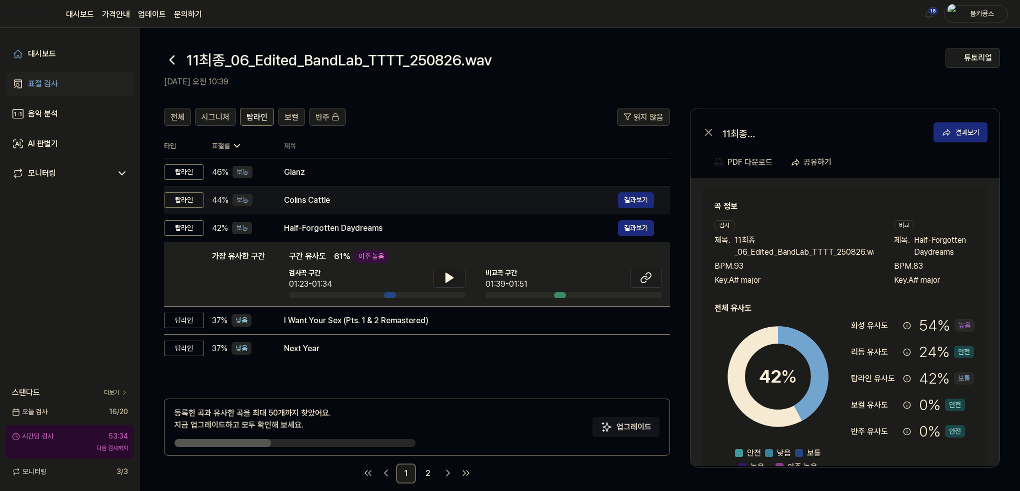
click at [330, 205] on div "Colins Cattle" at bounding box center [451, 200] width 334 height 12
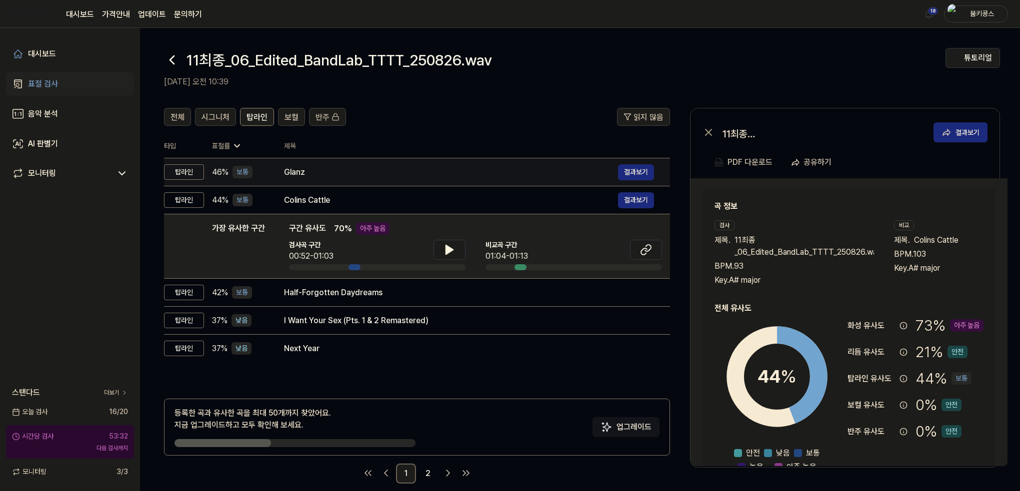
click at [331, 179] on div "[PERSON_NAME] 결과보기" at bounding box center [469, 172] width 370 height 16
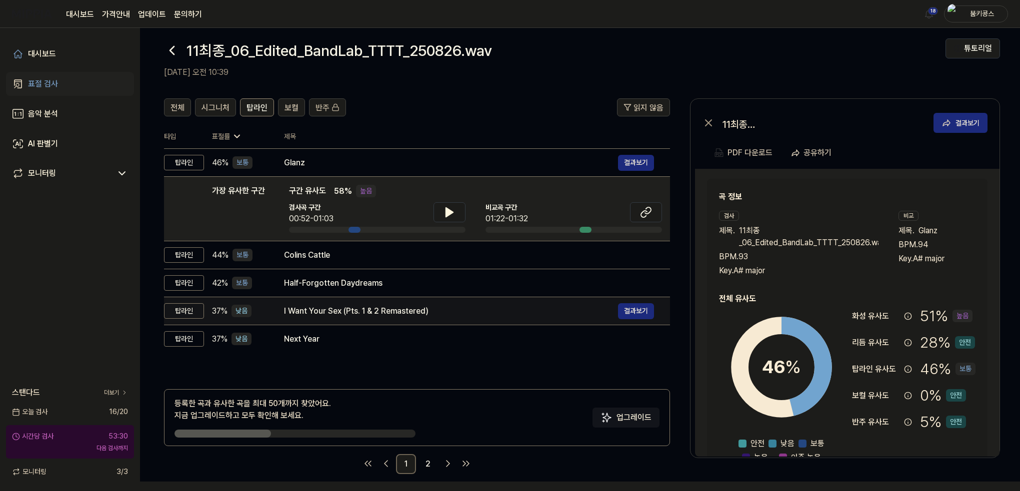
scroll to position [12, 0]
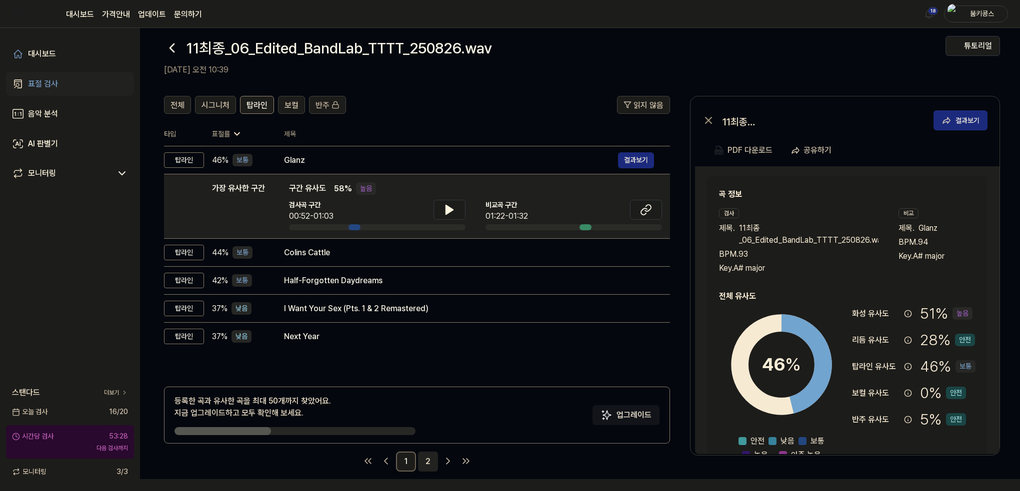
click at [427, 460] on link "2" at bounding box center [428, 462] width 20 height 20
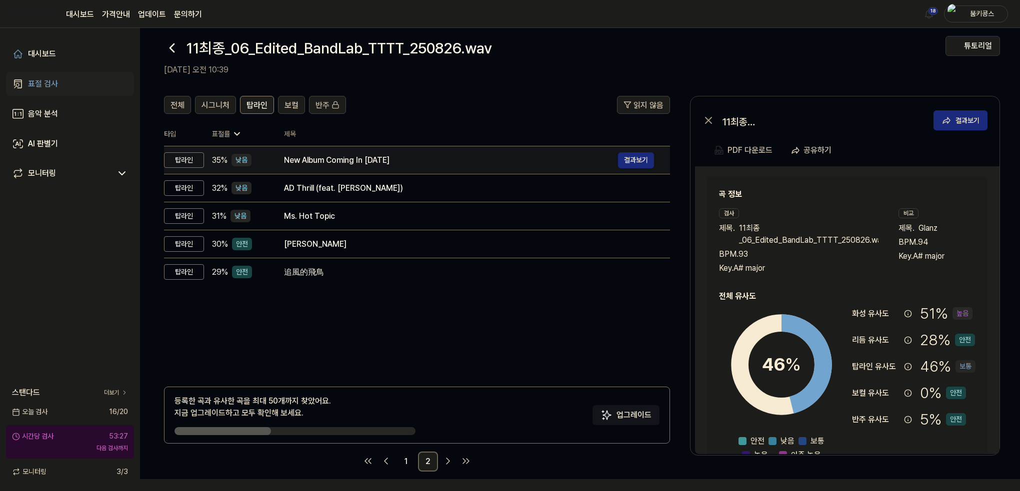
click at [374, 165] on div "New Album Coming In [DATE]" at bounding box center [451, 160] width 334 height 12
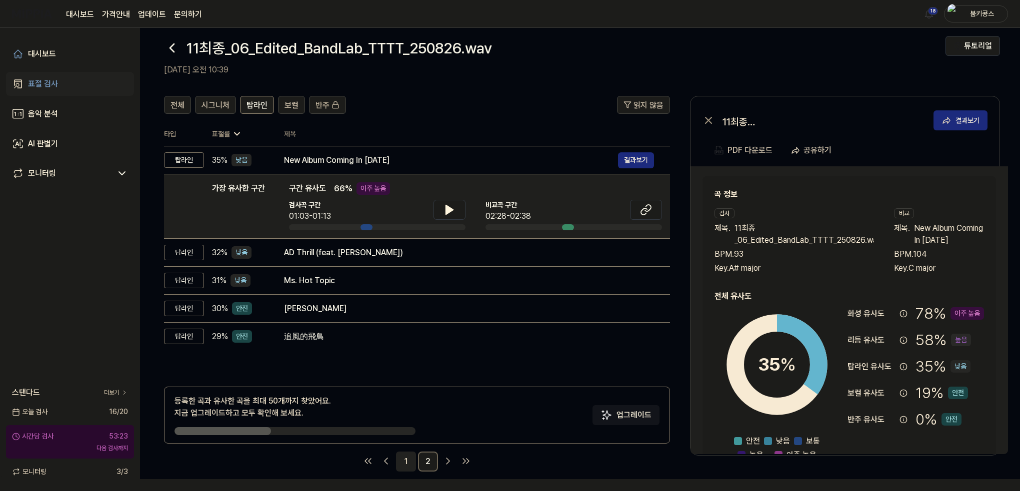
click at [404, 461] on link "1" at bounding box center [406, 462] width 20 height 20
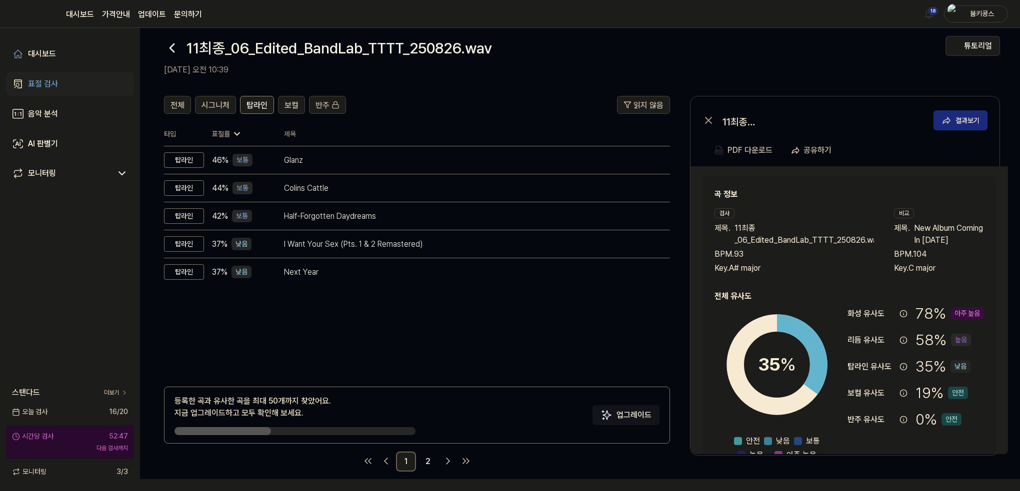
click at [166, 44] on icon at bounding box center [172, 48] width 16 height 16
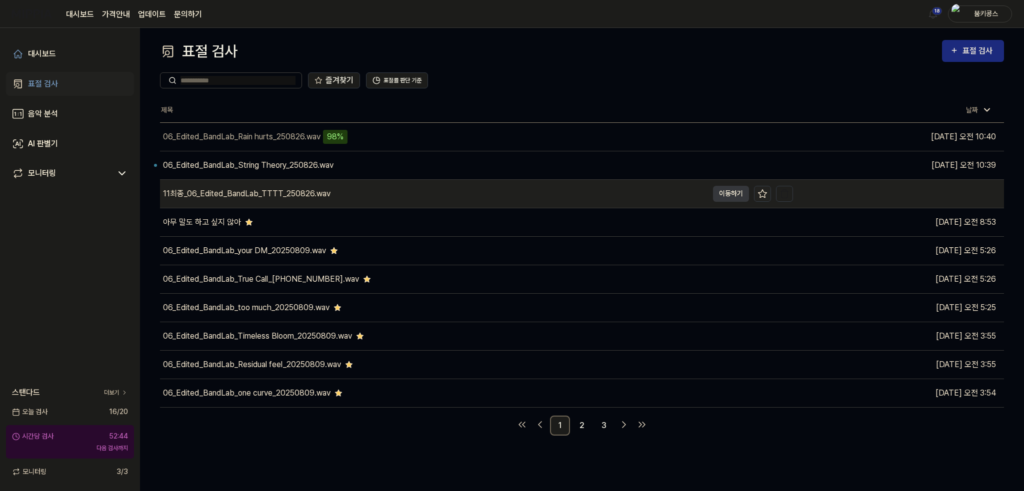
click at [764, 194] on icon at bounding box center [762, 194] width 10 height 10
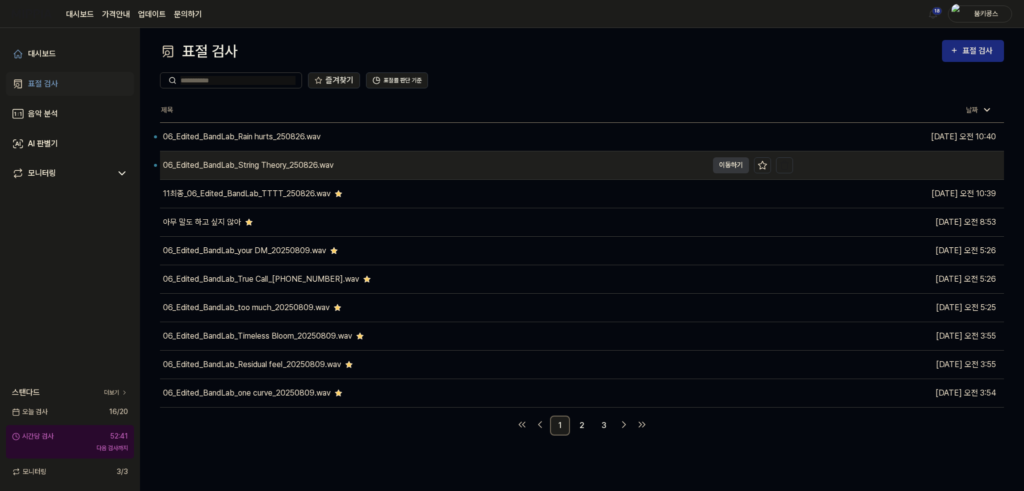
click at [360, 170] on div "06_Edited_BandLab_String Theory_250826.wav" at bounding box center [434, 165] width 548 height 28
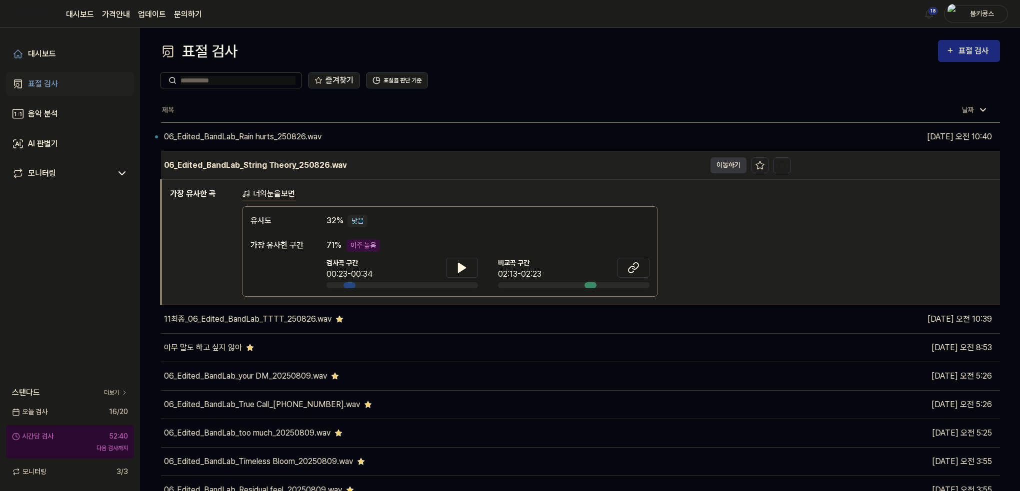
click at [719, 174] on td "06_Edited_BandLab_String Theory_250826.wav 이동하기" at bounding box center [475, 165] width 629 height 28
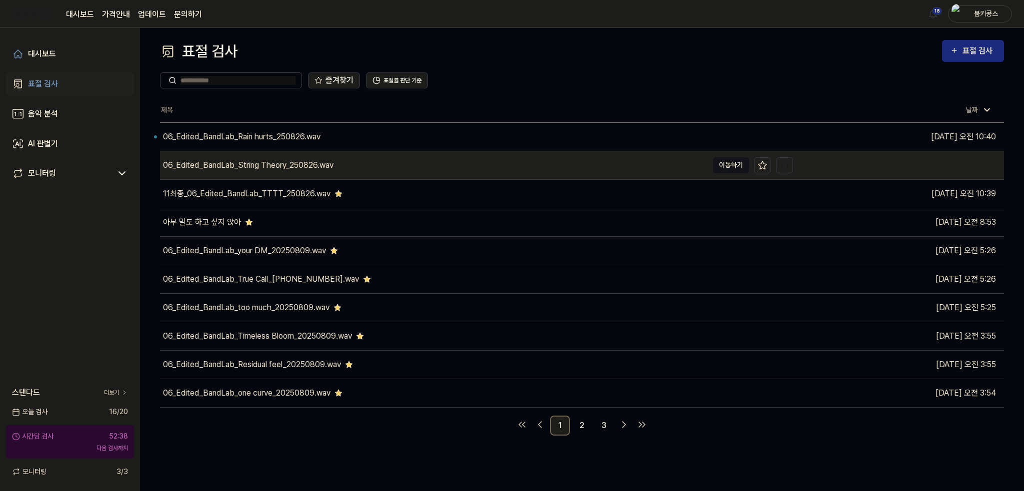
click at [743, 166] on button "이동하기" at bounding box center [731, 165] width 36 height 16
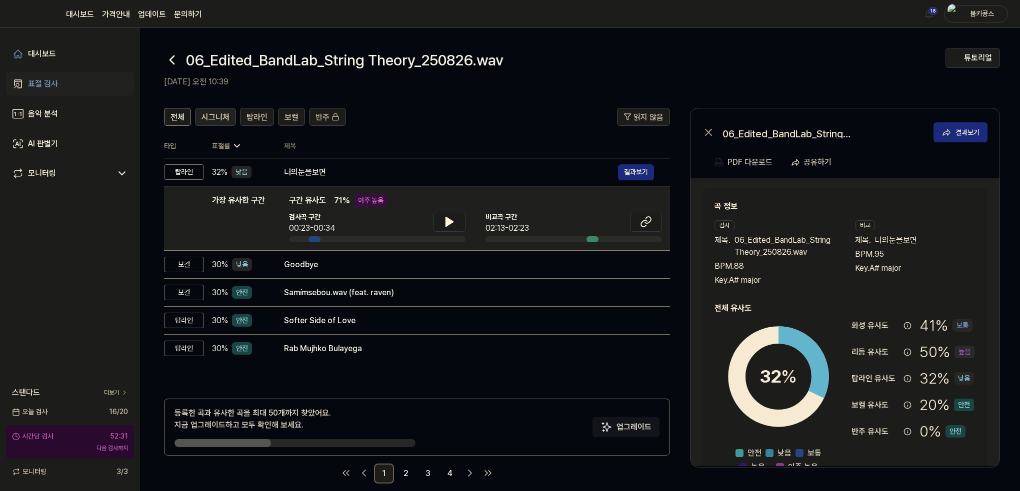
click at [227, 117] on span "시그니처" at bounding box center [215, 117] width 28 height 12
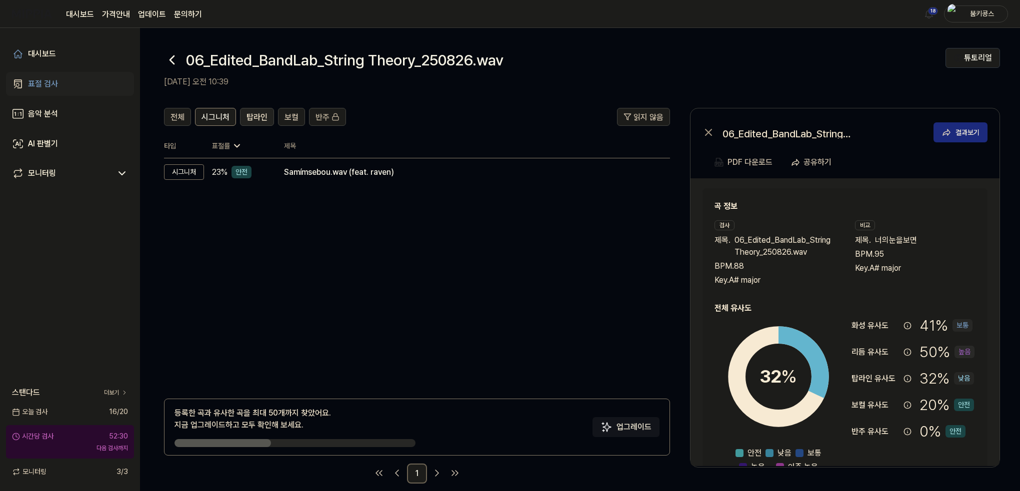
click at [262, 119] on span "탑라인" at bounding box center [256, 117] width 21 height 12
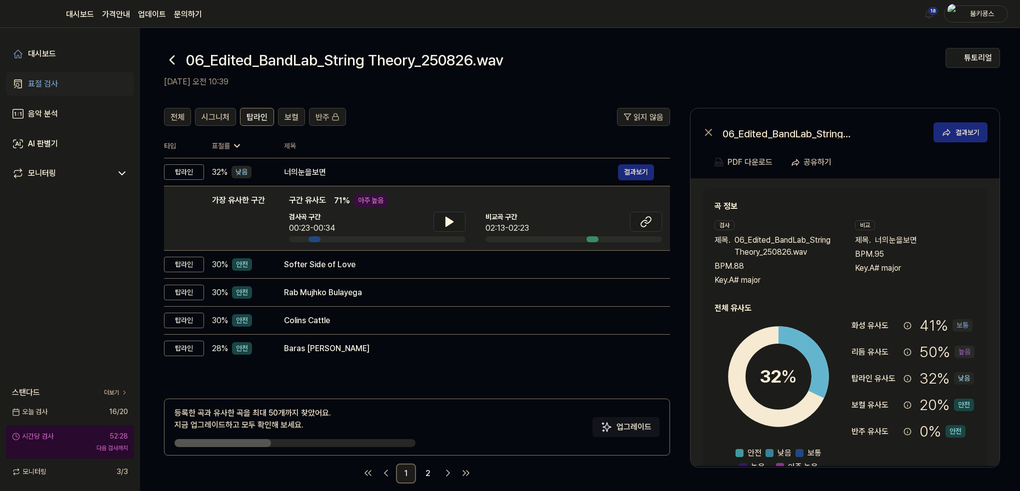
click at [166, 62] on icon at bounding box center [172, 60] width 16 height 16
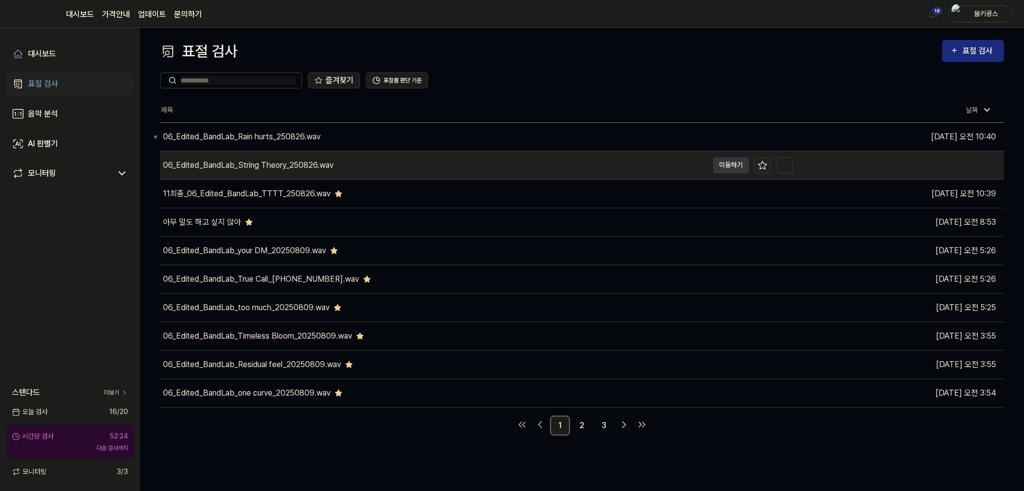
click at [762, 166] on icon at bounding box center [762, 165] width 10 height 10
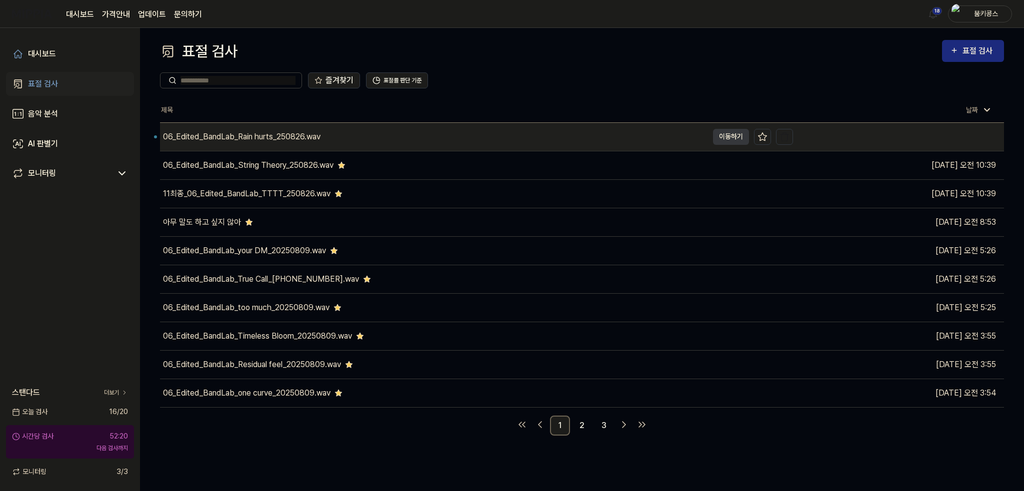
click at [301, 140] on div "06_Edited_BandLab_Rain hurts_250826.wav" at bounding box center [241, 137] width 157 height 12
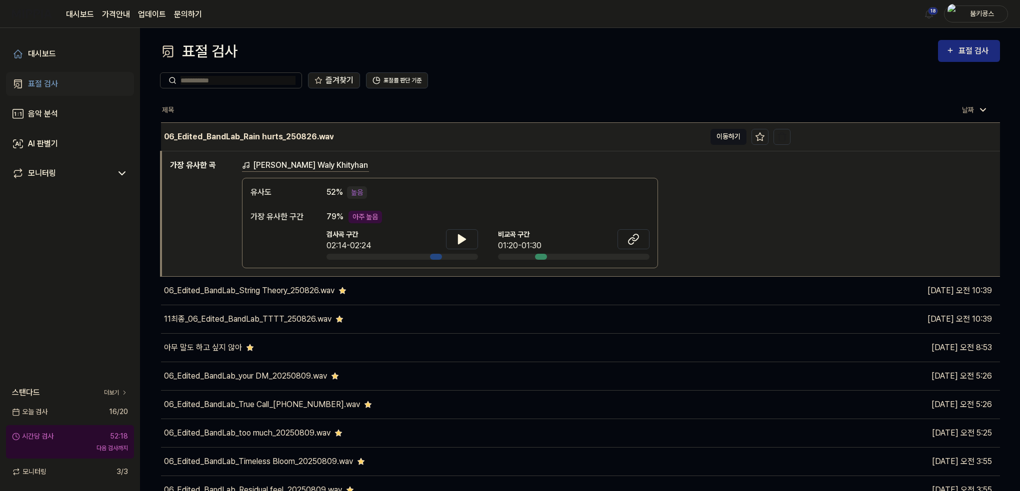
click at [720, 136] on button "이동하기" at bounding box center [728, 137] width 36 height 16
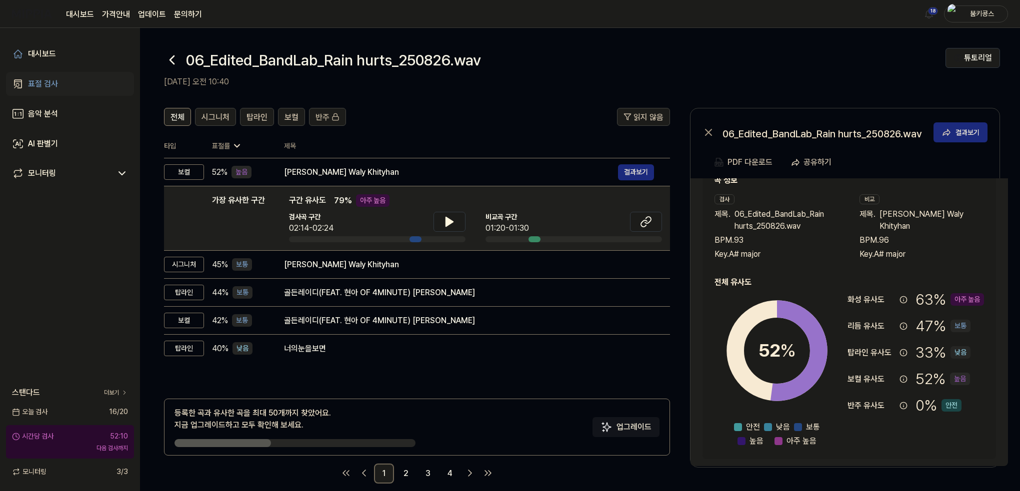
scroll to position [28, 0]
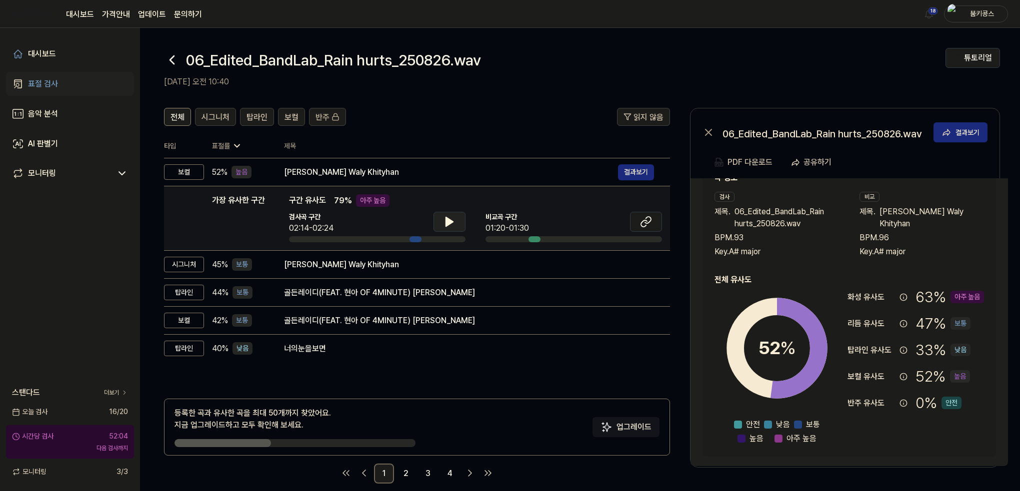
click at [450, 220] on icon at bounding box center [449, 221] width 7 height 9
click at [450, 220] on icon at bounding box center [451, 222] width 2 height 8
click at [653, 218] on button at bounding box center [646, 222] width 32 height 20
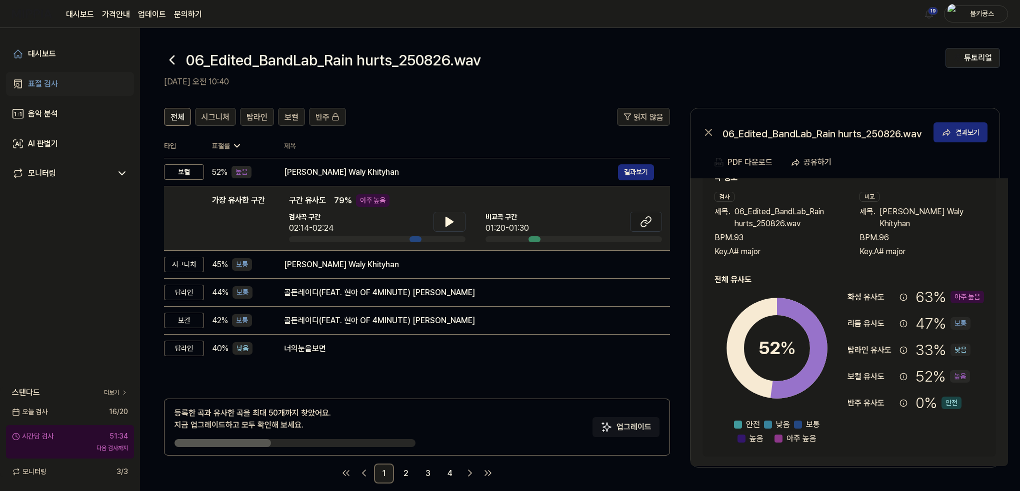
click at [457, 227] on button at bounding box center [449, 222] width 32 height 20
click at [455, 225] on button at bounding box center [449, 222] width 32 height 20
click at [641, 224] on icon at bounding box center [644, 223] width 6 height 6
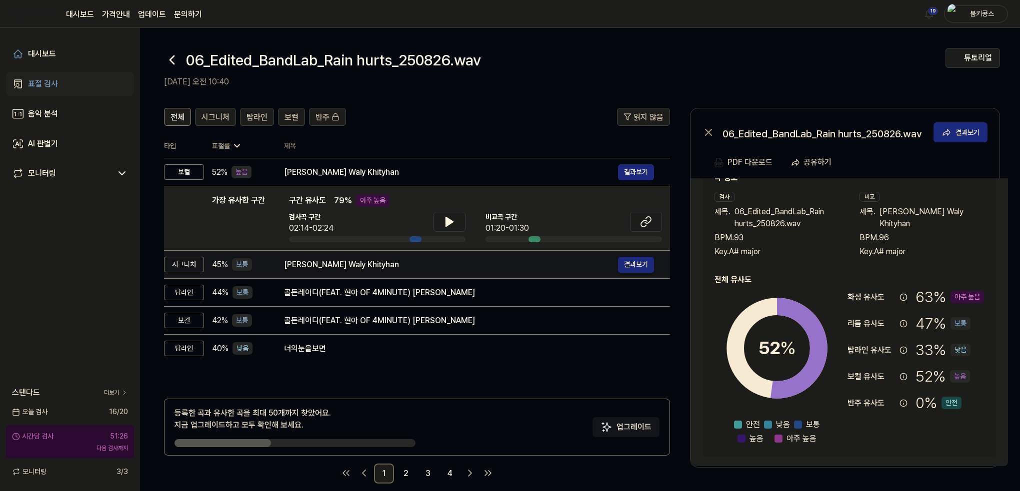
click at [355, 263] on div "[PERSON_NAME] Waly Khityhan" at bounding box center [451, 265] width 334 height 12
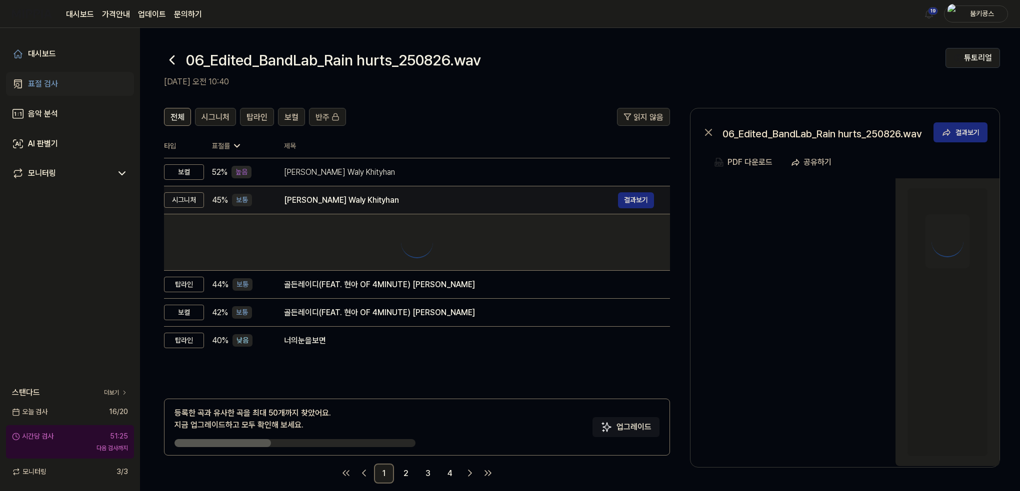
scroll to position [0, 0]
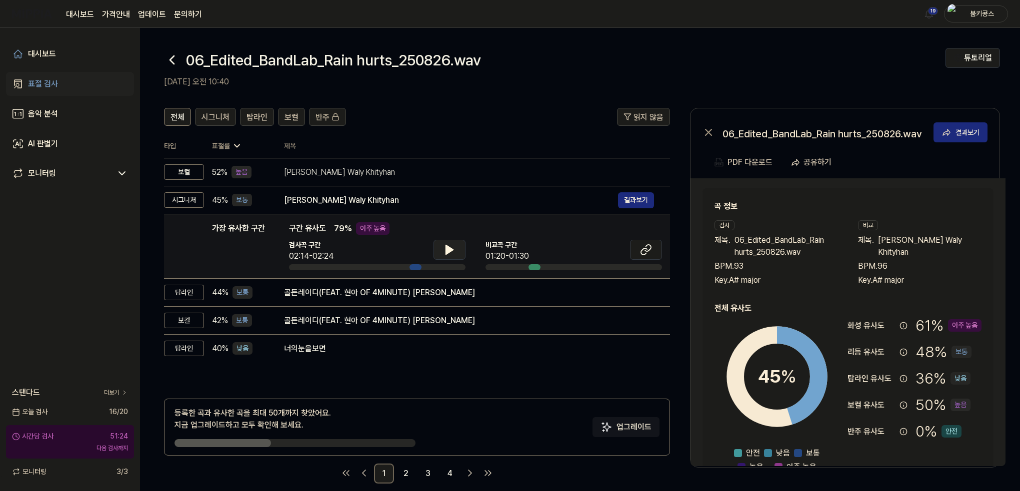
click at [444, 245] on icon at bounding box center [449, 250] width 12 height 12
click at [645, 248] on icon at bounding box center [644, 251] width 6 height 6
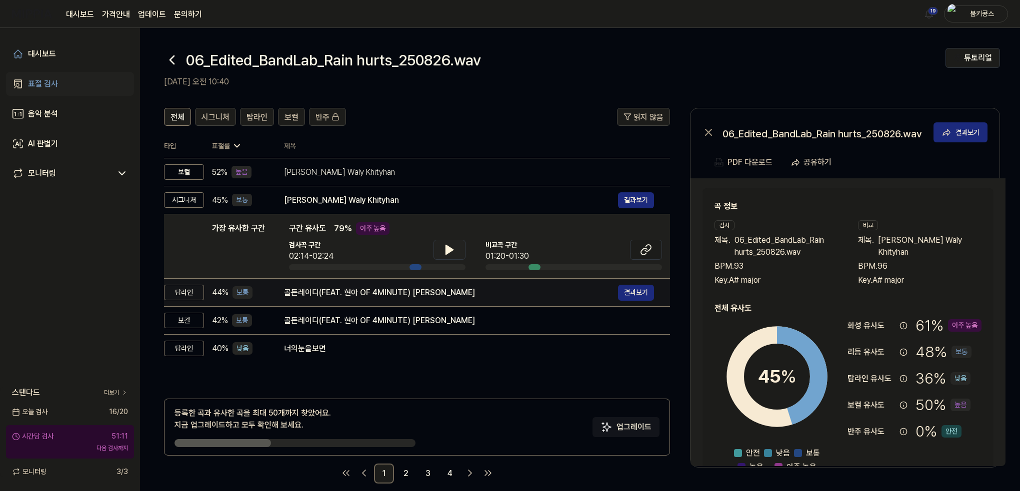
click at [316, 293] on div "골든레이디(FEAT. 현아 OF 4MINUTE) [PERSON_NAME]" at bounding box center [451, 293] width 334 height 12
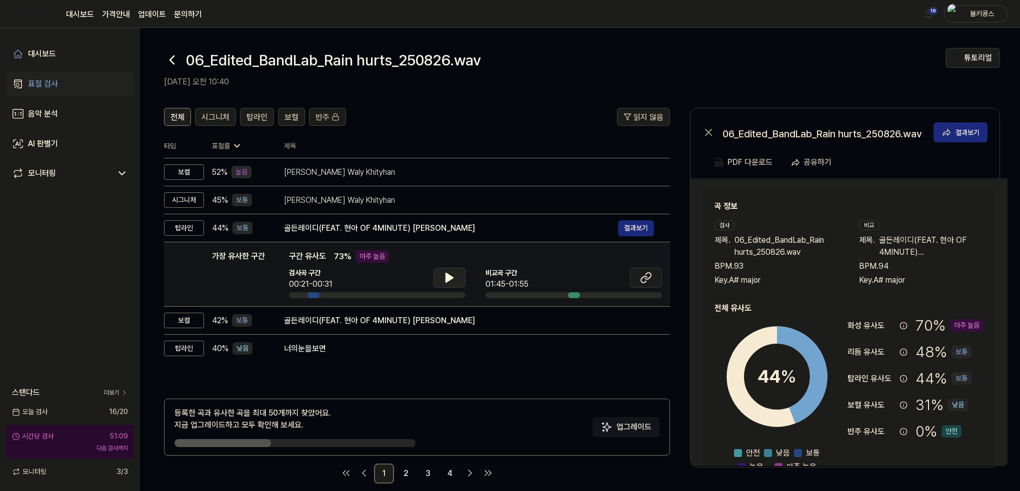
click at [459, 274] on button at bounding box center [449, 278] width 32 height 20
click at [649, 274] on icon at bounding box center [646, 278] width 12 height 12
click at [446, 282] on icon at bounding box center [449, 277] width 7 height 9
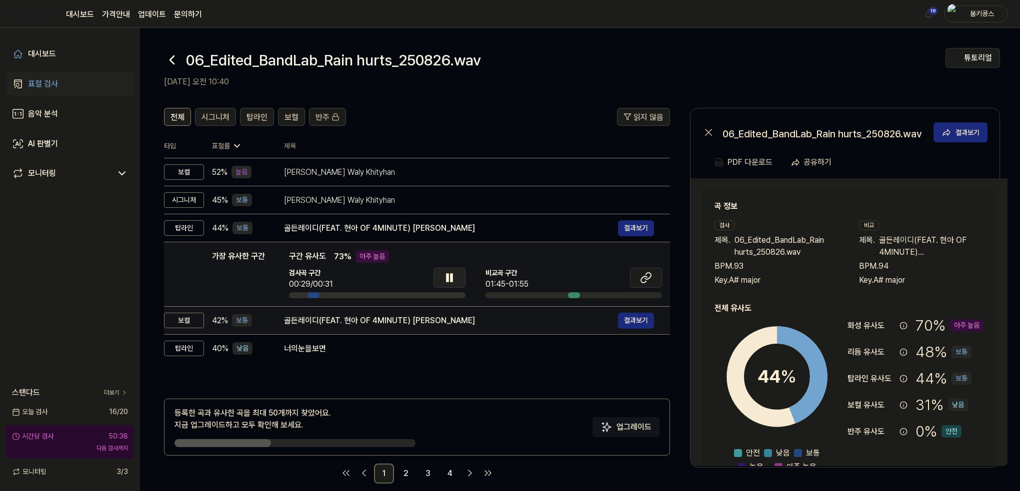
click at [380, 320] on div "골든레이디(FEAT. 현아 OF 4MINUTE) [PERSON_NAME]" at bounding box center [451, 321] width 334 height 12
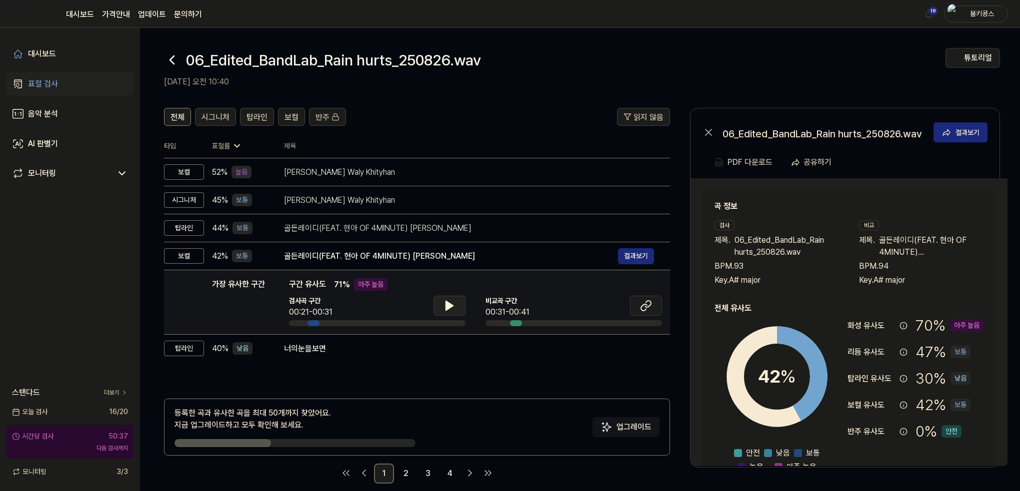
click at [447, 304] on icon at bounding box center [449, 305] width 7 height 9
click at [447, 304] on icon at bounding box center [447, 306] width 2 height 8
click at [658, 303] on button at bounding box center [646, 306] width 32 height 20
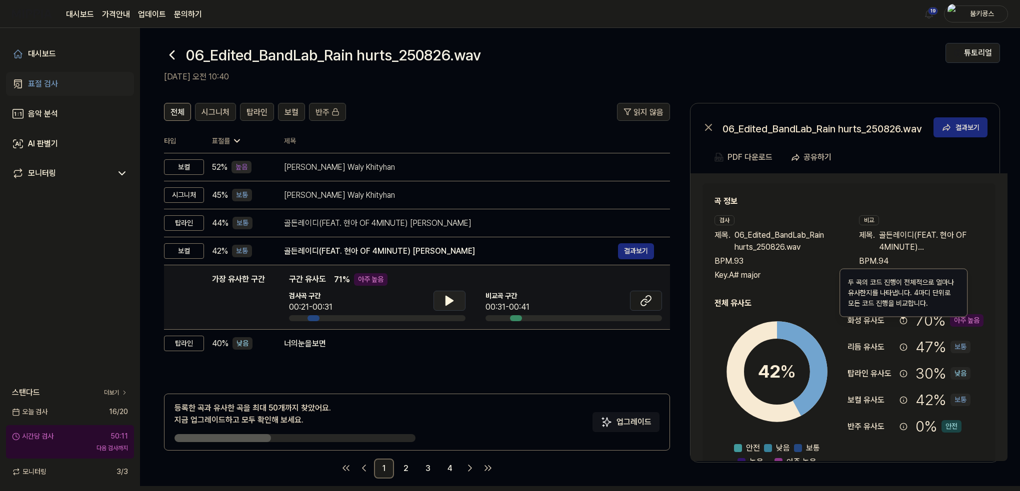
scroll to position [12, 0]
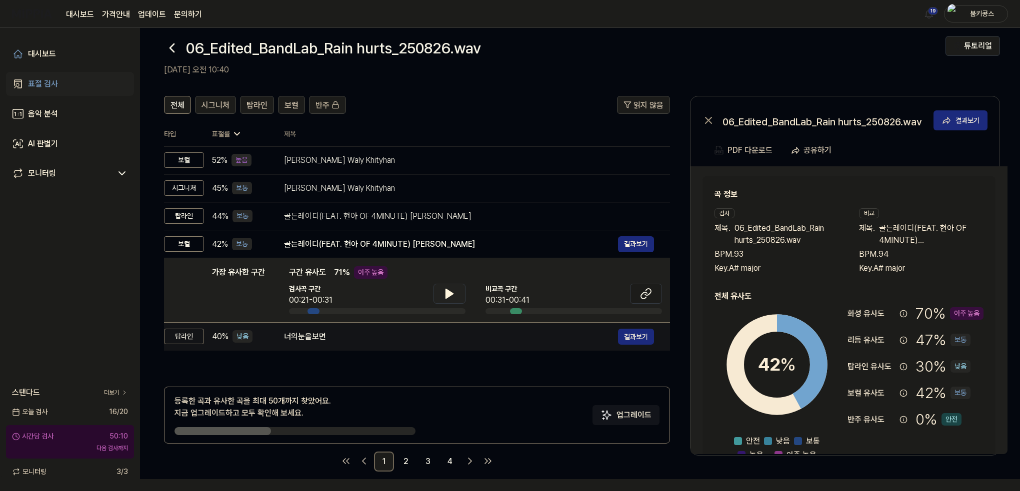
click at [398, 333] on div "너의눈을보면" at bounding box center [451, 337] width 334 height 12
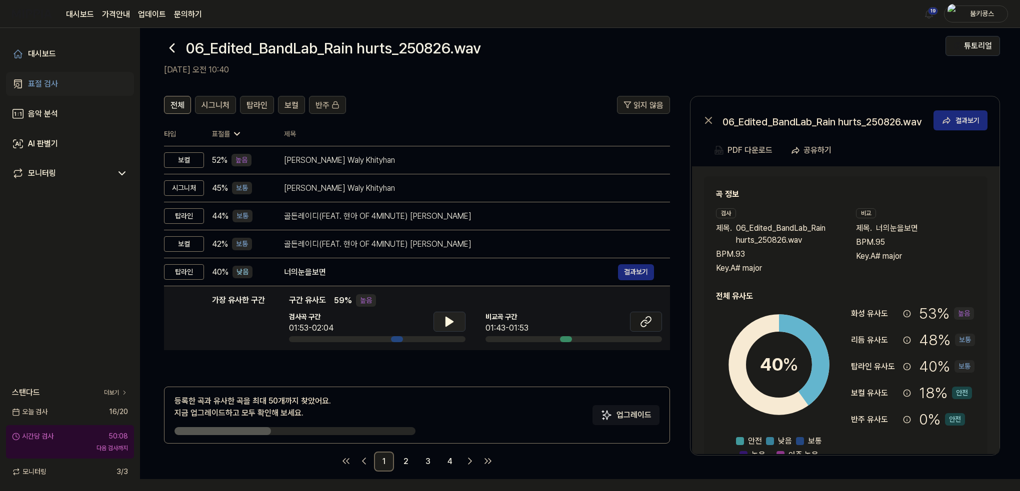
click at [461, 319] on button at bounding box center [449, 322] width 32 height 20
click at [454, 319] on icon at bounding box center [449, 322] width 12 height 12
click at [656, 322] on button at bounding box center [646, 322] width 32 height 20
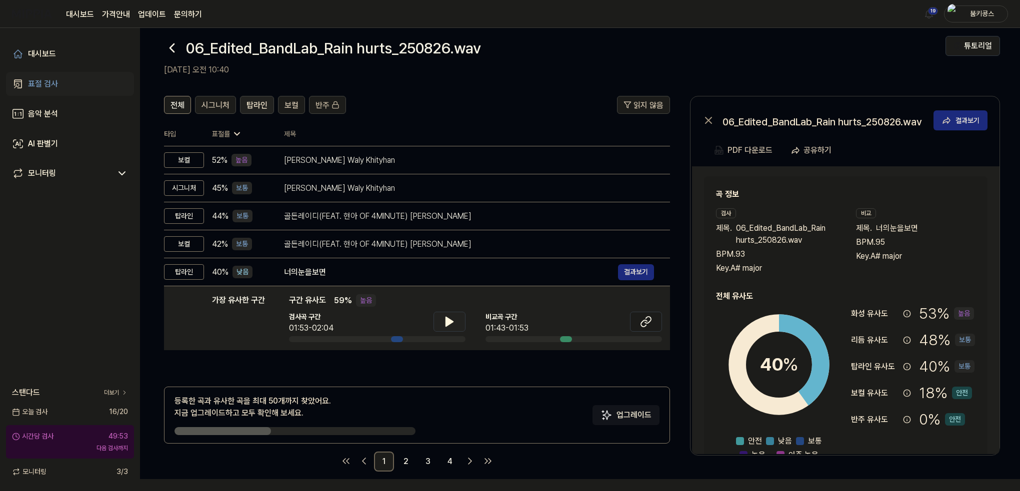
click at [257, 101] on span "탑라인" at bounding box center [256, 105] width 21 height 12
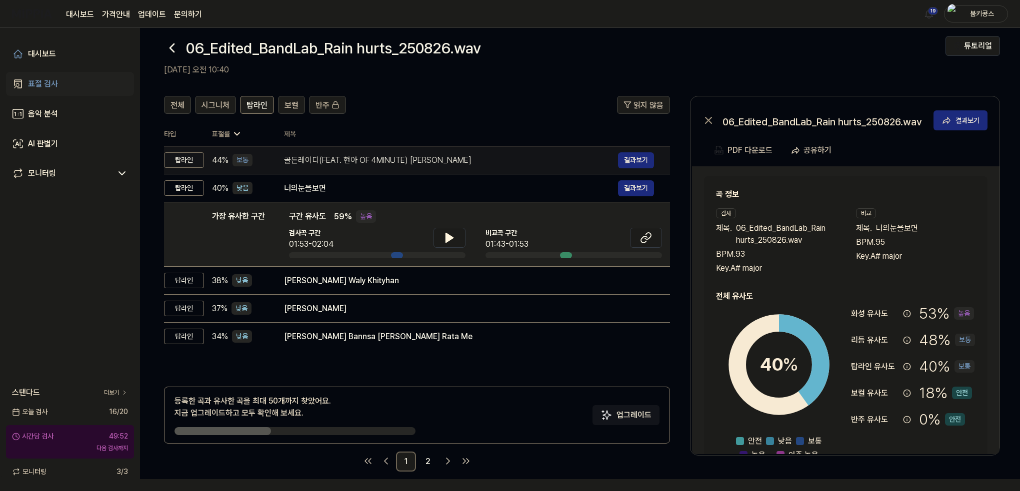
click at [278, 154] on td "골든레이디(FEAT. 현아 OF 4MINUTE) 임정희 결과보기" at bounding box center [469, 160] width 402 height 28
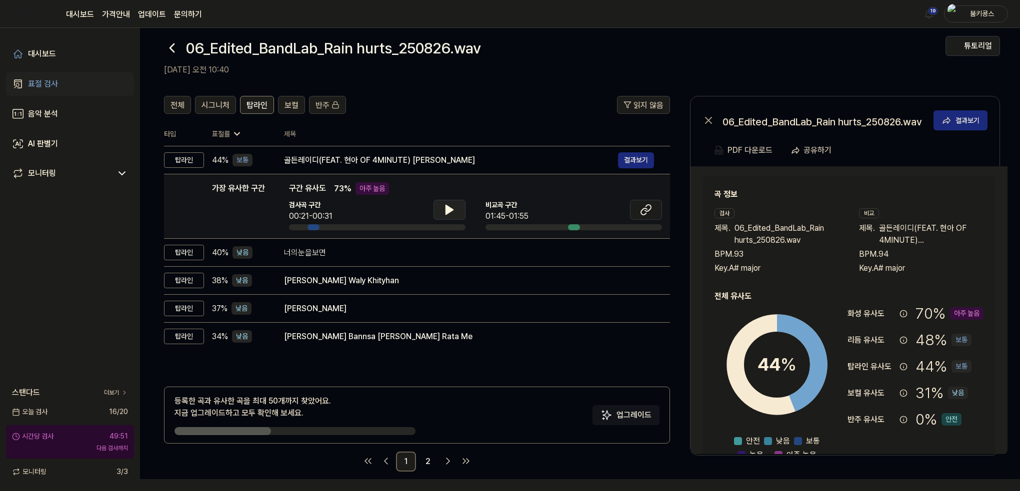
click at [446, 211] on icon at bounding box center [449, 209] width 7 height 9
click at [445, 211] on icon at bounding box center [449, 210] width 12 height 12
click at [650, 214] on icon at bounding box center [646, 210] width 12 height 12
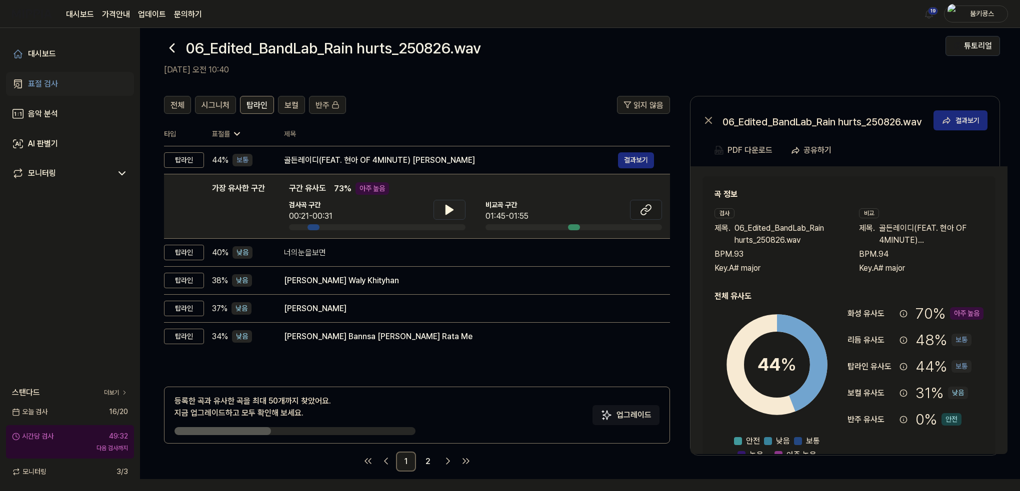
click at [442, 215] on button at bounding box center [449, 210] width 32 height 20
click at [445, 208] on icon at bounding box center [449, 210] width 12 height 12
click at [426, 463] on link "2" at bounding box center [428, 462] width 20 height 20
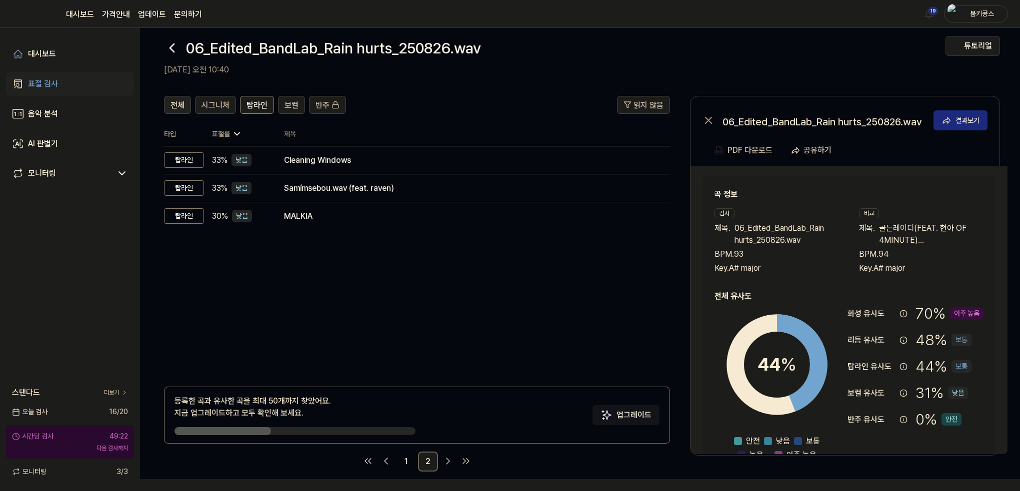
click at [180, 105] on span "전체" at bounding box center [177, 105] width 14 height 12
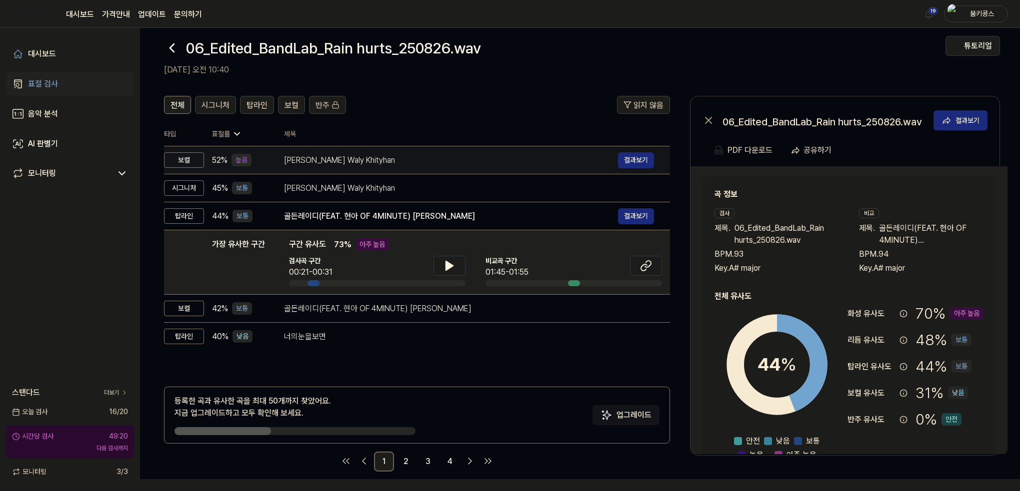
click at [339, 161] on div "[PERSON_NAME] Waly Khityhan" at bounding box center [451, 160] width 334 height 12
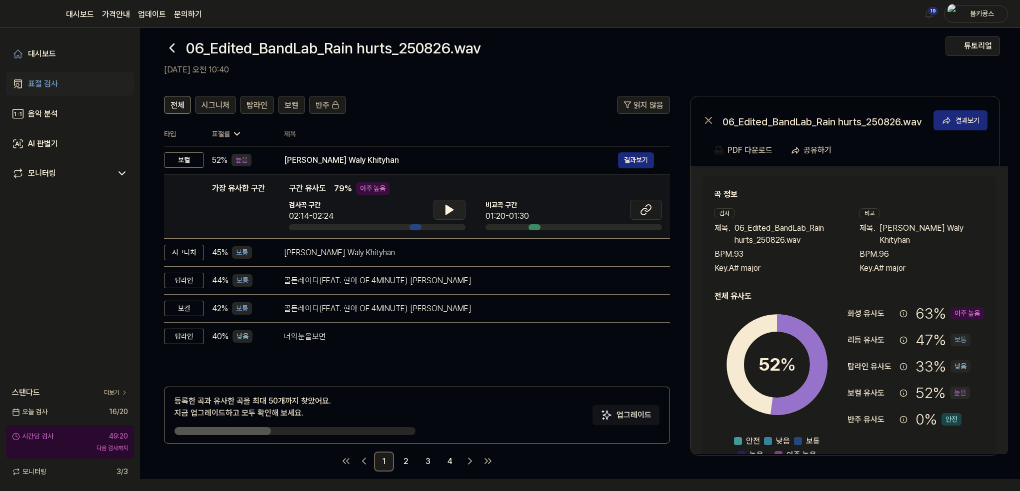
click at [437, 210] on button at bounding box center [449, 210] width 32 height 20
click at [441, 209] on button at bounding box center [449, 210] width 32 height 20
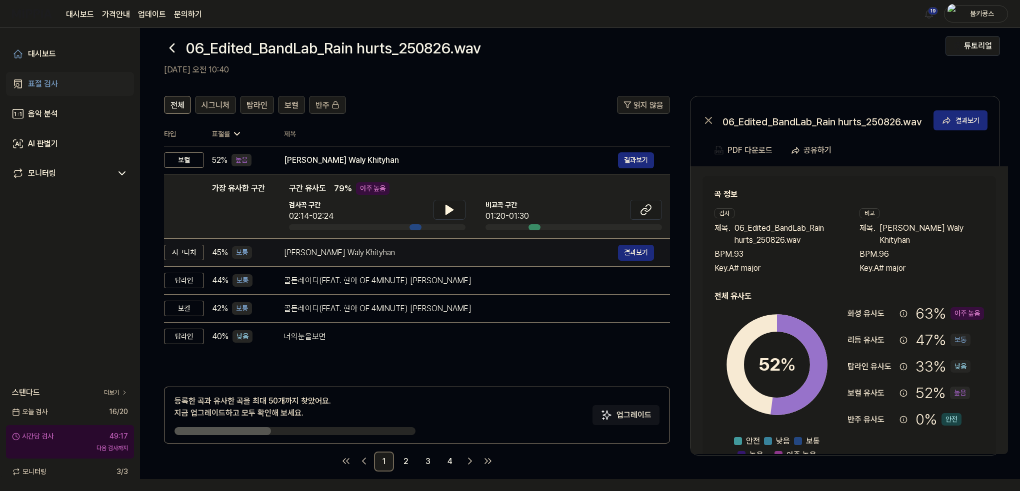
click at [416, 249] on div "[PERSON_NAME] Waly Khityhan" at bounding box center [451, 253] width 334 height 12
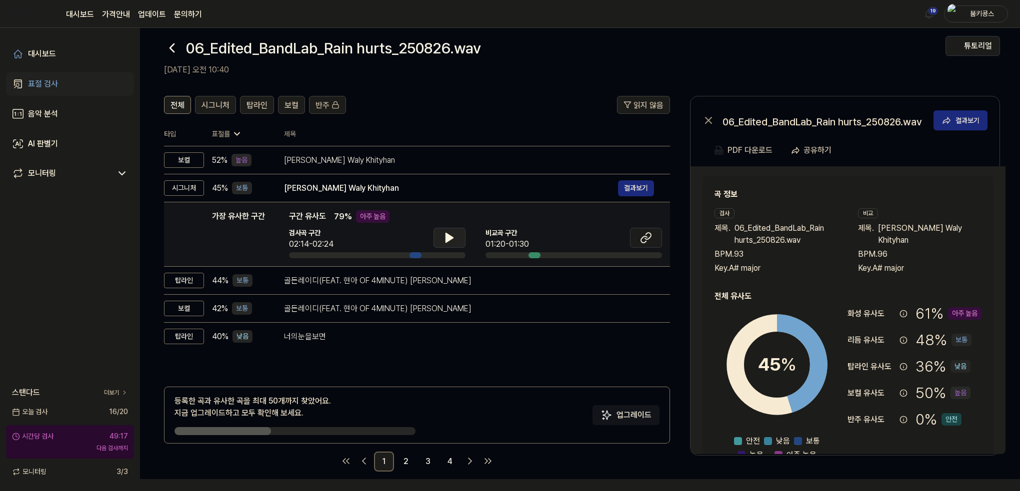
click at [438, 242] on button at bounding box center [449, 238] width 32 height 20
click at [443, 239] on icon at bounding box center [449, 238] width 12 height 12
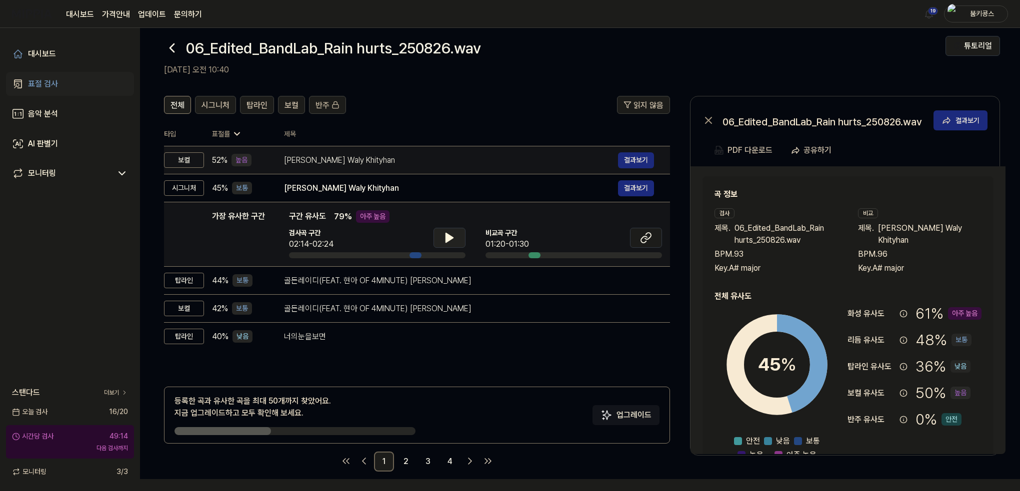
click at [424, 155] on div "[PERSON_NAME] Waly Khityhan" at bounding box center [451, 160] width 334 height 12
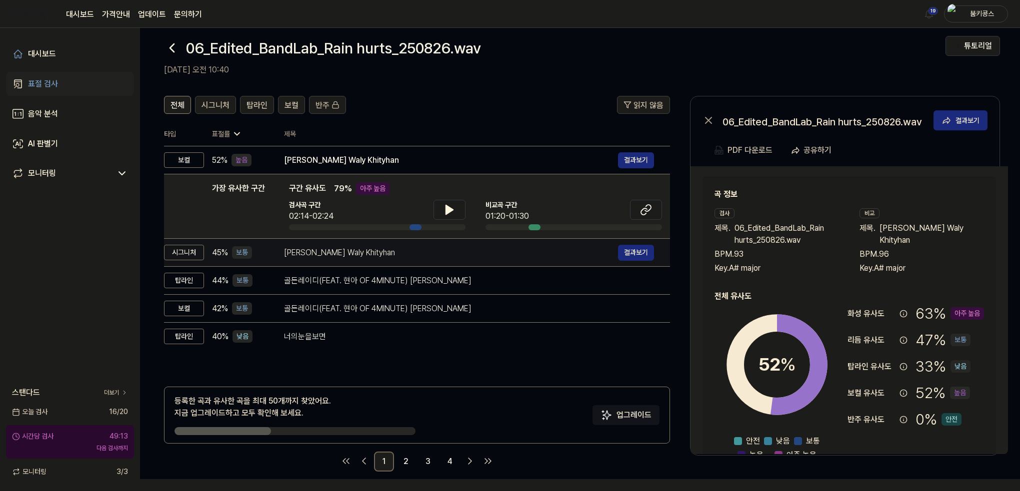
click at [399, 245] on div "Aedy Naseban Waly Khityhan 결과보기" at bounding box center [469, 253] width 370 height 16
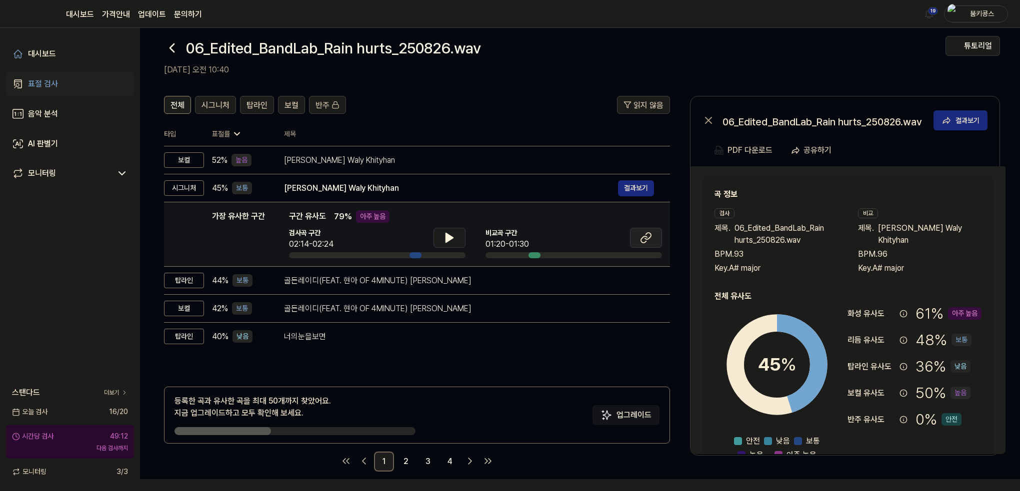
click at [644, 234] on icon at bounding box center [646, 238] width 12 height 12
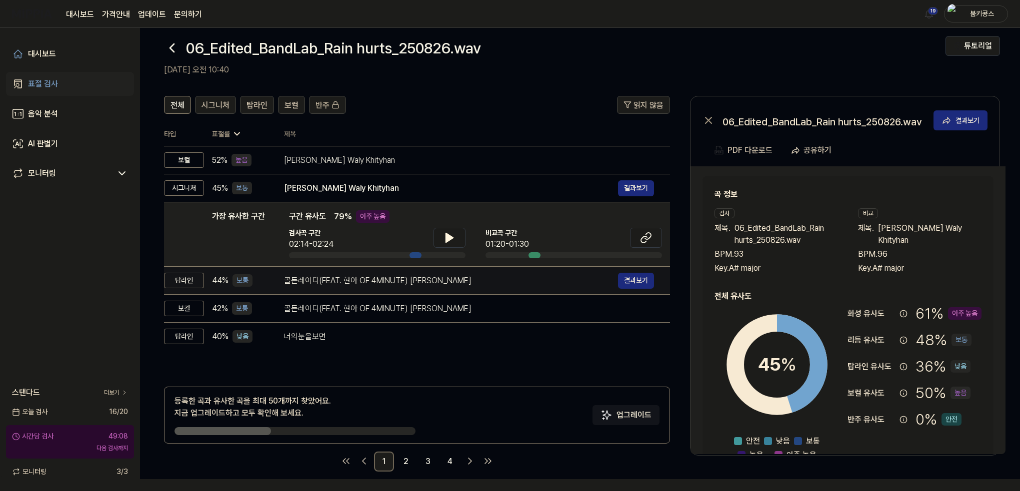
click at [392, 275] on div "골든레이디(FEAT. 현아 OF 4MINUTE) [PERSON_NAME]" at bounding box center [451, 281] width 334 height 12
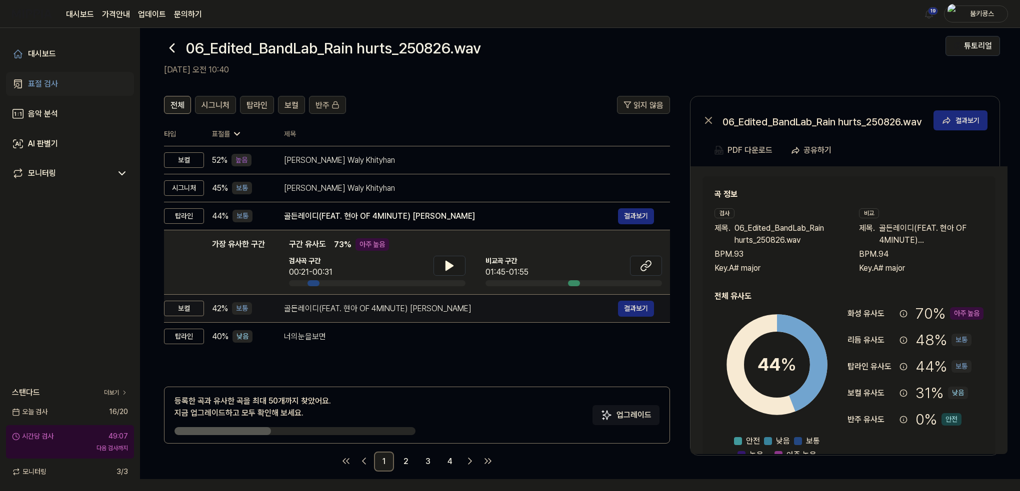
click at [387, 307] on div "골든레이디(FEAT. 현아 OF 4MINUTE) [PERSON_NAME]" at bounding box center [451, 309] width 334 height 12
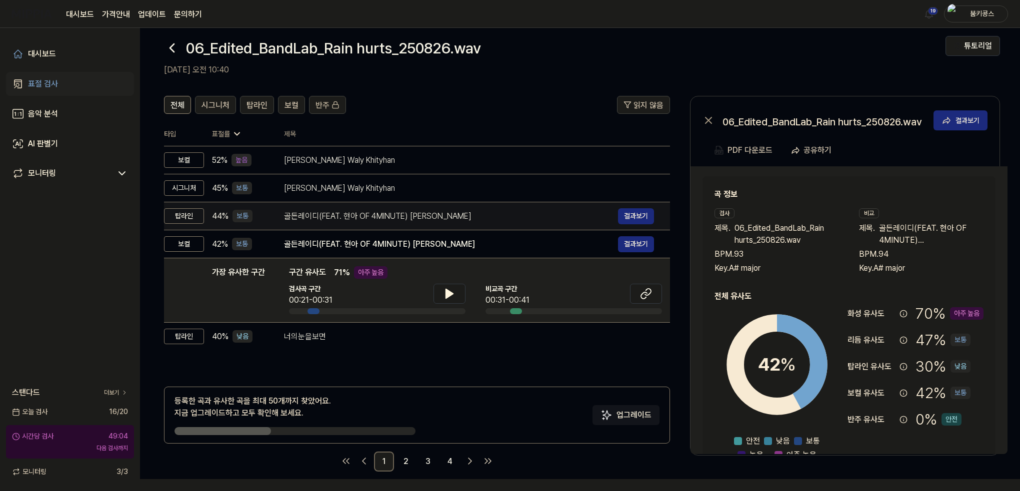
click at [412, 217] on div "골든레이디(FEAT. 현아 OF 4MINUTE) [PERSON_NAME]" at bounding box center [451, 216] width 334 height 12
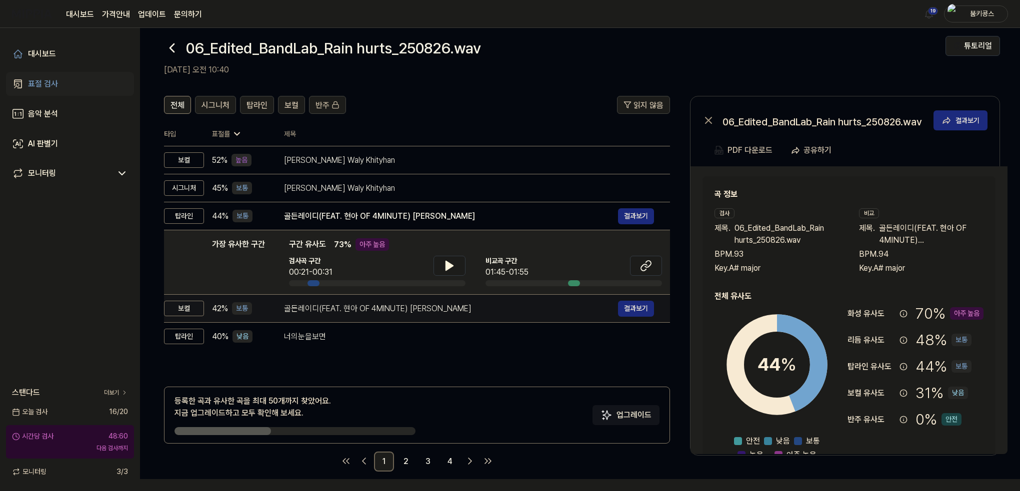
click at [414, 311] on div "골든레이디(FEAT. 현아 OF 4MINUTE) [PERSON_NAME]" at bounding box center [451, 309] width 334 height 12
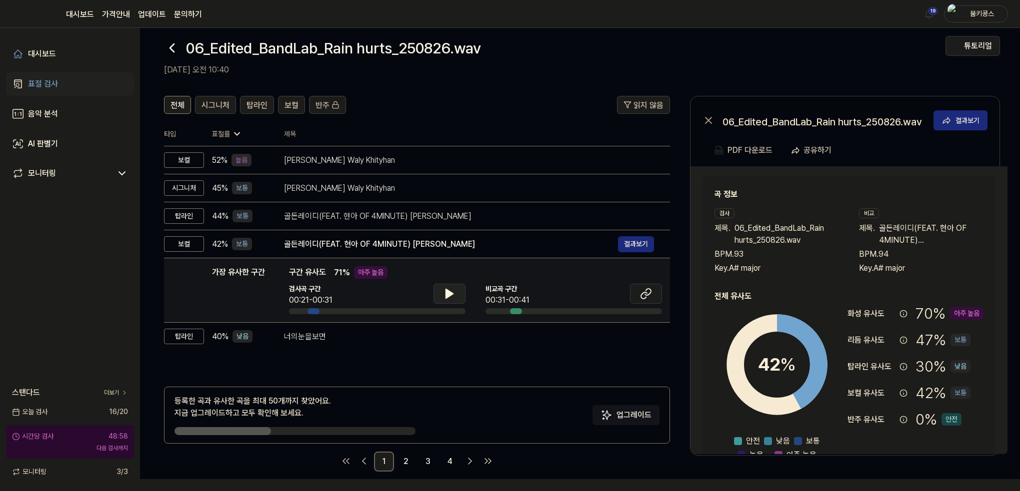
click at [460, 285] on button at bounding box center [449, 294] width 32 height 20
click at [454, 289] on icon at bounding box center [449, 294] width 12 height 12
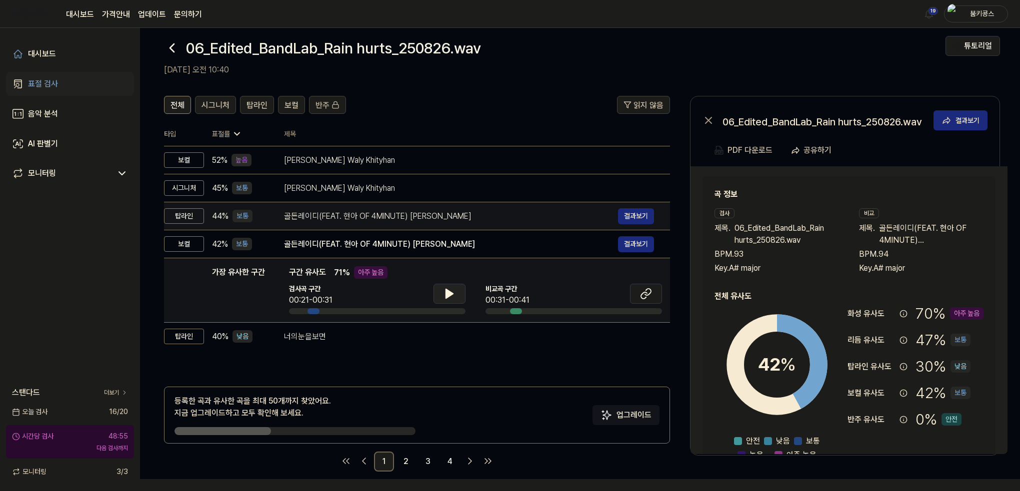
click at [417, 218] on div "골든레이디(FEAT. 현아 OF 4MINUTE) [PERSON_NAME]" at bounding box center [451, 216] width 334 height 12
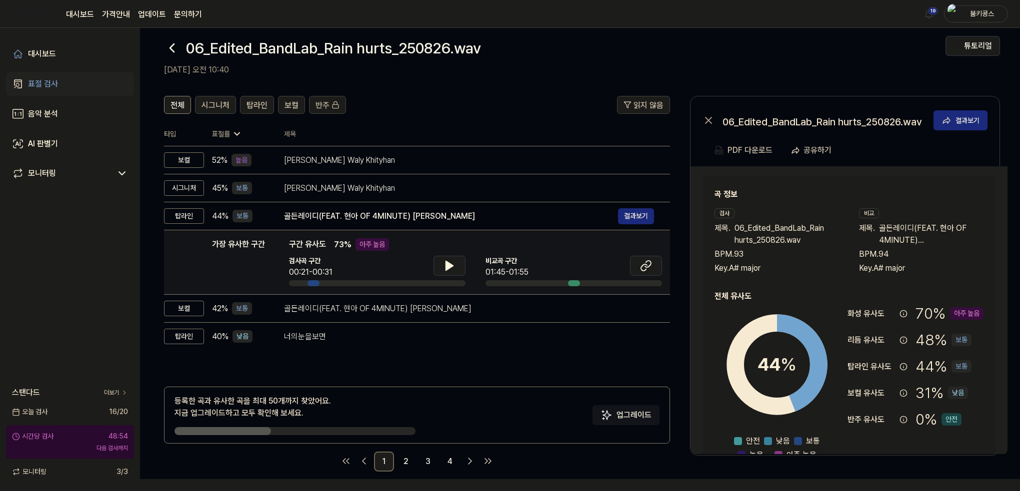
click at [452, 277] on div at bounding box center [449, 267] width 32 height 22
click at [450, 269] on icon at bounding box center [449, 266] width 12 height 12
click at [450, 269] on icon at bounding box center [451, 266] width 2 height 8
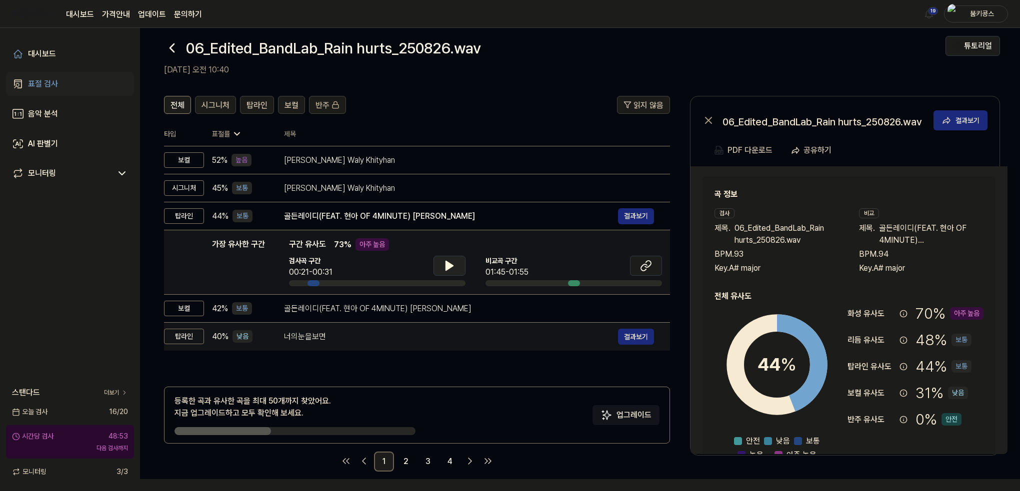
click at [370, 339] on div "너의눈을보면" at bounding box center [451, 337] width 334 height 12
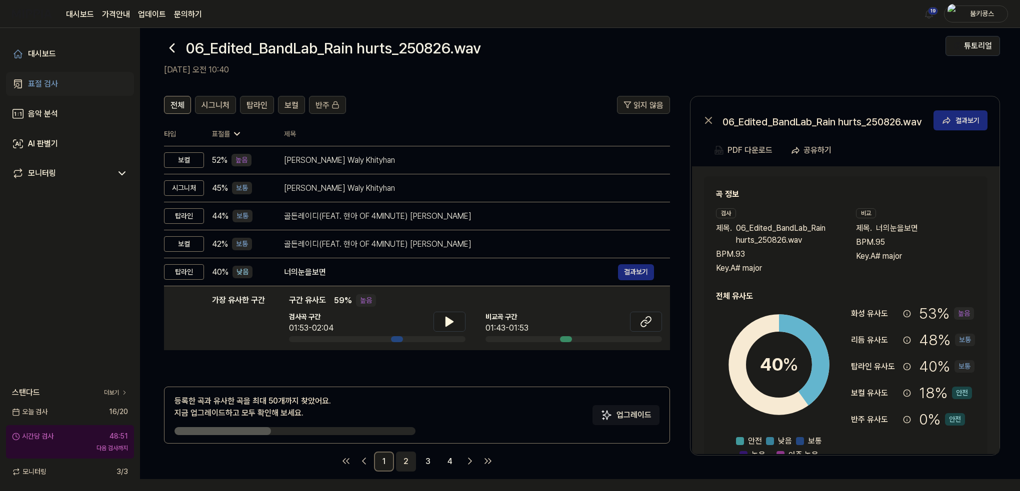
click at [405, 465] on link "2" at bounding box center [406, 462] width 20 height 20
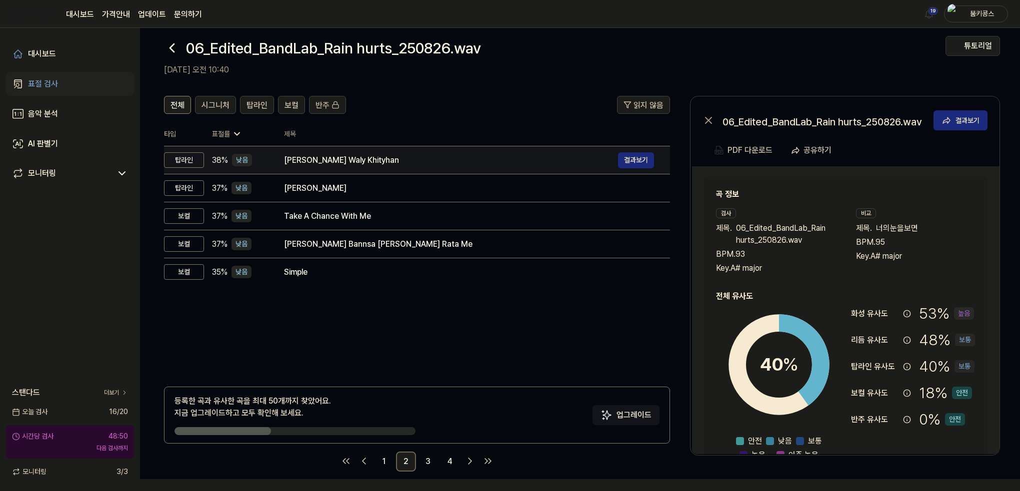
click at [335, 160] on div "[PERSON_NAME] Waly Khityhan" at bounding box center [451, 160] width 334 height 12
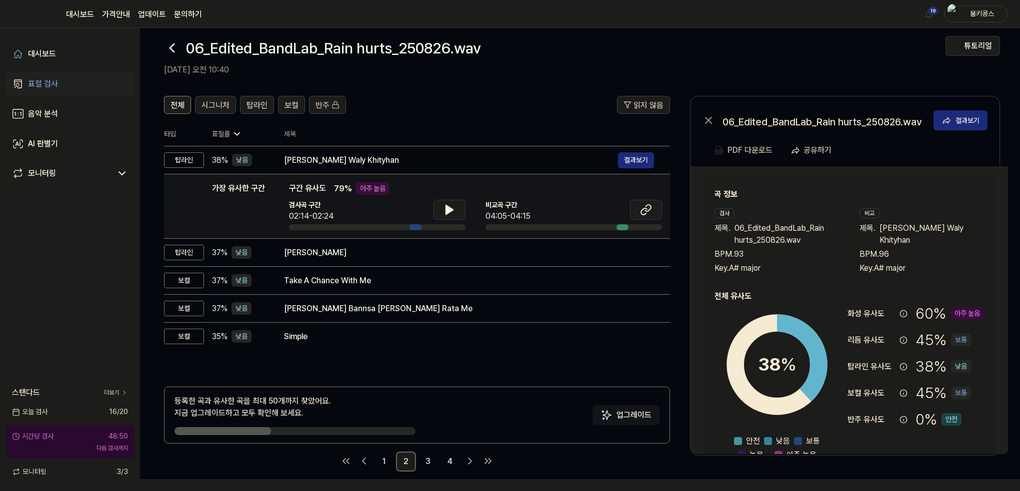
click at [465, 209] on div "검사곡 구간 02:14-02:24 비교곡 구간 04:05-04:15" at bounding box center [475, 215] width 373 height 30
click at [449, 209] on icon at bounding box center [449, 209] width 7 height 9
click at [449, 209] on icon at bounding box center [449, 210] width 12 height 12
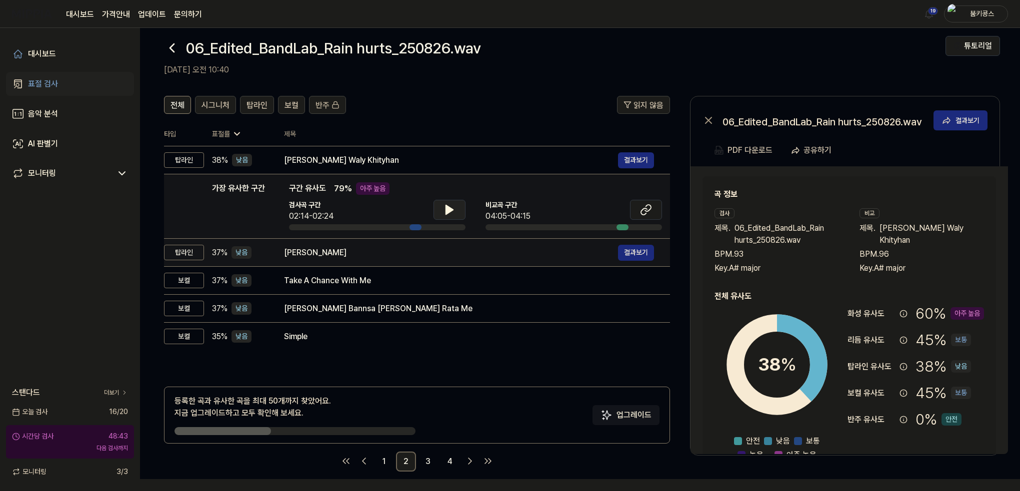
click at [383, 256] on div "[PERSON_NAME]" at bounding box center [451, 253] width 334 height 12
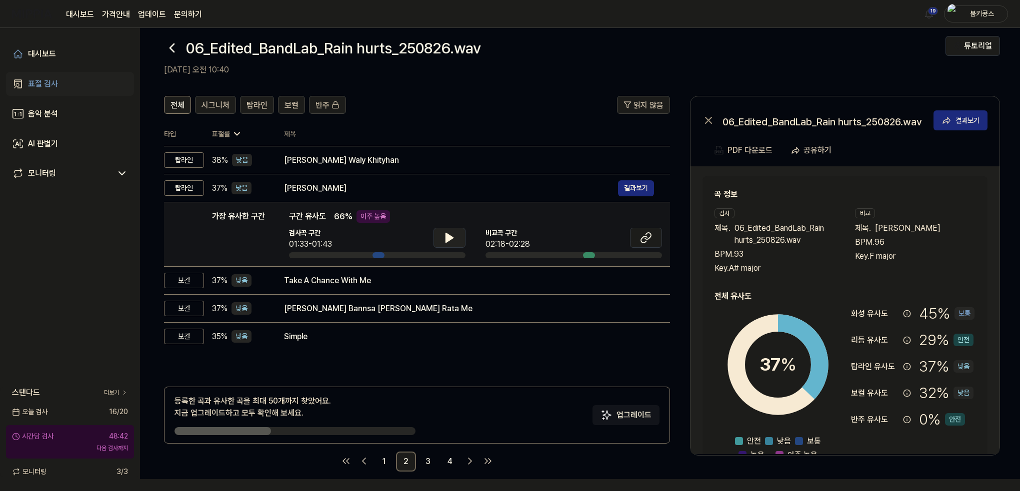
click at [446, 237] on icon at bounding box center [449, 237] width 7 height 9
click at [446, 237] on icon at bounding box center [447, 238] width 2 height 8
click at [170, 47] on icon at bounding box center [172, 48] width 4 height 8
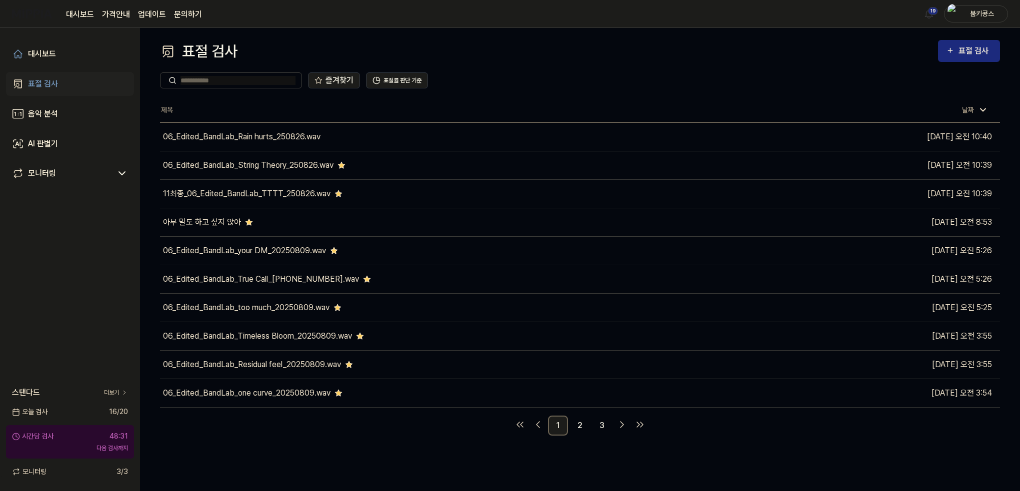
scroll to position [0, 0]
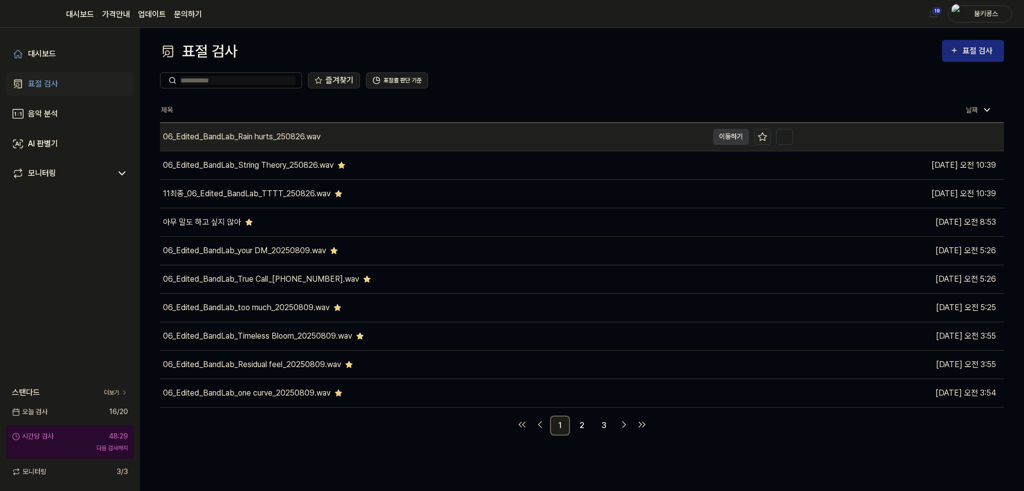
click at [763, 136] on icon at bounding box center [762, 137] width 10 height 10
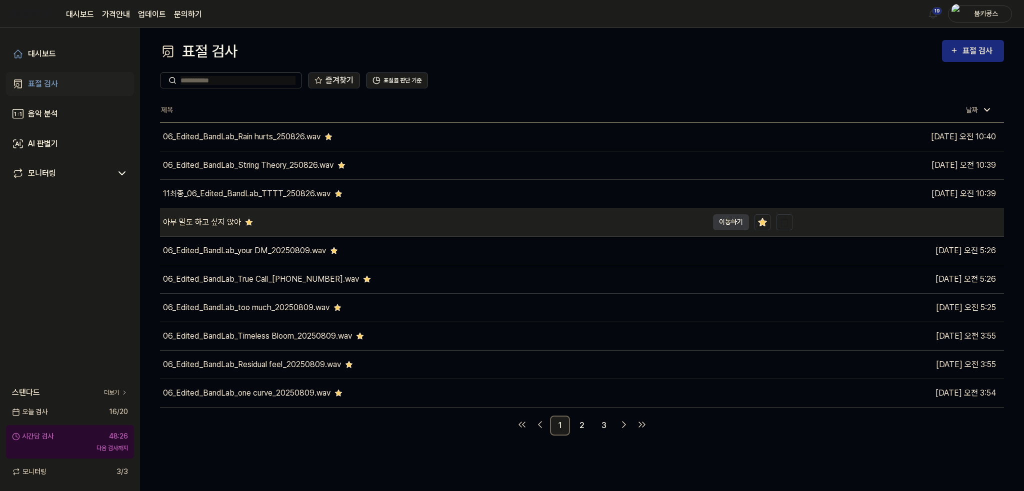
click at [274, 224] on div "아무 말도 하고 싶지 않아" at bounding box center [434, 222] width 548 height 28
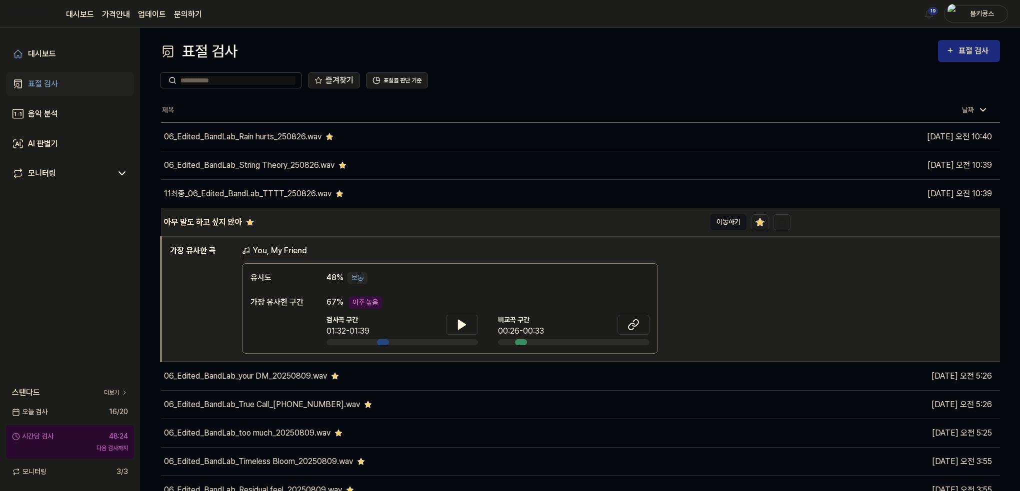
click at [736, 223] on button "이동하기" at bounding box center [728, 222] width 36 height 16
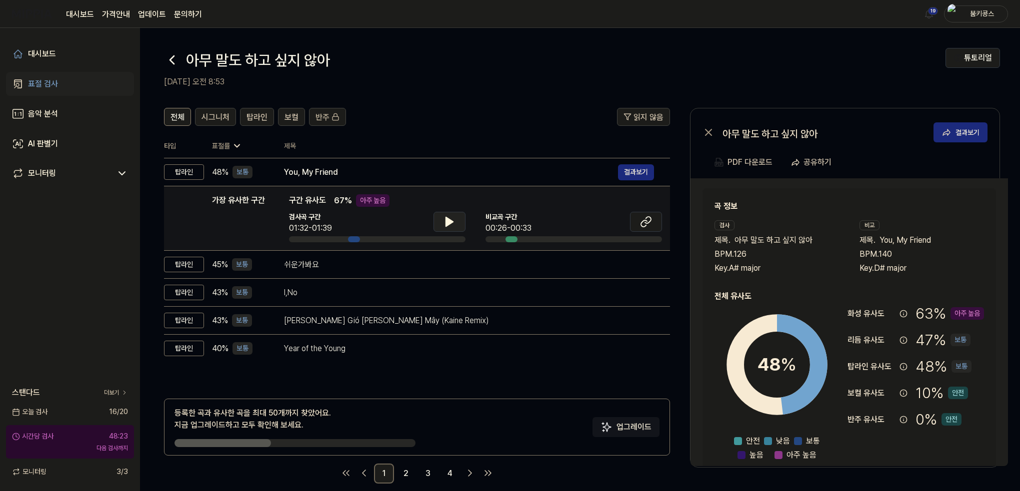
click at [446, 218] on icon at bounding box center [449, 221] width 7 height 9
click at [456, 219] on button at bounding box center [449, 222] width 32 height 20
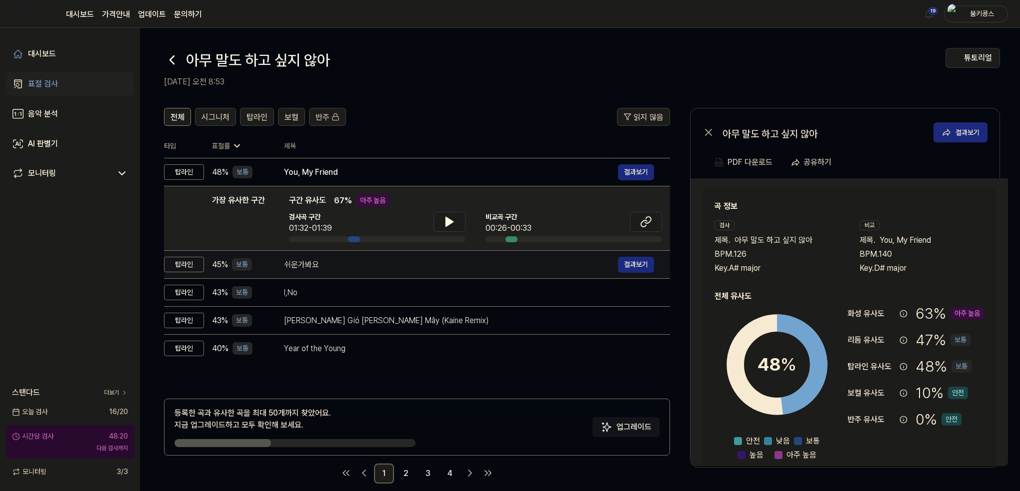
click at [446, 273] on td "쉬운가봐요 결과보기" at bounding box center [469, 265] width 402 height 28
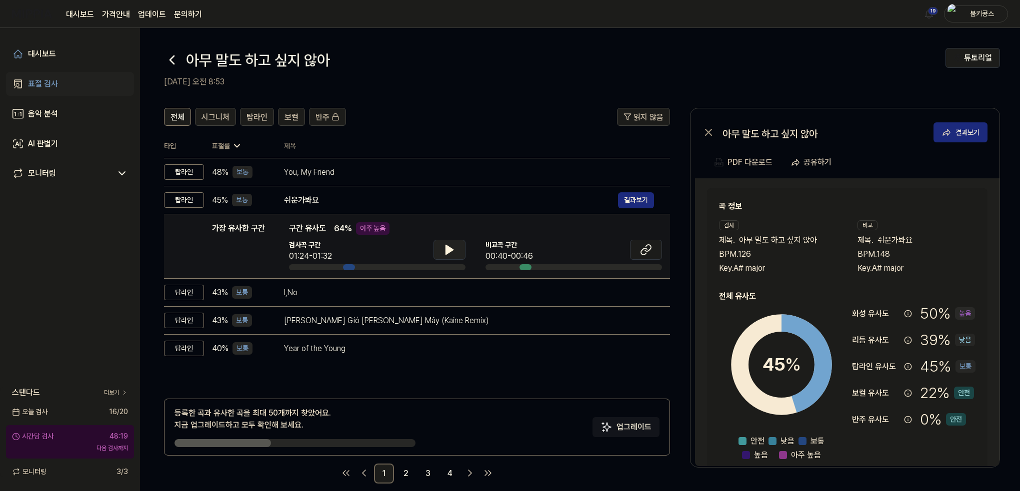
click at [447, 251] on icon at bounding box center [449, 249] width 7 height 9
click at [447, 251] on icon at bounding box center [447, 250] width 2 height 8
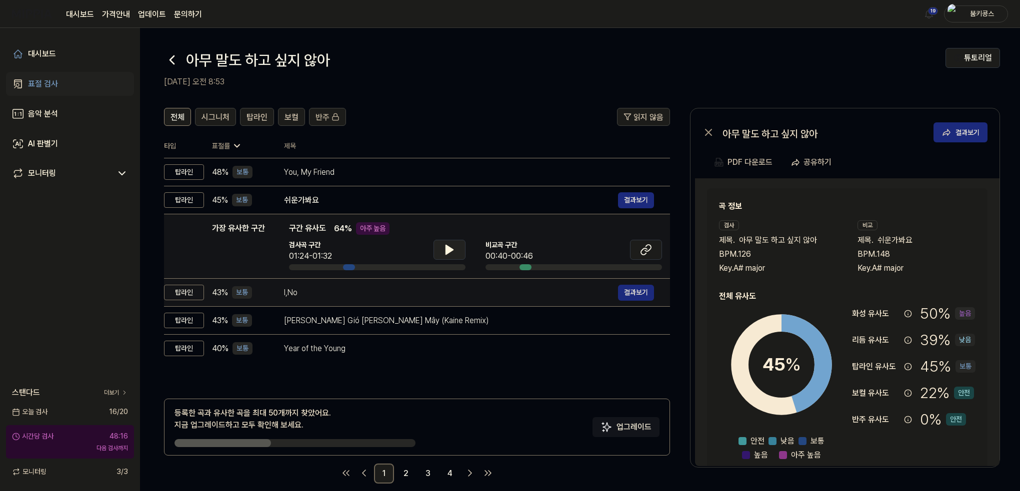
click at [418, 294] on div "I,No" at bounding box center [451, 293] width 334 height 12
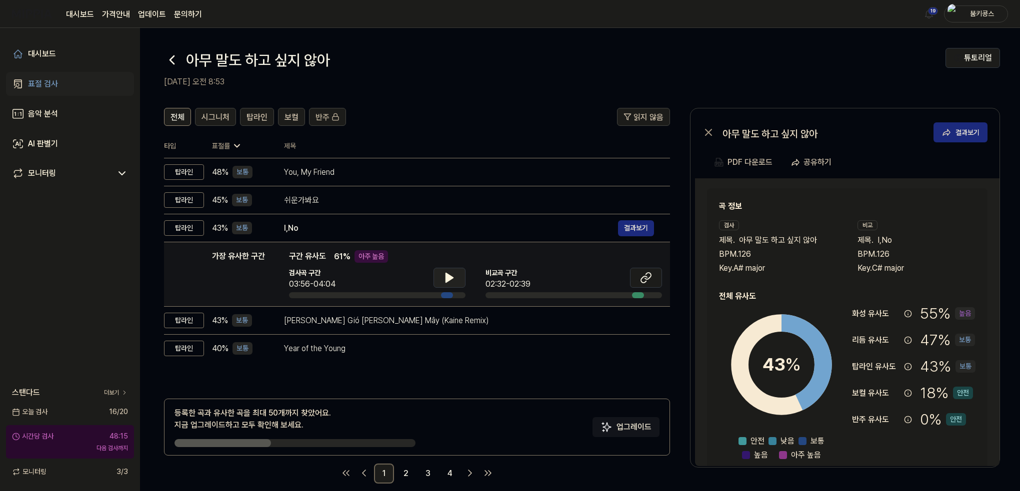
click at [463, 280] on button at bounding box center [449, 278] width 32 height 20
click at [450, 278] on icon at bounding box center [451, 278] width 2 height 8
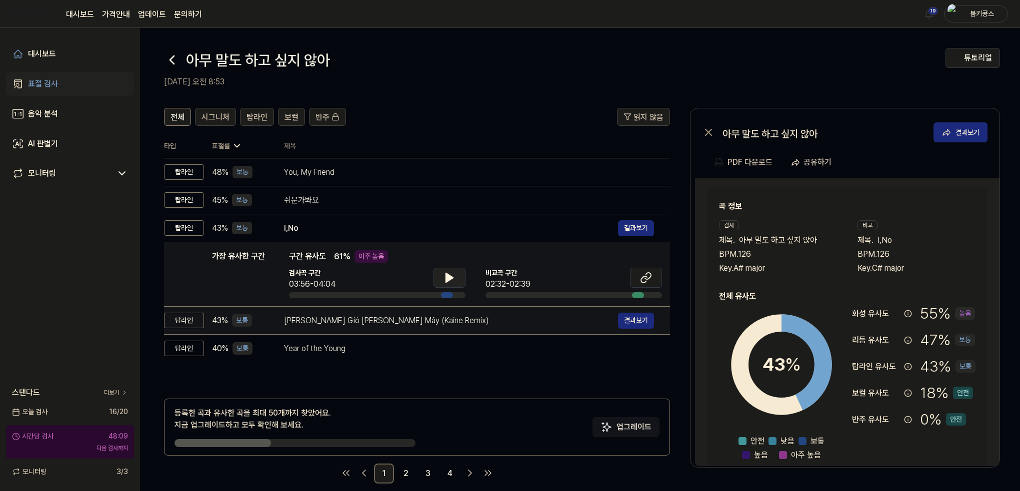
click at [420, 320] on div "[PERSON_NAME] Gió [PERSON_NAME] Mây (Kaine Remix)" at bounding box center [451, 321] width 334 height 12
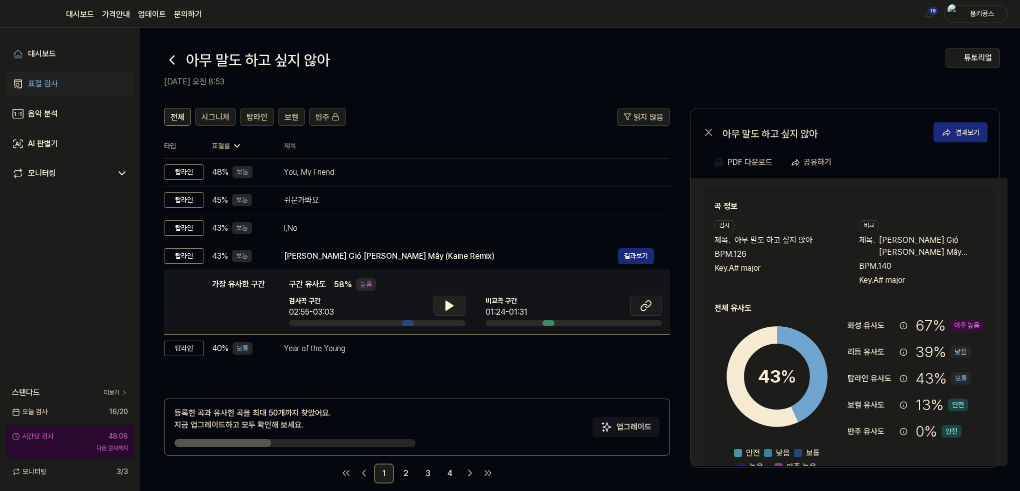
click at [453, 302] on icon at bounding box center [449, 306] width 12 height 12
click at [447, 304] on icon at bounding box center [447, 306] width 2 height 8
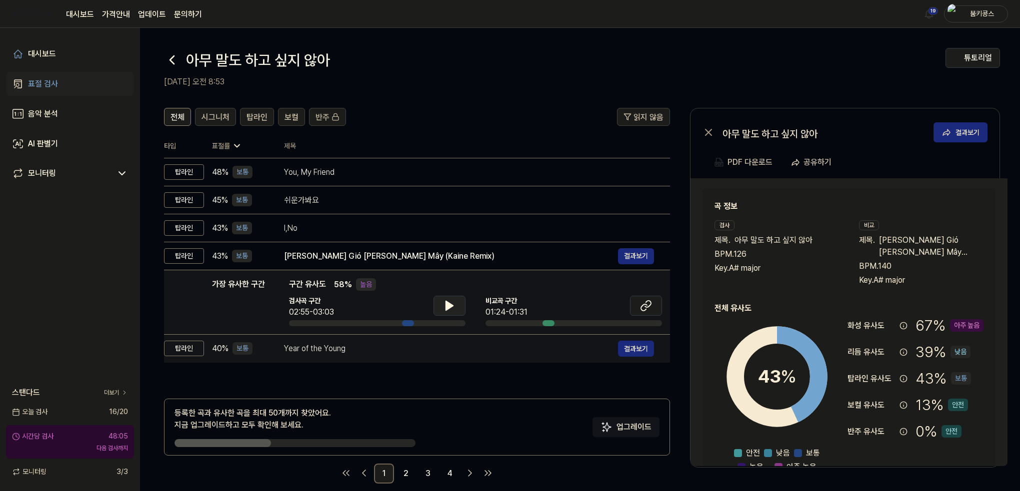
click at [382, 348] on div "Year of the Young" at bounding box center [451, 349] width 334 height 12
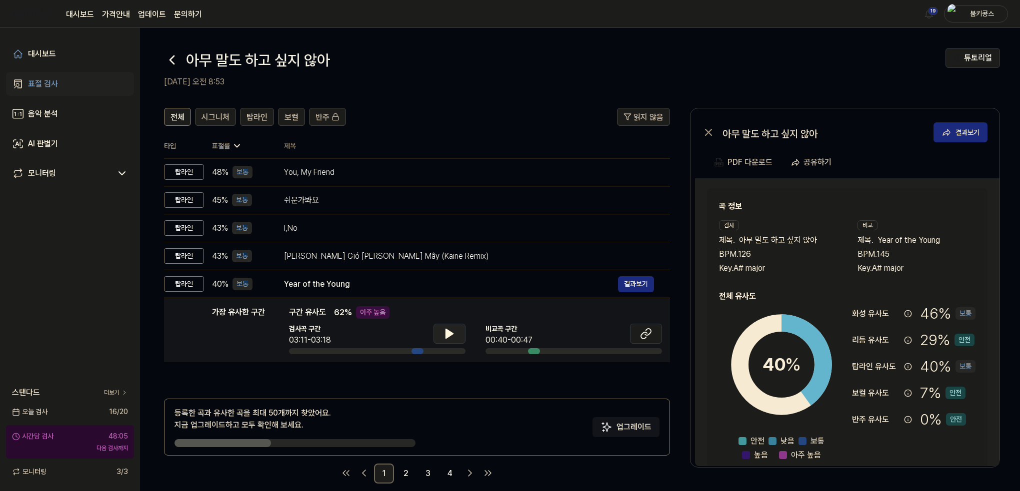
click at [458, 332] on button at bounding box center [449, 334] width 32 height 20
click at [454, 332] on icon at bounding box center [449, 334] width 12 height 12
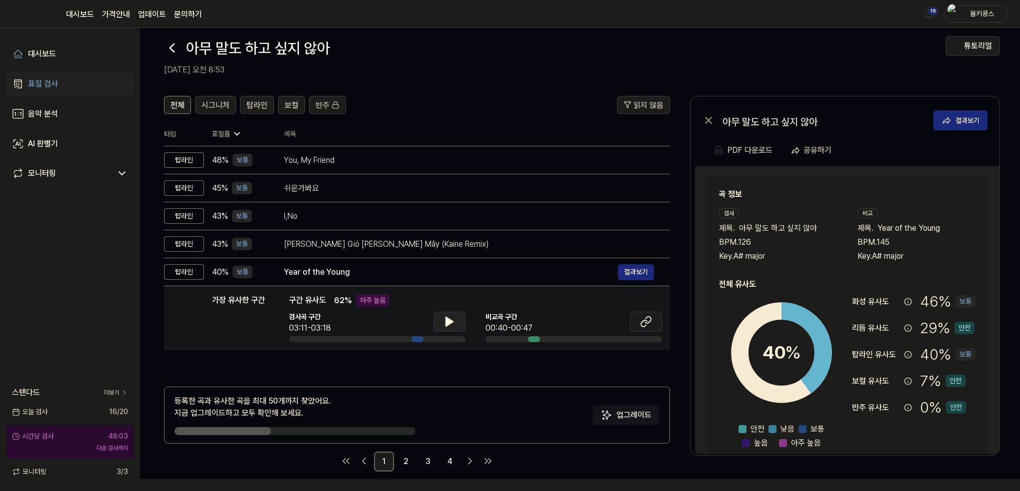
scroll to position [12, 0]
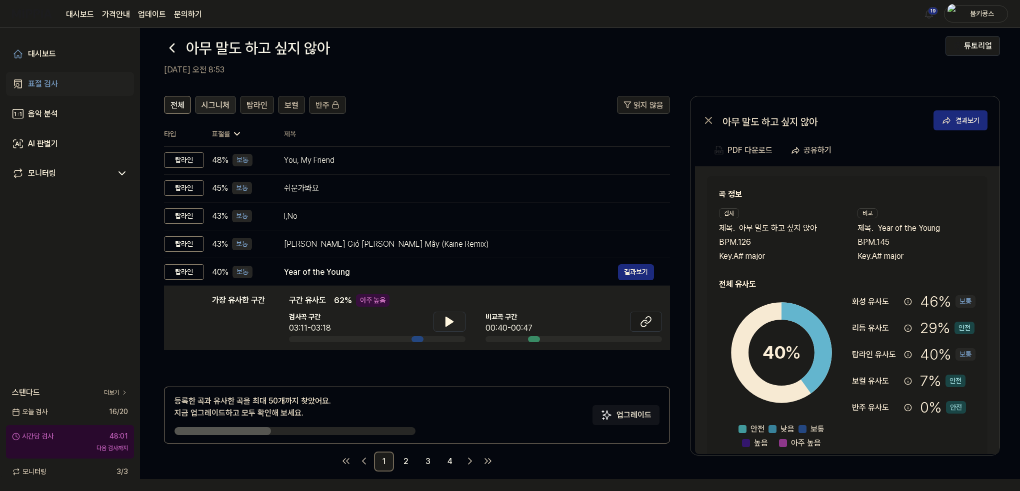
click at [210, 109] on span "시그니처" at bounding box center [215, 105] width 28 height 12
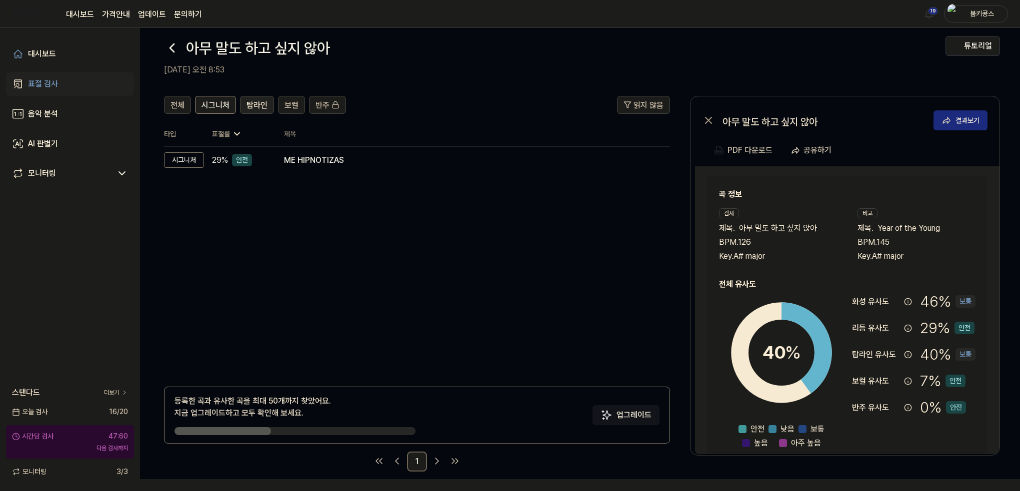
click at [259, 107] on span "탑라인" at bounding box center [256, 105] width 21 height 12
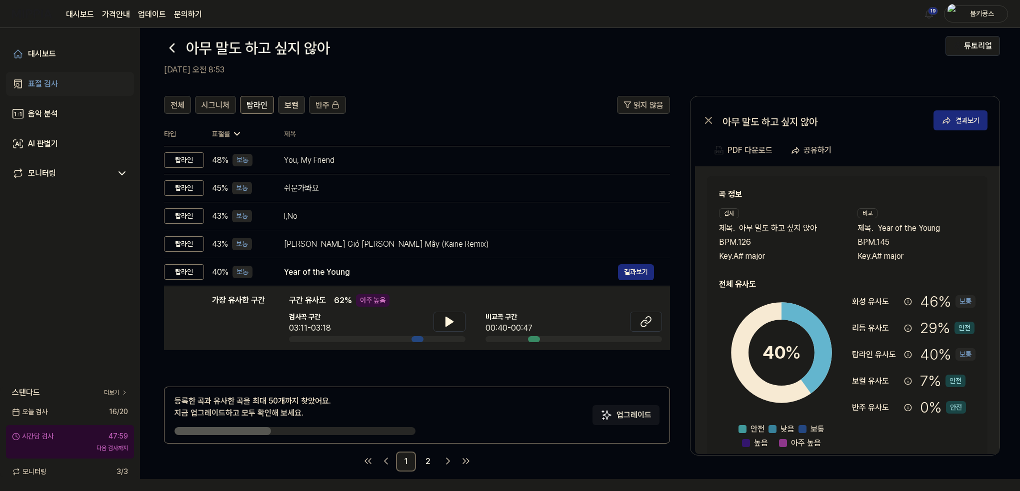
click at [284, 103] on span "보컬" at bounding box center [291, 105] width 14 height 12
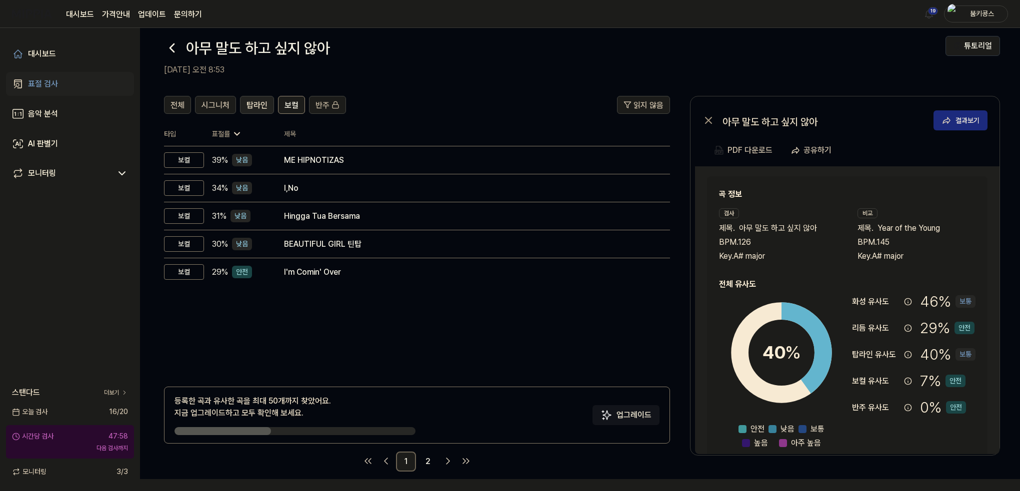
click at [261, 104] on span "탑라인" at bounding box center [256, 105] width 21 height 12
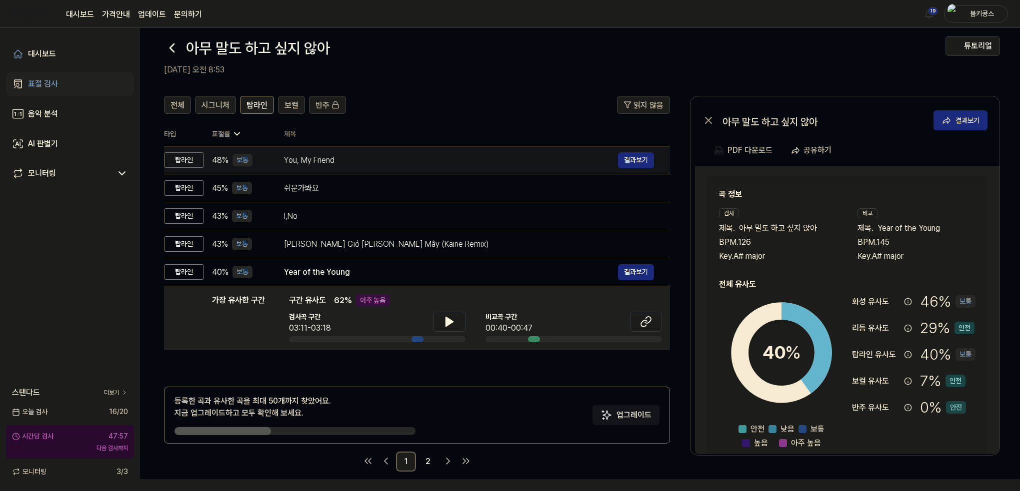
click at [255, 164] on div "48 % 보통" at bounding box center [240, 160] width 56 height 12
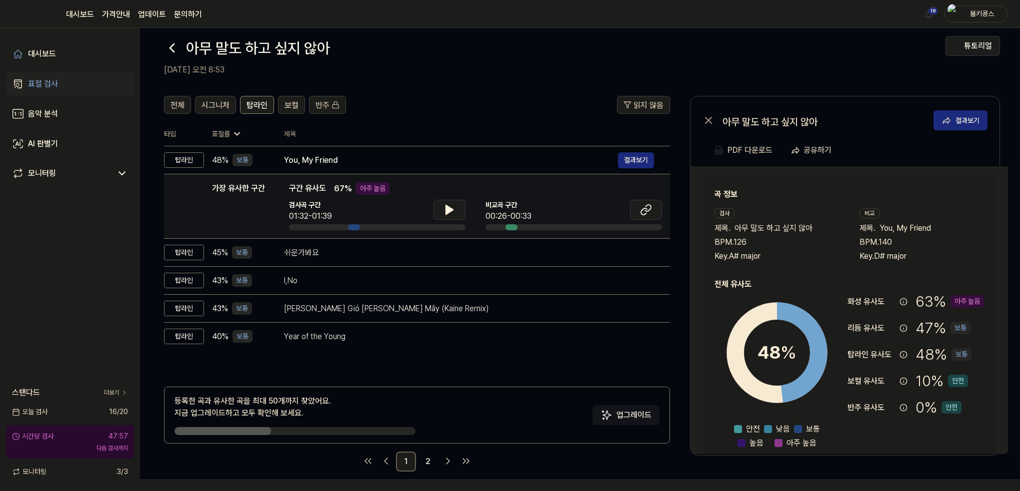
click at [430, 205] on div "검사곡 구간 01:32-01:39" at bounding box center [377, 211] width 176 height 22
click at [438, 206] on button at bounding box center [449, 210] width 32 height 20
click at [444, 209] on icon at bounding box center [449, 210] width 12 height 12
click at [639, 209] on button at bounding box center [646, 210] width 32 height 20
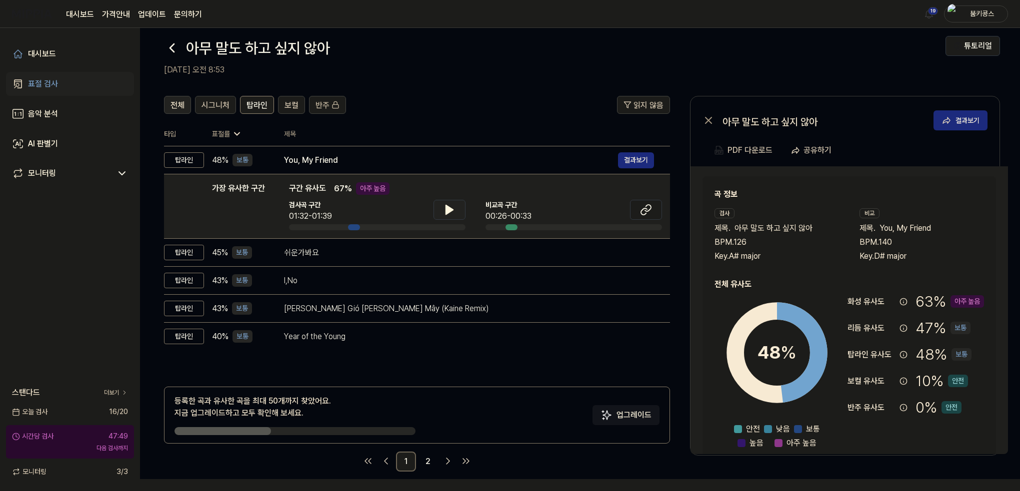
click at [182, 103] on span "전체" at bounding box center [177, 105] width 14 height 12
click at [254, 106] on span "탑라인" at bounding box center [256, 105] width 21 height 12
